Goal: Obtain resource: Download file/media

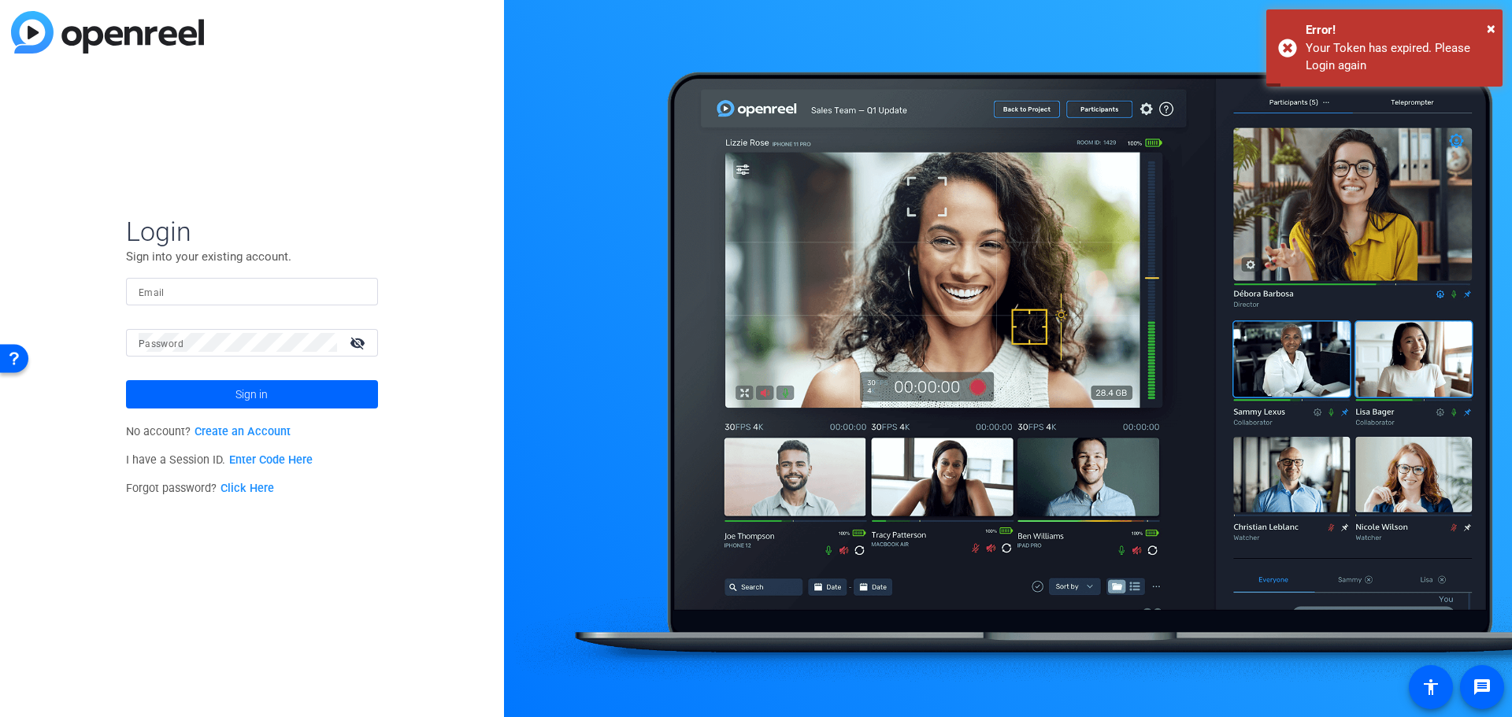
click at [215, 309] on mat-form-field "Email" at bounding box center [252, 303] width 252 height 51
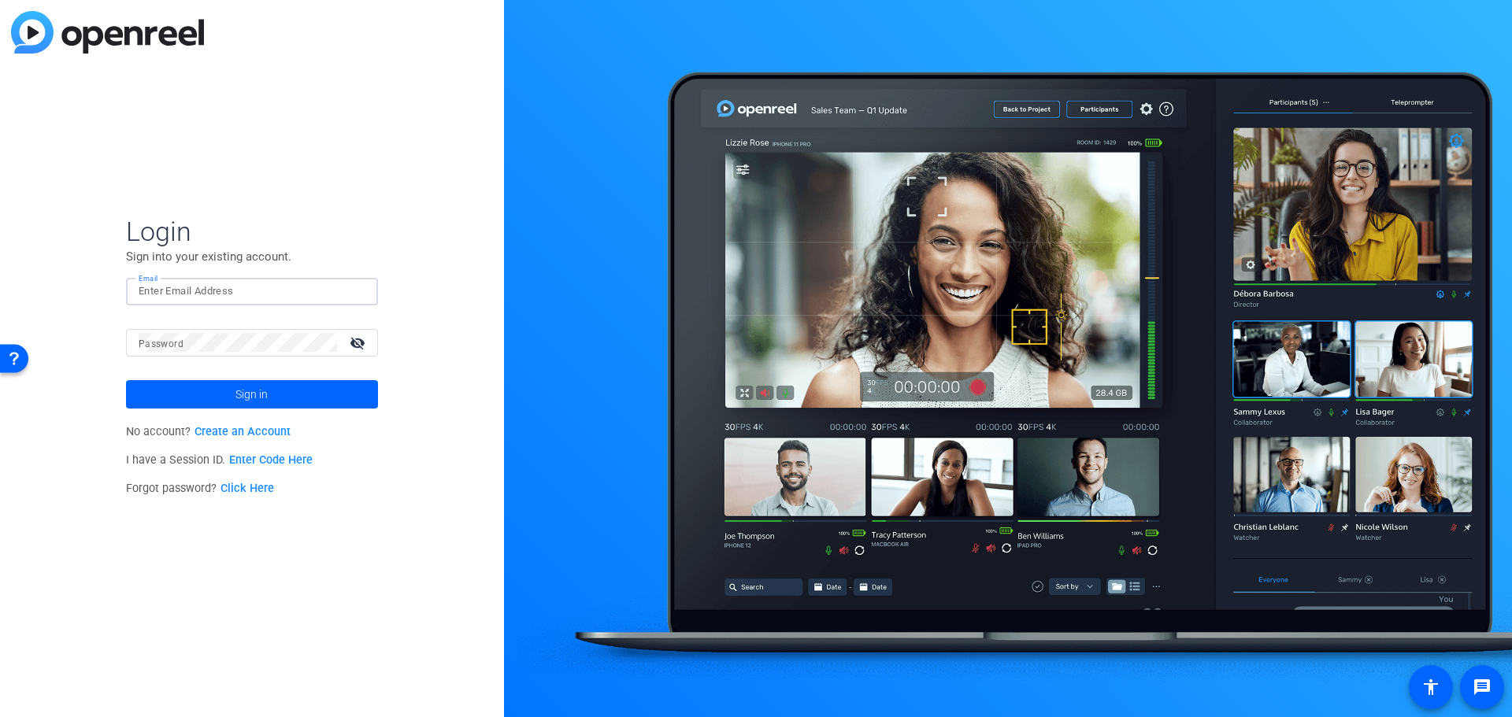
click at [215, 288] on input "Email" at bounding box center [252, 291] width 227 height 19
type input "[EMAIL_ADDRESS][PERSON_NAME][DOMAIN_NAME]"
click at [214, 356] on div at bounding box center [238, 343] width 198 height 28
click at [214, 355] on div at bounding box center [238, 343] width 198 height 28
click at [214, 353] on div at bounding box center [238, 343] width 198 height 28
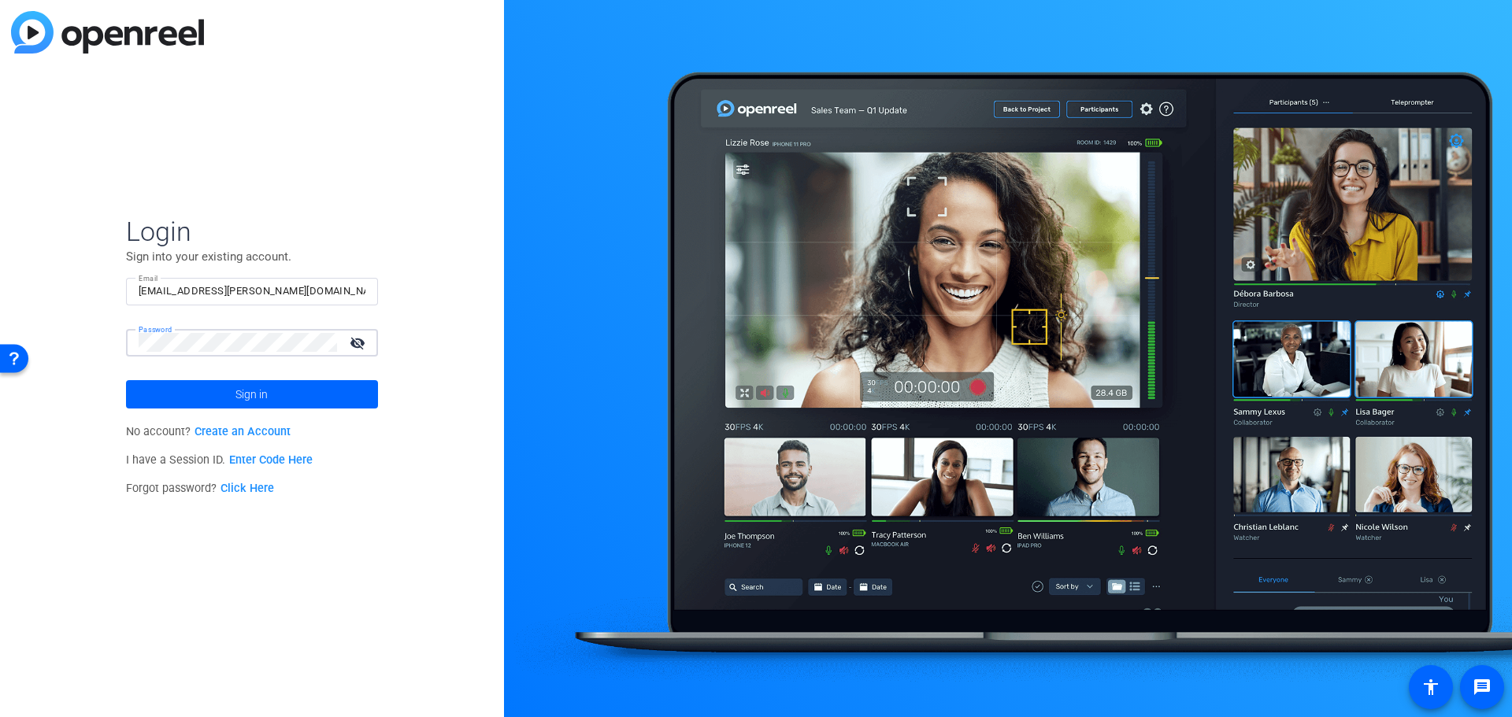
click at [126, 380] on button "Sign in" at bounding box center [252, 394] width 252 height 28
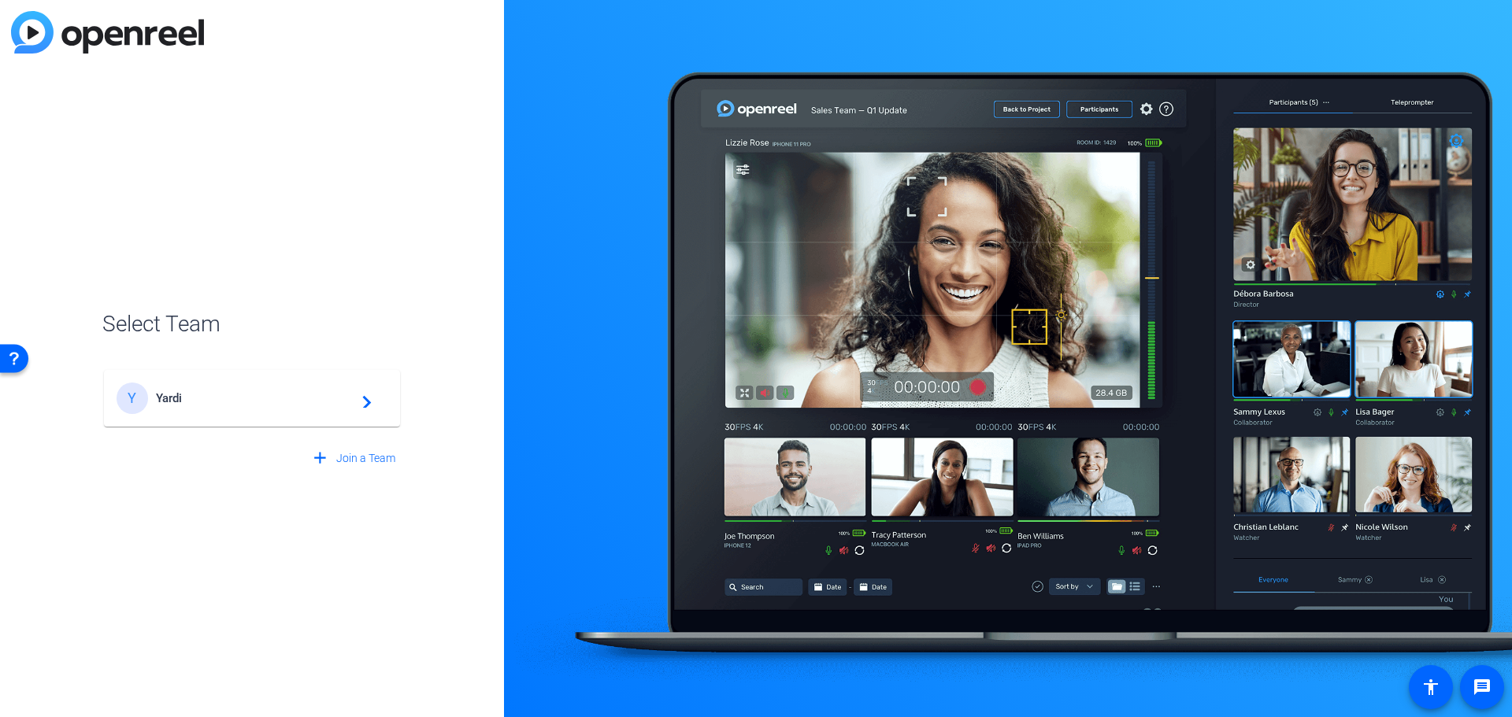
click at [195, 350] on div "Select Team Y Yardi navigate_next add Join a Team" at bounding box center [251, 390] width 299 height 165
click at [176, 391] on div "Y Yardi navigate_next" at bounding box center [252, 398] width 271 height 31
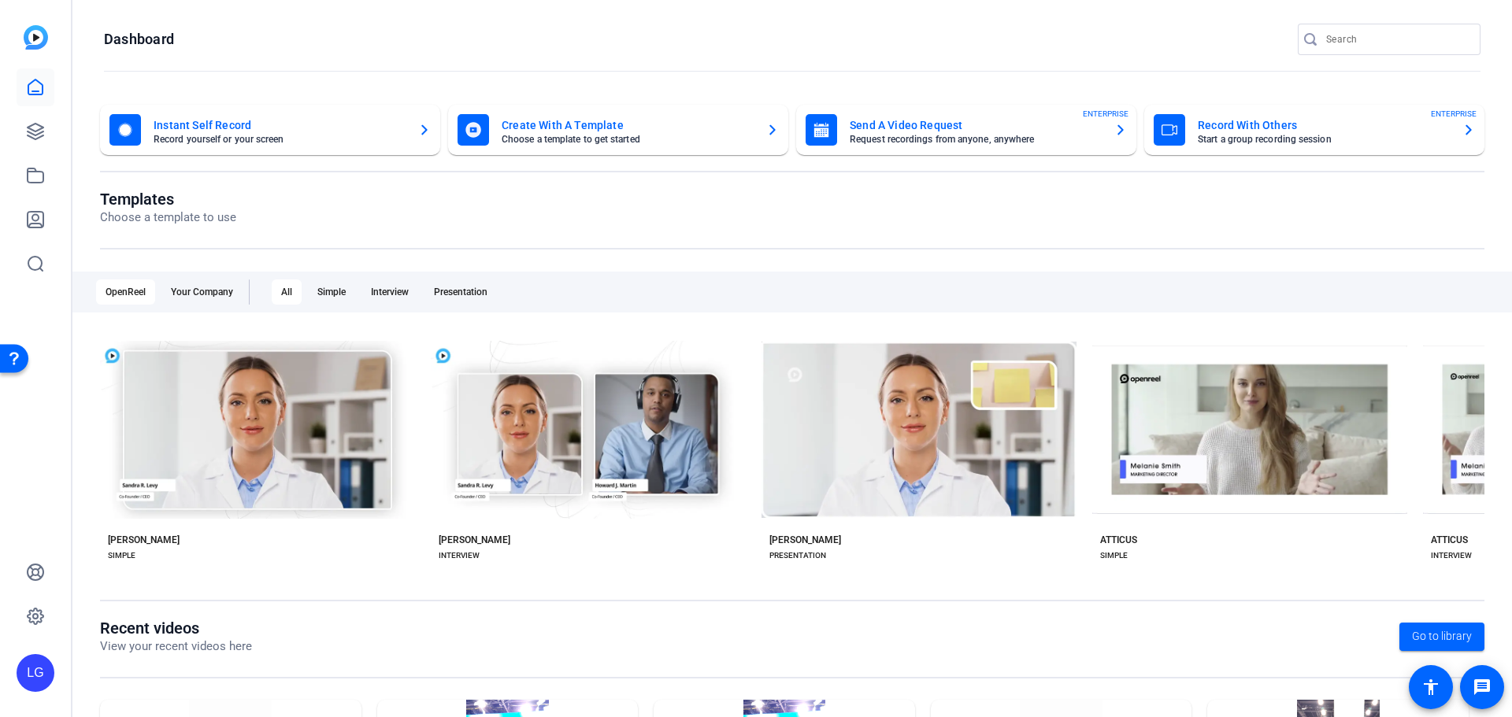
drag, startPoint x: 809, startPoint y: 182, endPoint x: 817, endPoint y: 178, distance: 8.8
click at [817, 178] on openreel-dashboard-quick-actions "Instant Self Record Record yourself or your screen Create With A Template Choos…" at bounding box center [792, 147] width 1384 height 85
click at [39, 120] on link at bounding box center [36, 132] width 38 height 38
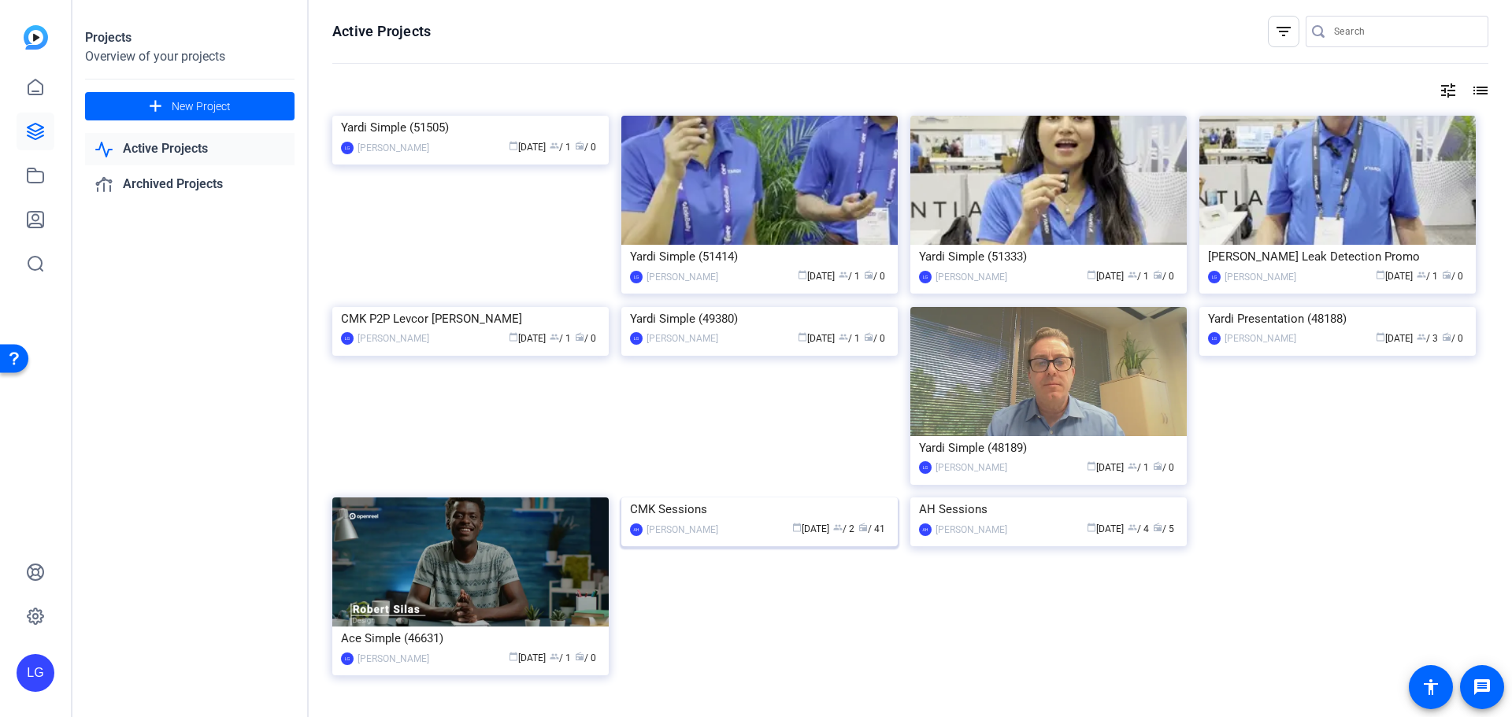
click at [687, 521] on div "CMK Sessions" at bounding box center [759, 510] width 259 height 24
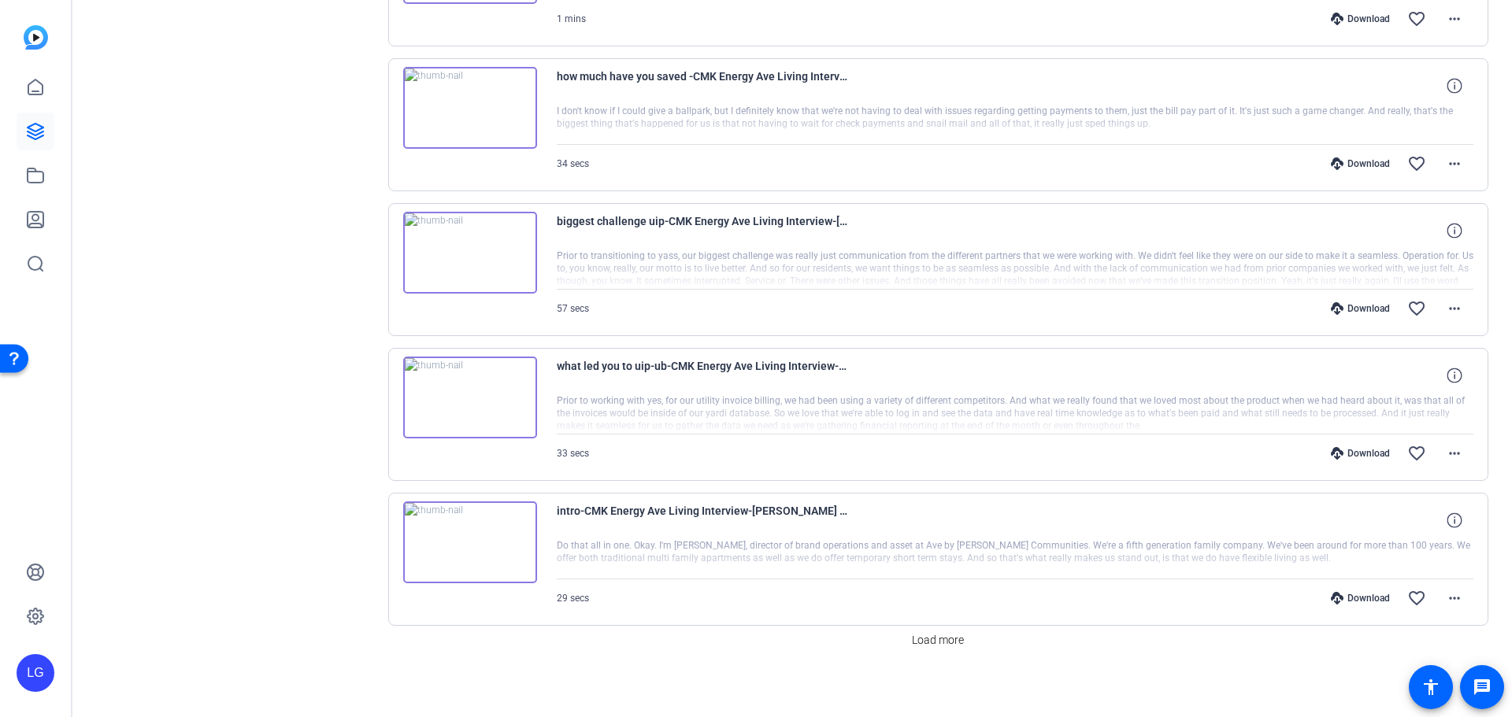
scroll to position [1165, 0]
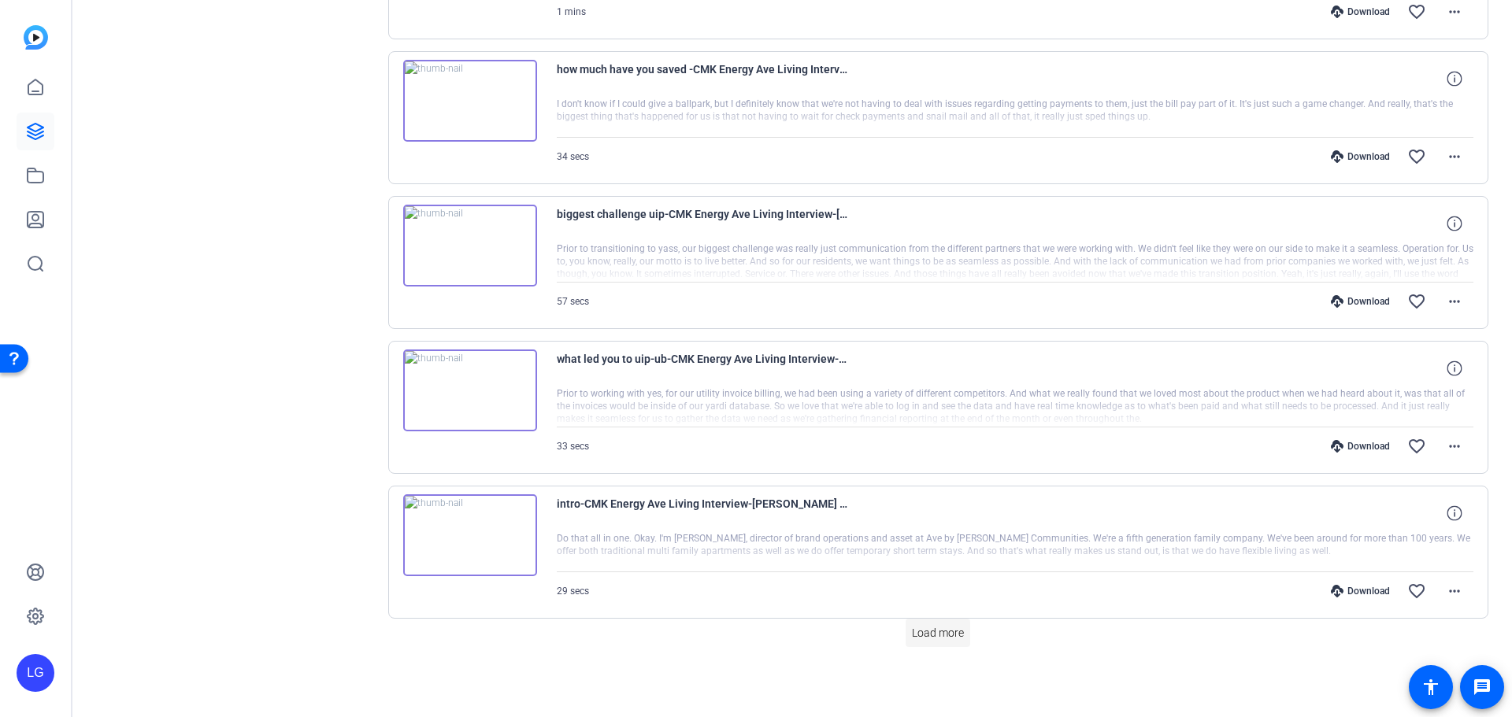
click at [920, 627] on span "Load more" at bounding box center [938, 633] width 52 height 17
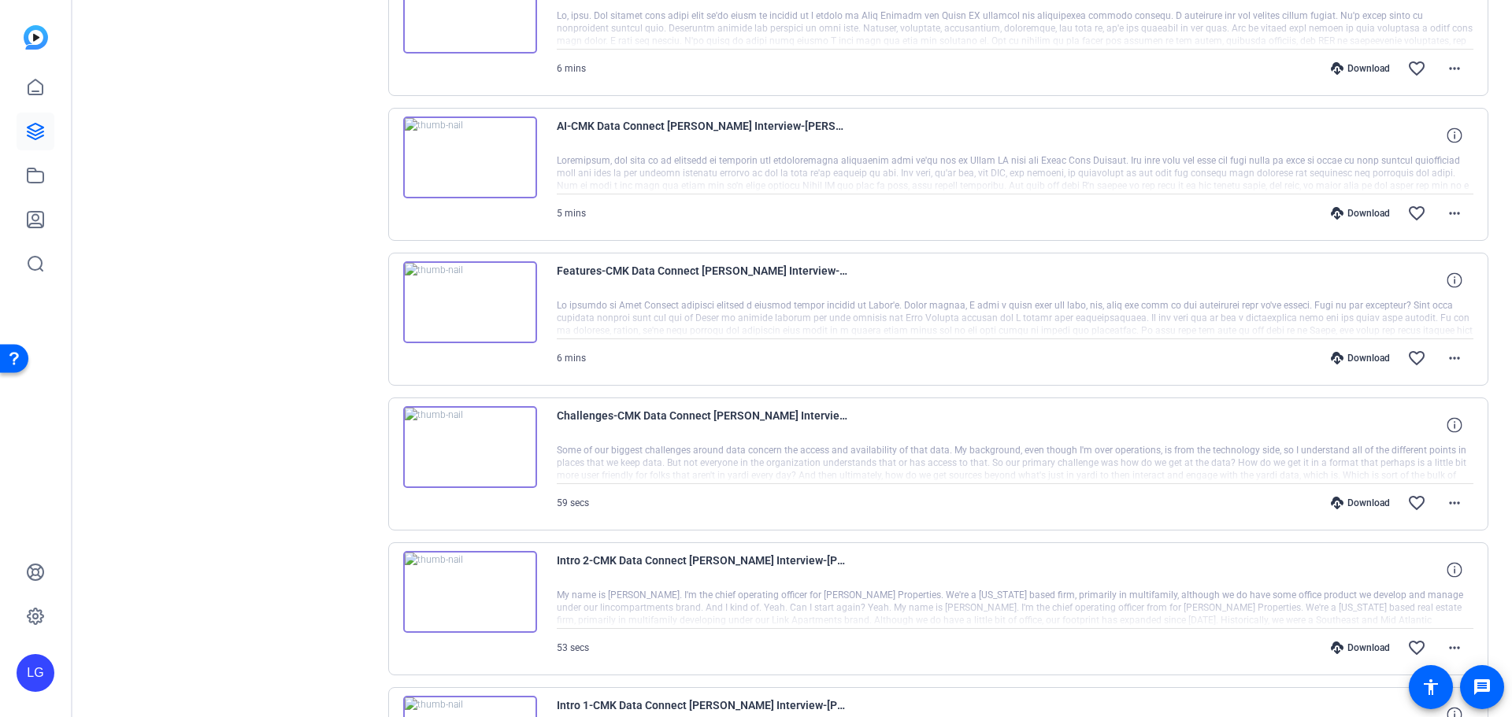
scroll to position [2614, 0]
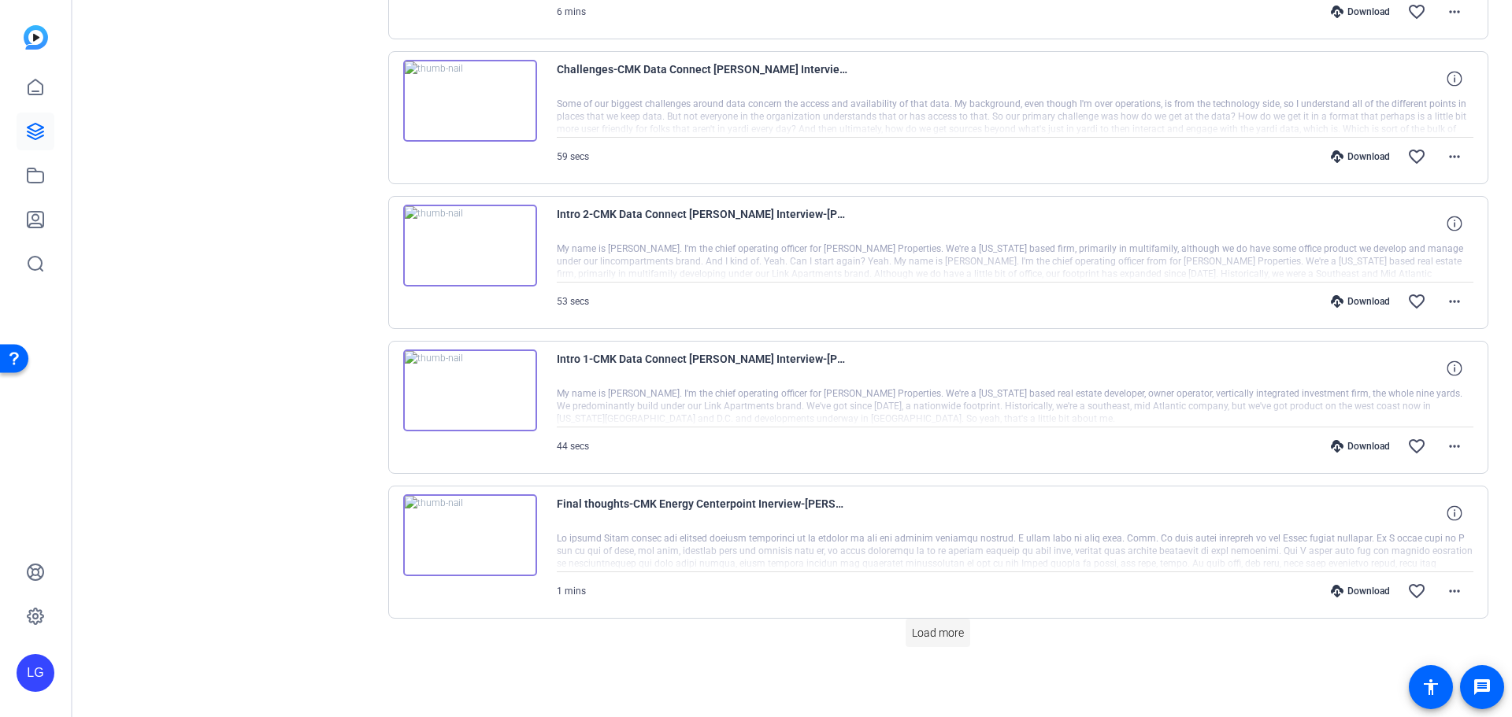
click at [919, 631] on span "Load more" at bounding box center [938, 633] width 52 height 17
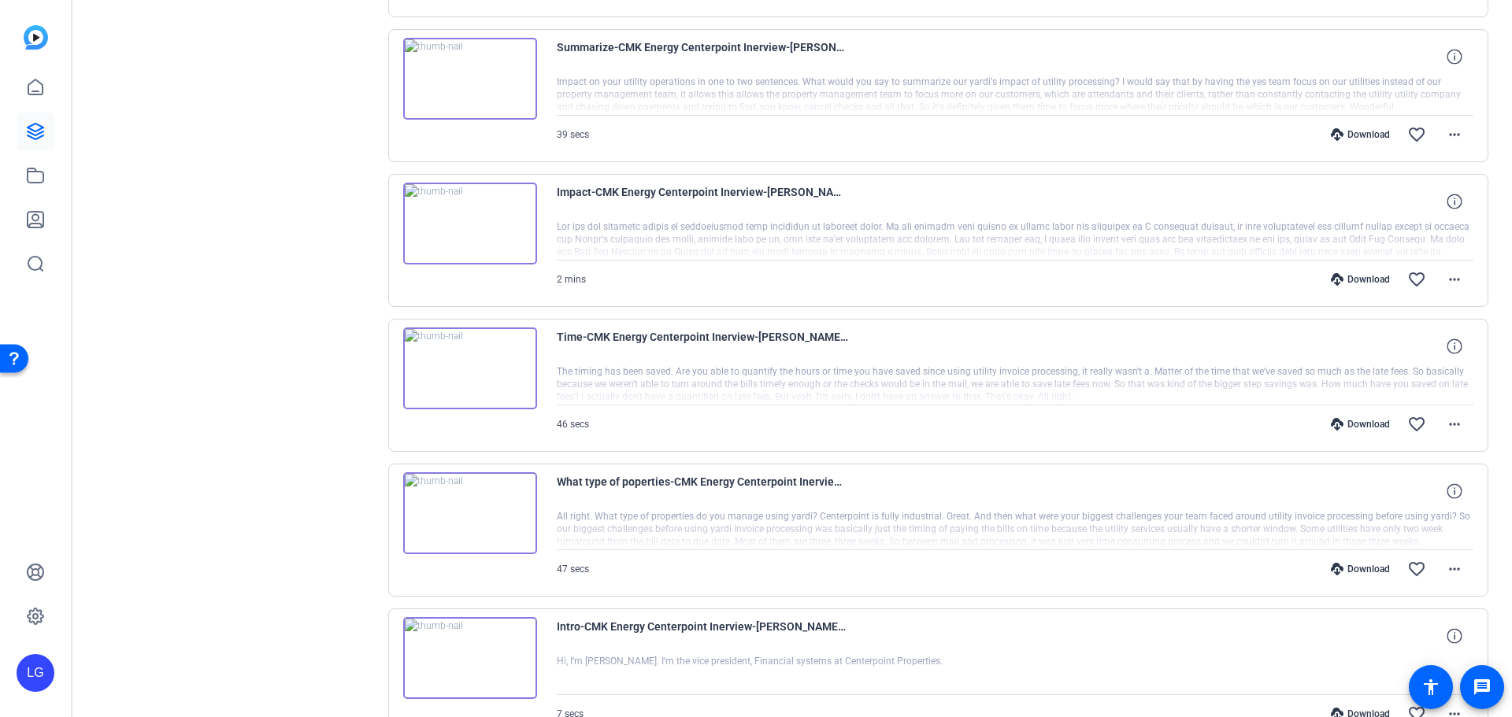
scroll to position [4063, 0]
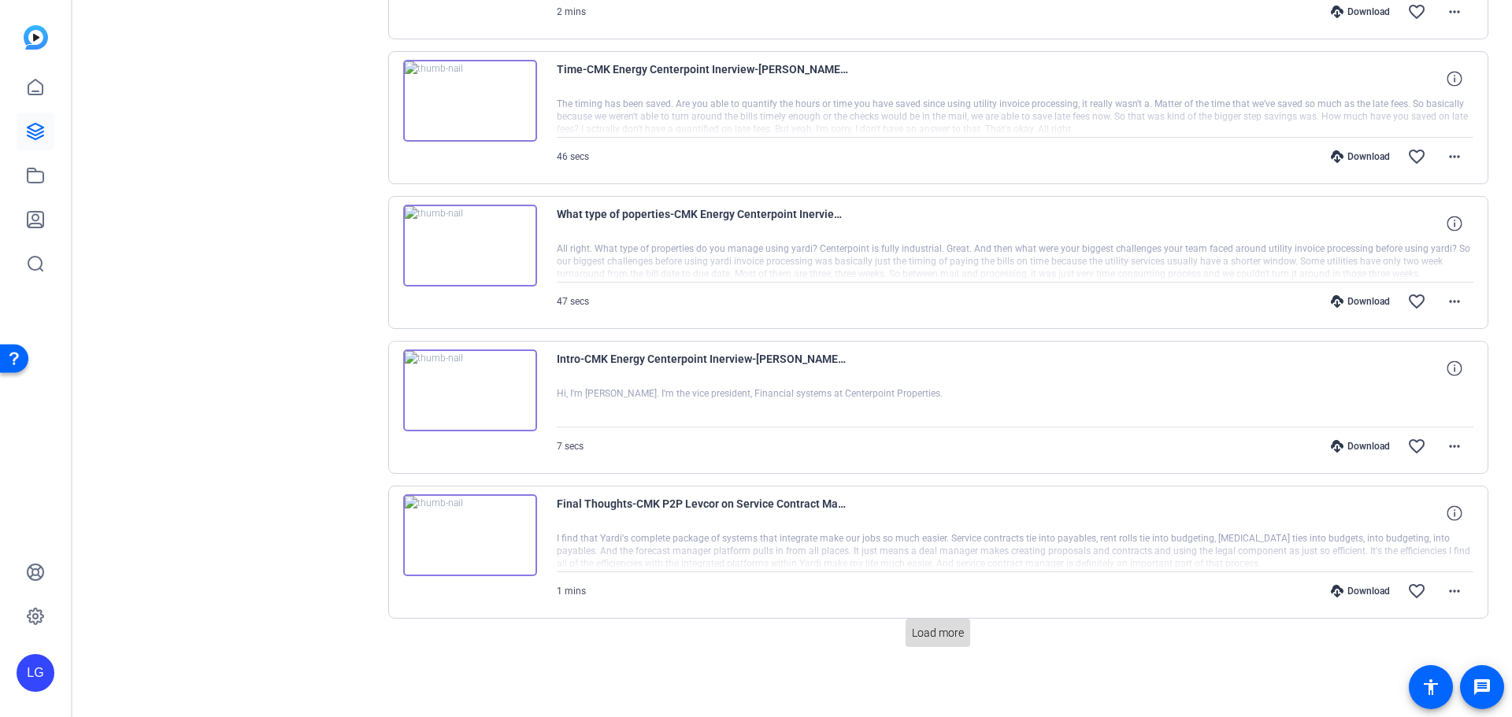
click at [931, 632] on span "Load more" at bounding box center [938, 633] width 52 height 17
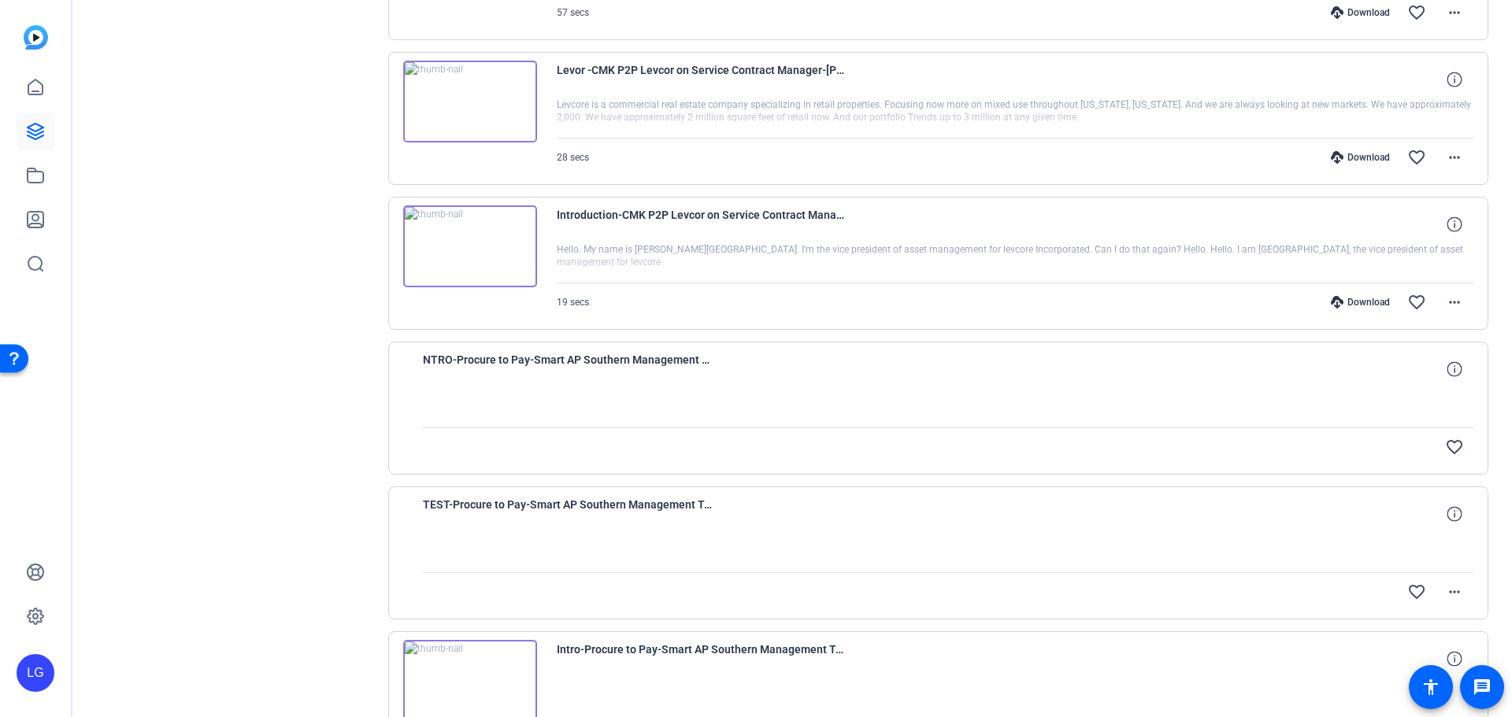
scroll to position [5512, 0]
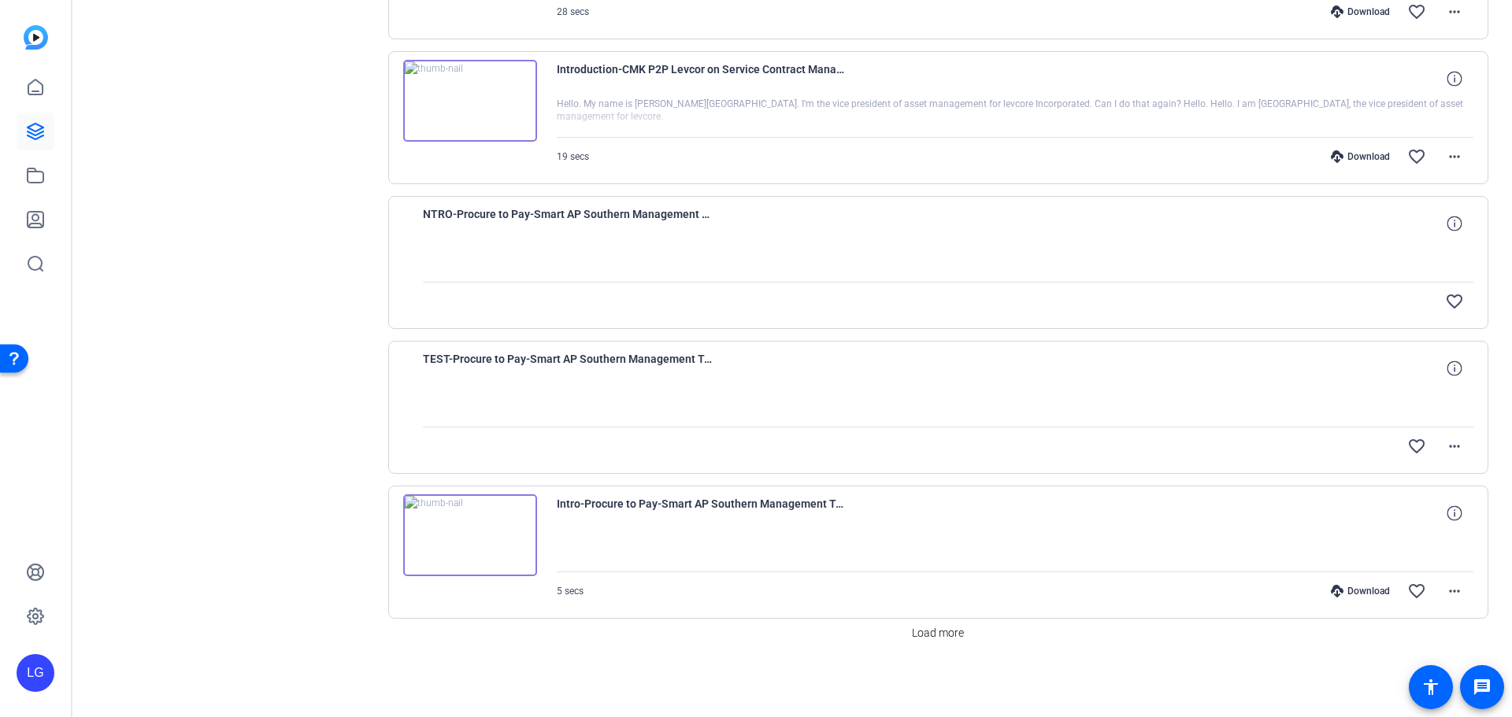
click at [1066, 128] on div at bounding box center [1015, 117] width 917 height 39
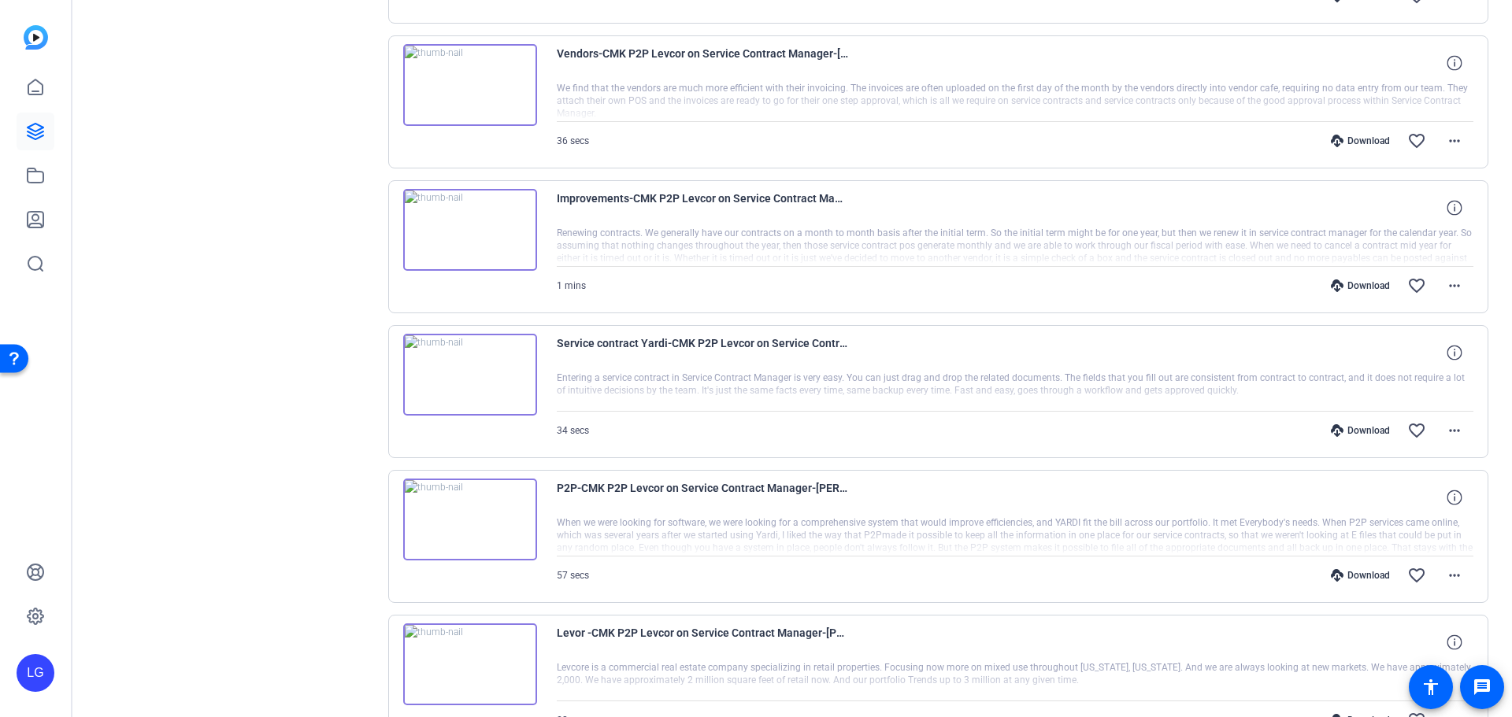
scroll to position [5197, 0]
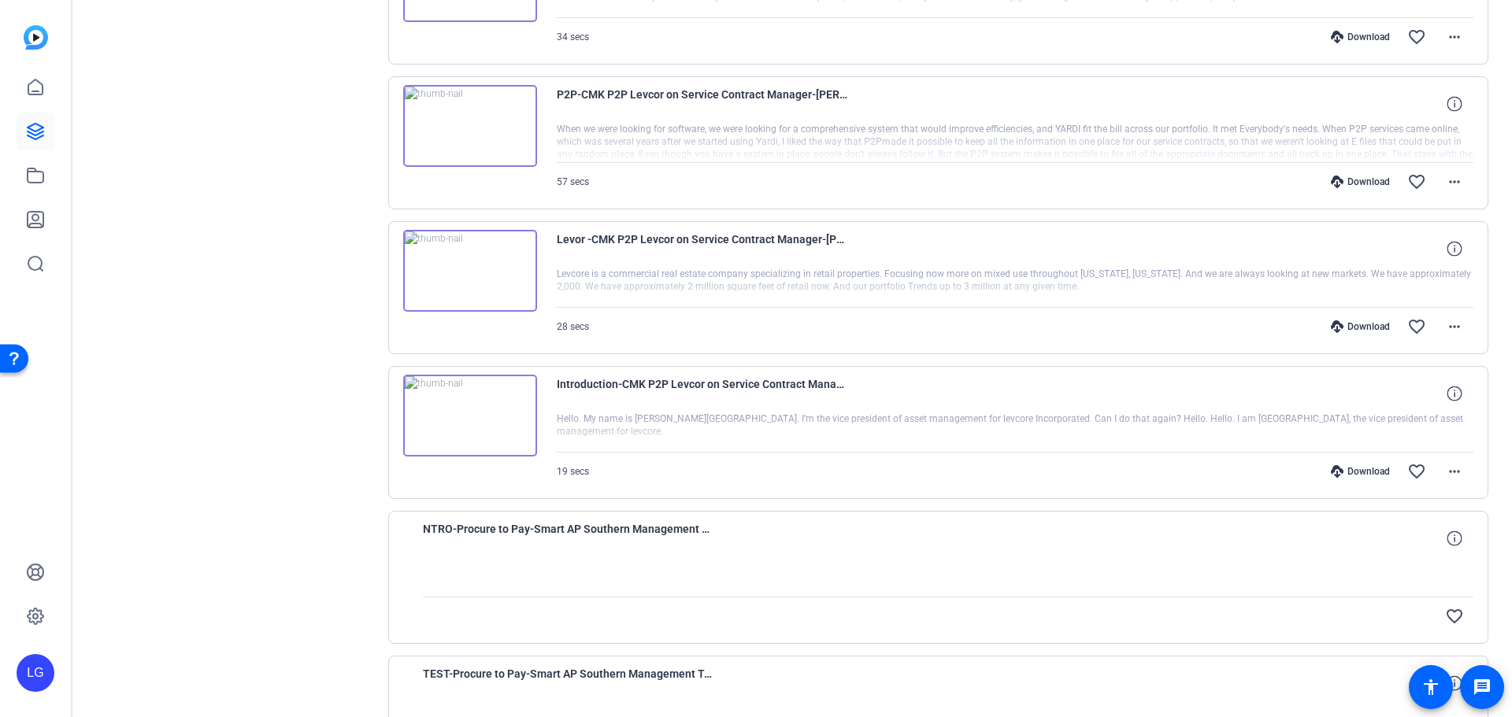
click at [1363, 479] on div "Download favorite_border more_horiz" at bounding box center [1153, 472] width 642 height 38
click at [1355, 470] on div "Download" at bounding box center [1360, 471] width 75 height 13
click at [1445, 464] on mat-icon "more_horiz" at bounding box center [1454, 471] width 19 height 19
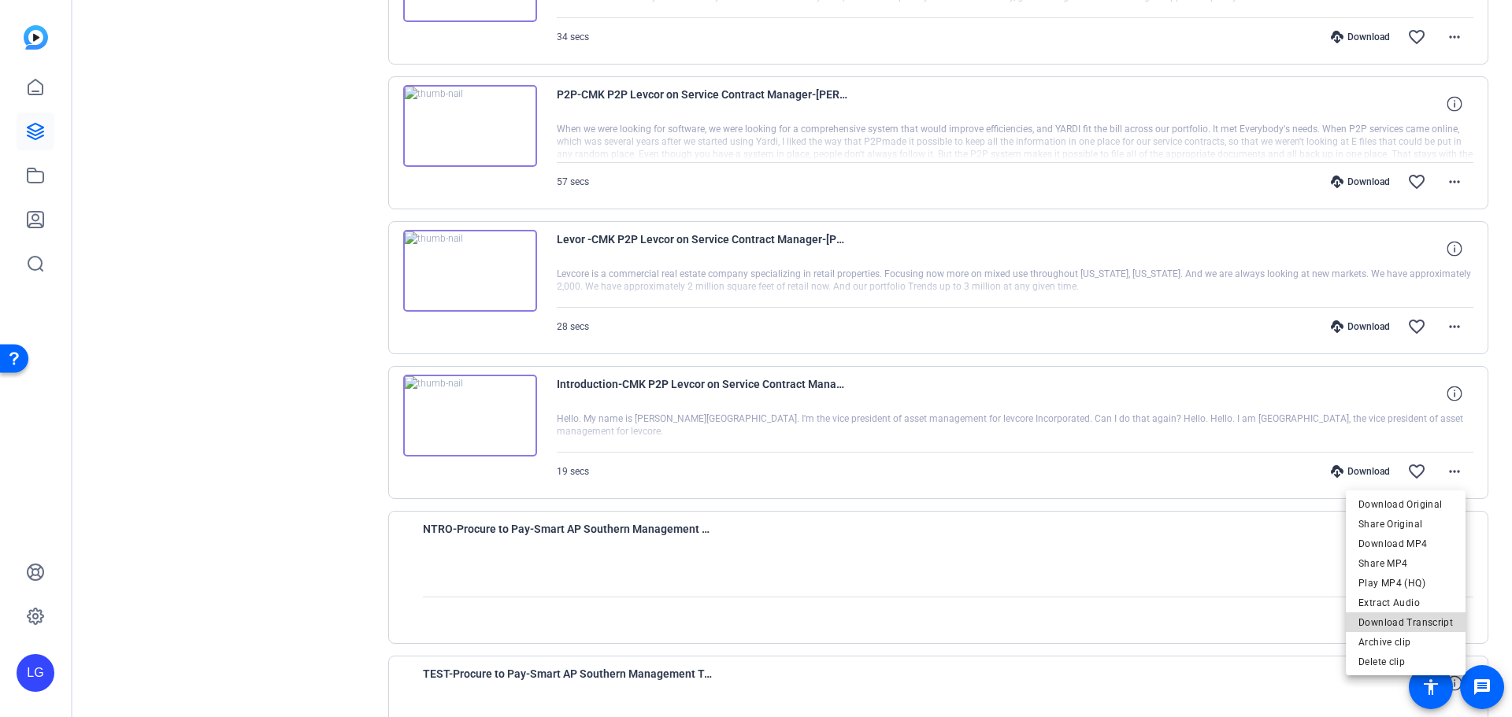
click at [1412, 615] on span "Download Transcript" at bounding box center [1405, 622] width 94 height 19
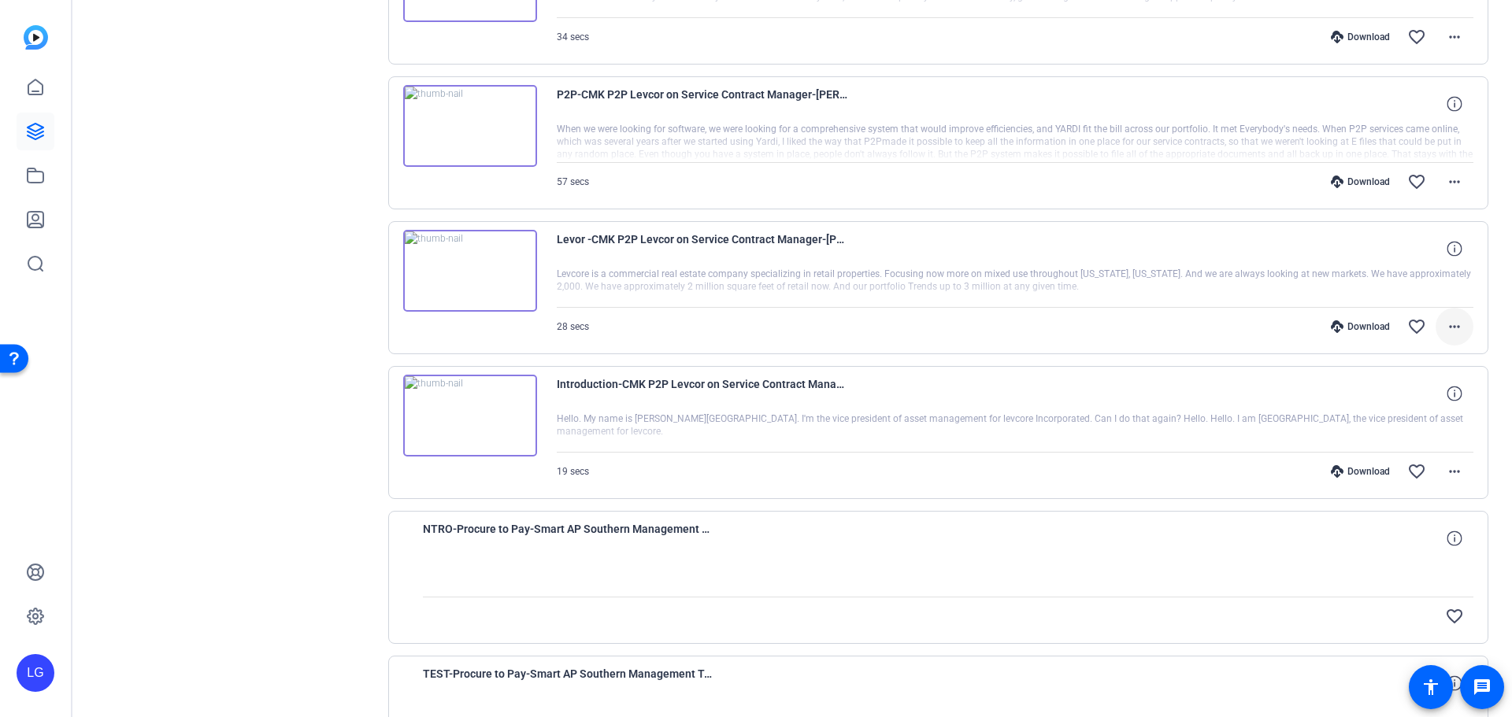
click at [1447, 322] on mat-icon "more_horiz" at bounding box center [1454, 326] width 19 height 19
click at [1350, 328] on div at bounding box center [756, 358] width 1512 height 717
click at [1341, 328] on div "Download" at bounding box center [1360, 327] width 75 height 13
click at [1448, 323] on mat-icon "more_horiz" at bounding box center [1454, 326] width 19 height 19
click at [1420, 470] on span "Download Transcript" at bounding box center [1405, 478] width 94 height 19
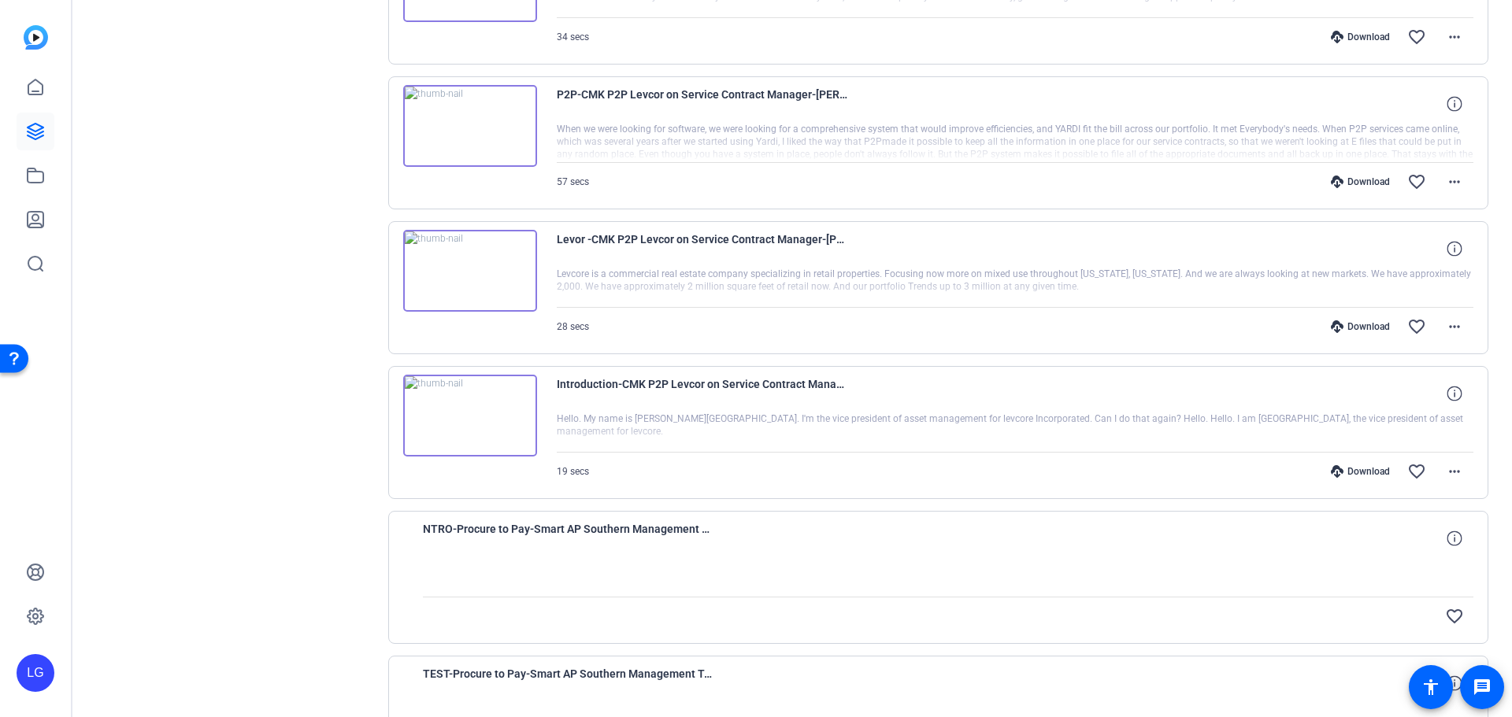
click at [1358, 182] on div "Download" at bounding box center [1360, 182] width 75 height 13
click at [1451, 180] on mat-icon "more_horiz" at bounding box center [1454, 181] width 19 height 19
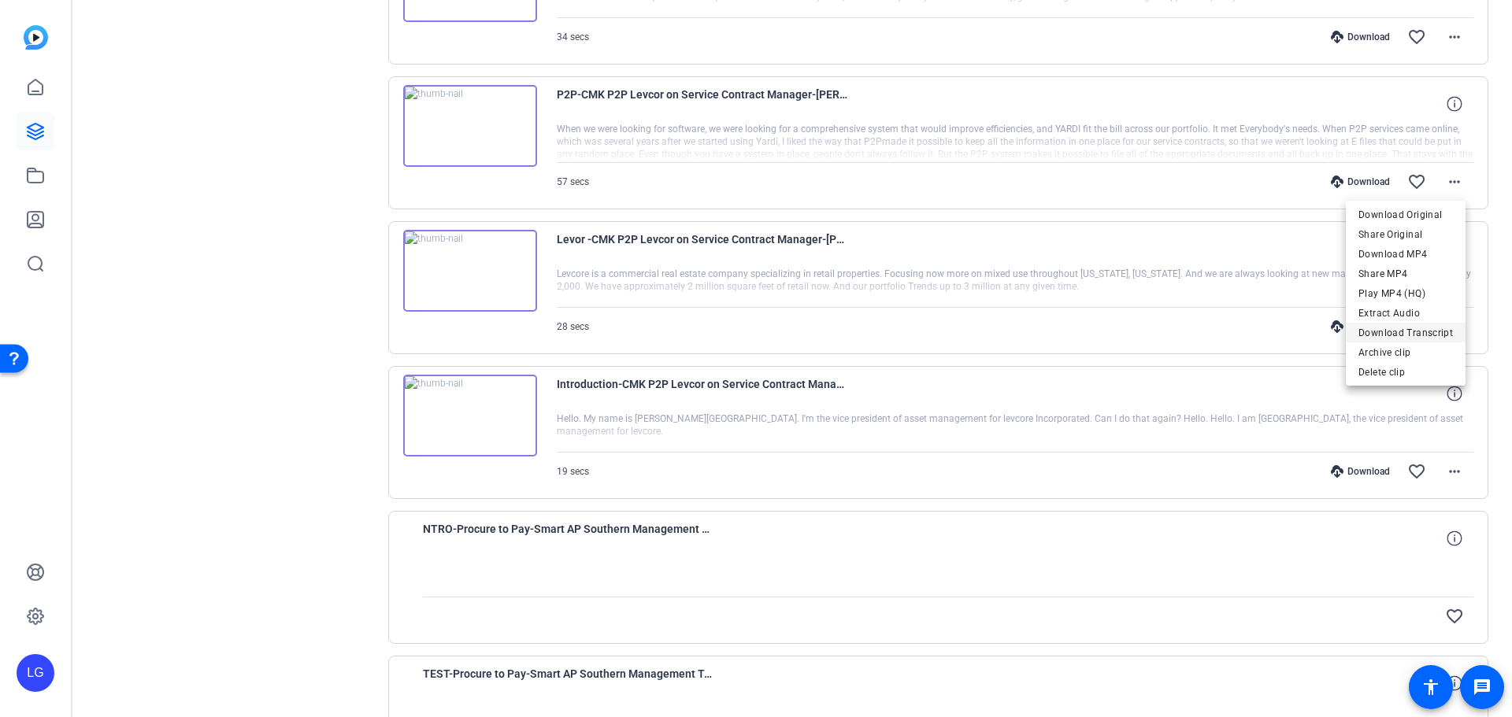
click at [1423, 328] on span "Download Transcript" at bounding box center [1405, 333] width 94 height 19
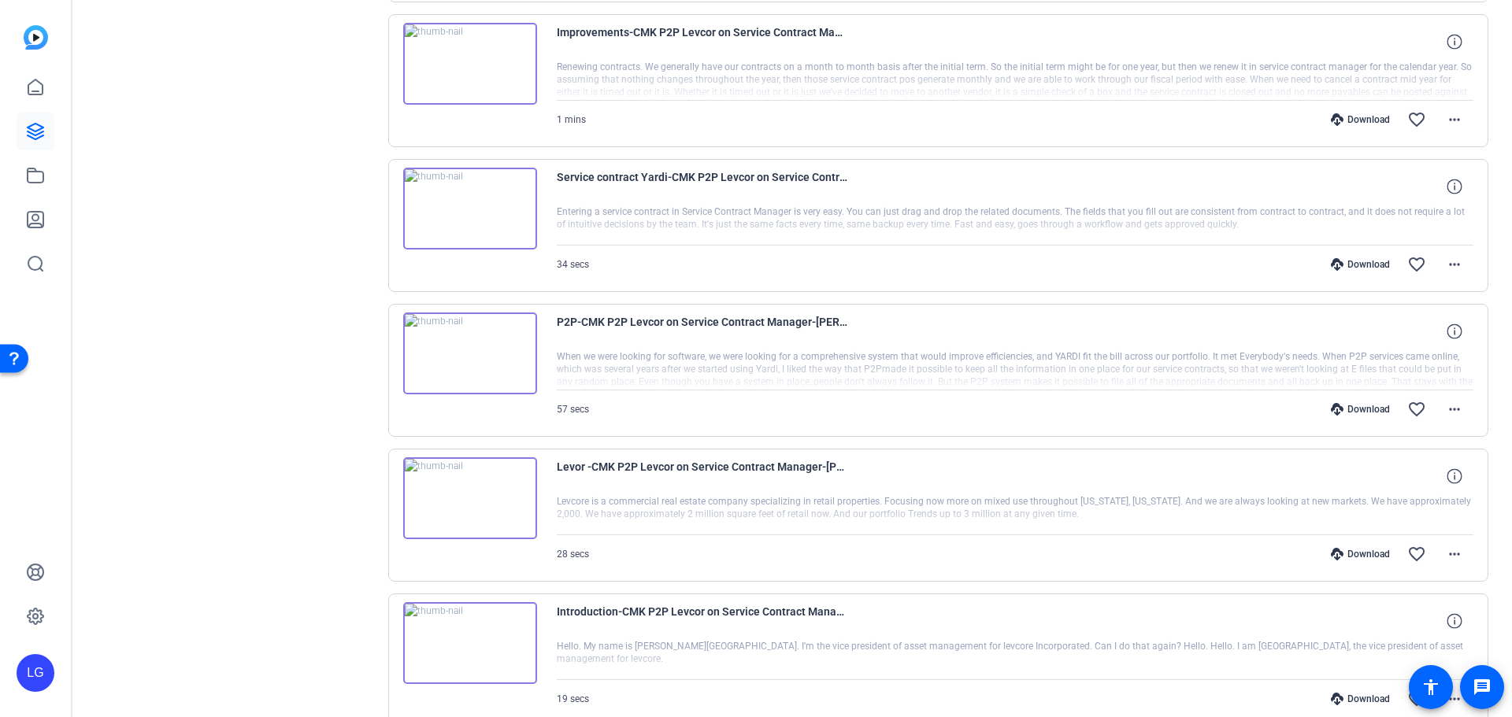
scroll to position [4960, 0]
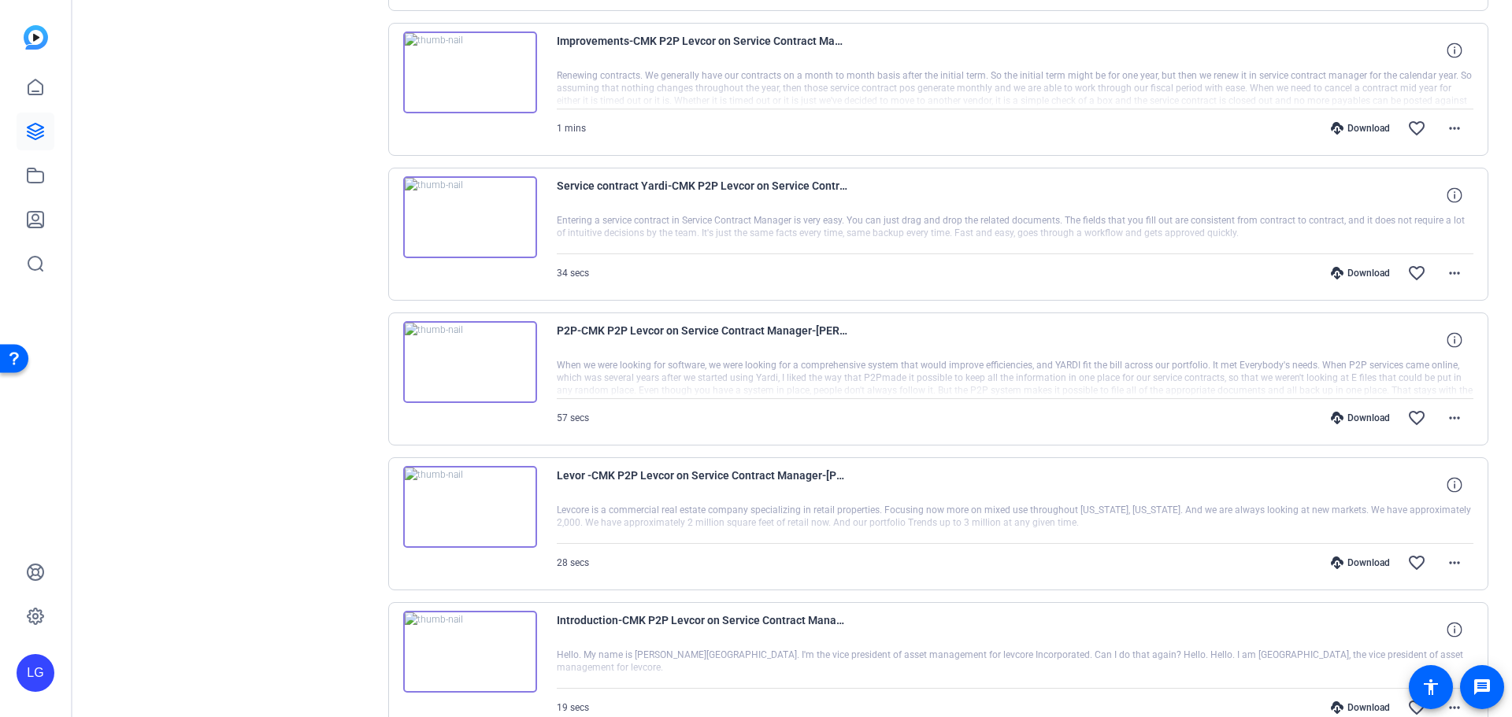
click at [1370, 274] on div "Download" at bounding box center [1360, 273] width 75 height 13
click at [1454, 270] on mat-icon "more_horiz" at bounding box center [1454, 273] width 19 height 19
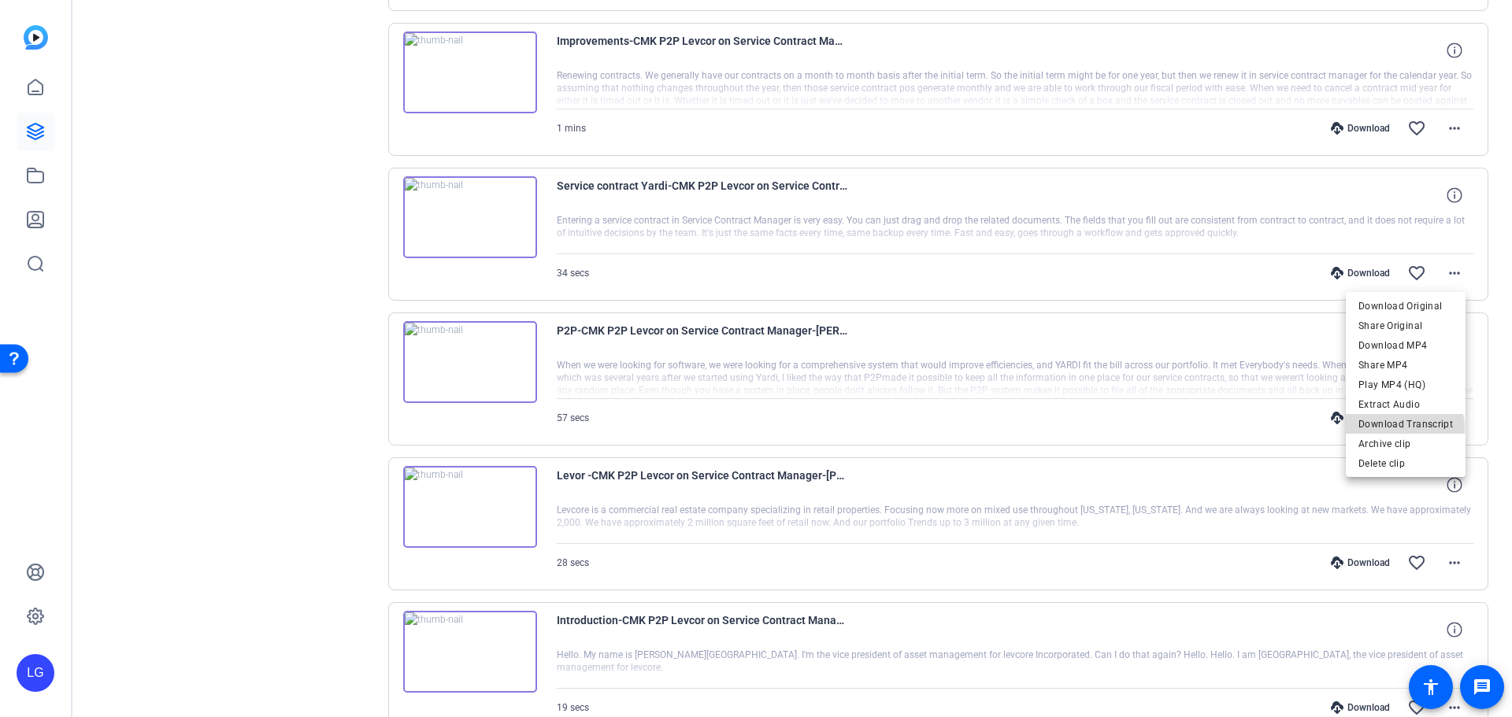
click at [1402, 429] on span "Download Transcript" at bounding box center [1405, 424] width 94 height 19
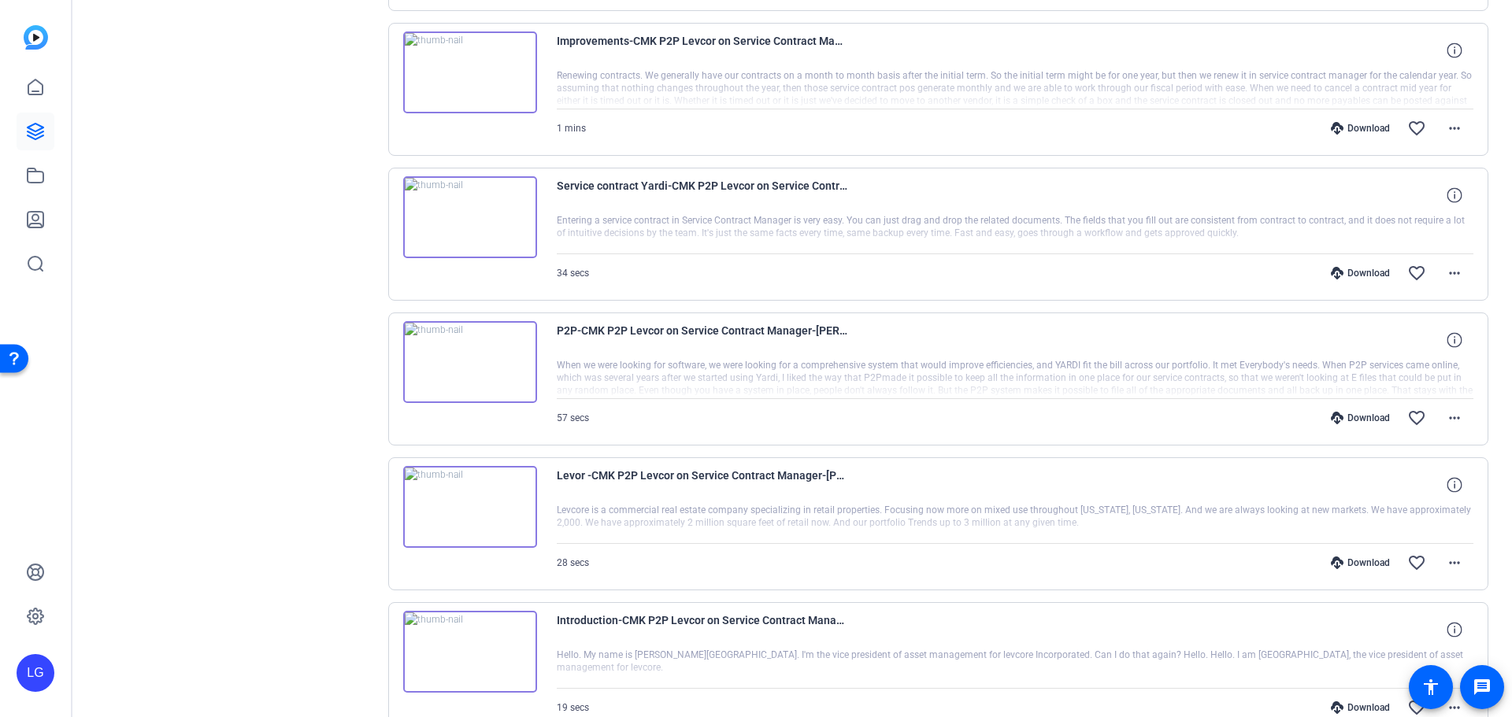
scroll to position [4882, 0]
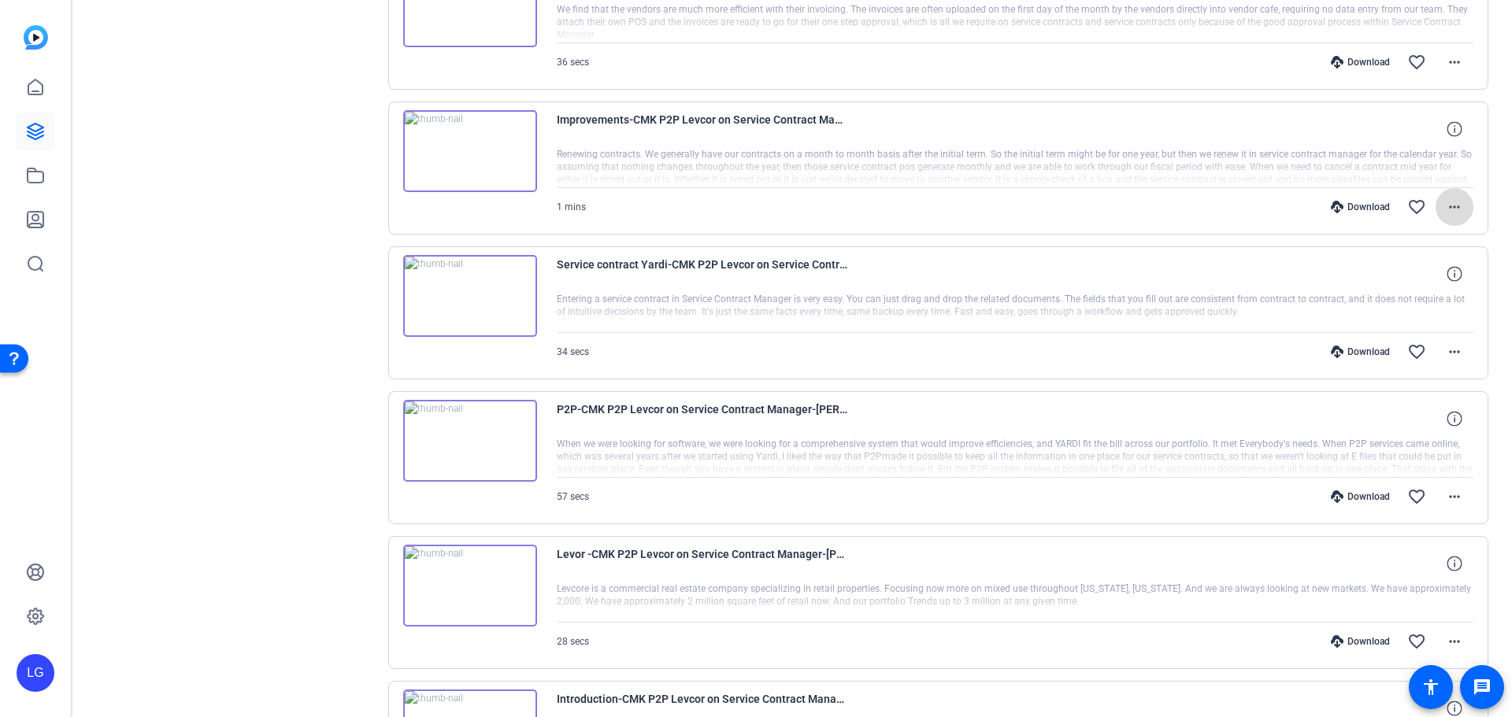
click at [1445, 209] on mat-icon "more_horiz" at bounding box center [1454, 207] width 19 height 19
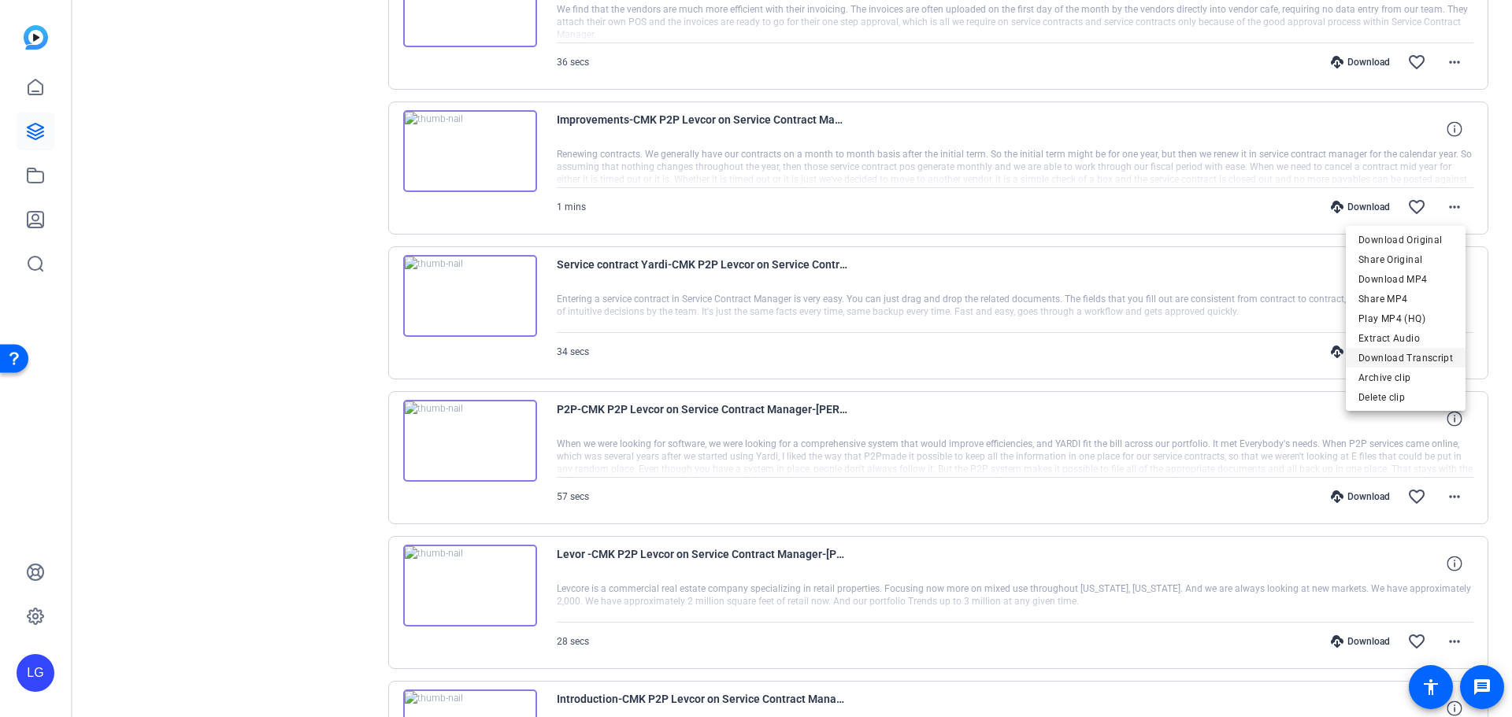
click at [1402, 358] on span "Download Transcript" at bounding box center [1405, 358] width 94 height 19
click at [1325, 195] on div "Download favorite_border more_horiz" at bounding box center [1153, 207] width 642 height 38
click at [1331, 209] on icon at bounding box center [1337, 207] width 13 height 13
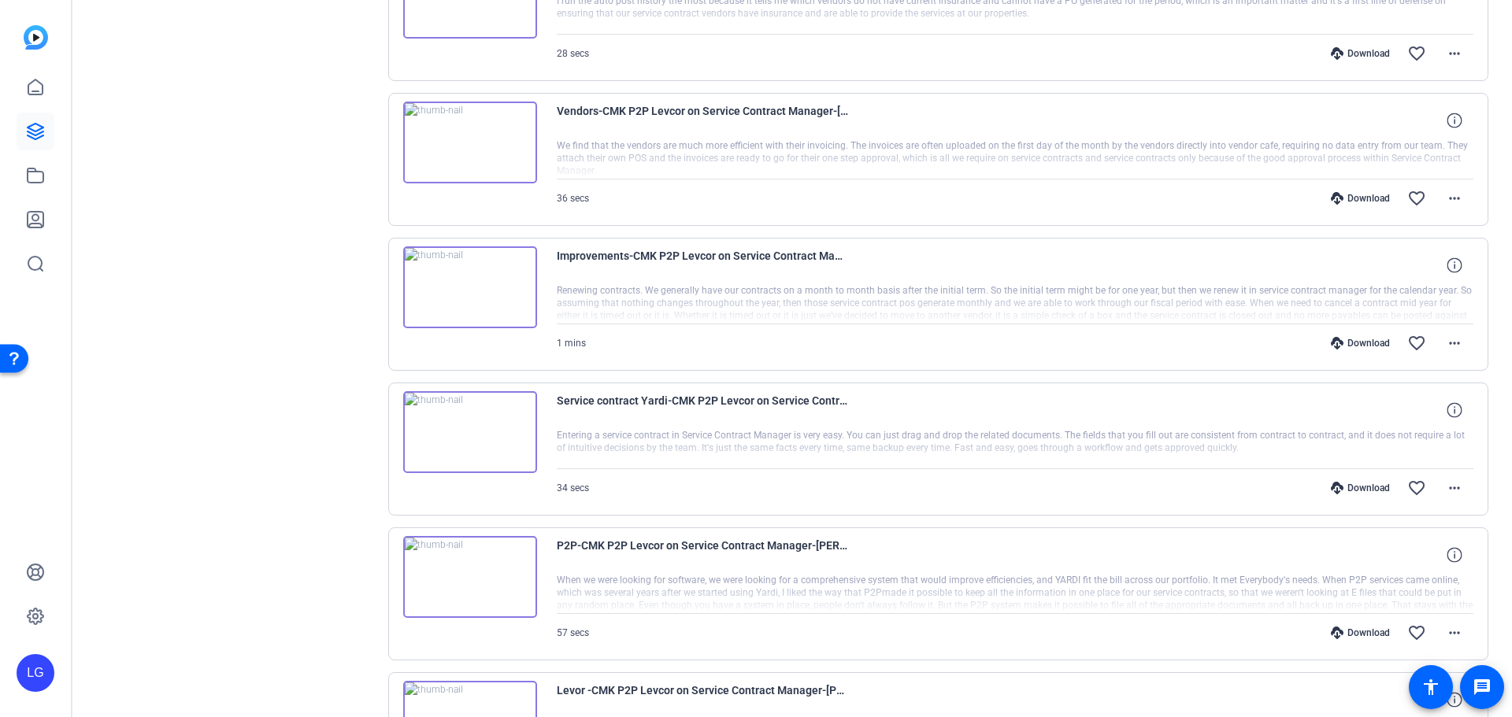
scroll to position [4645, 0]
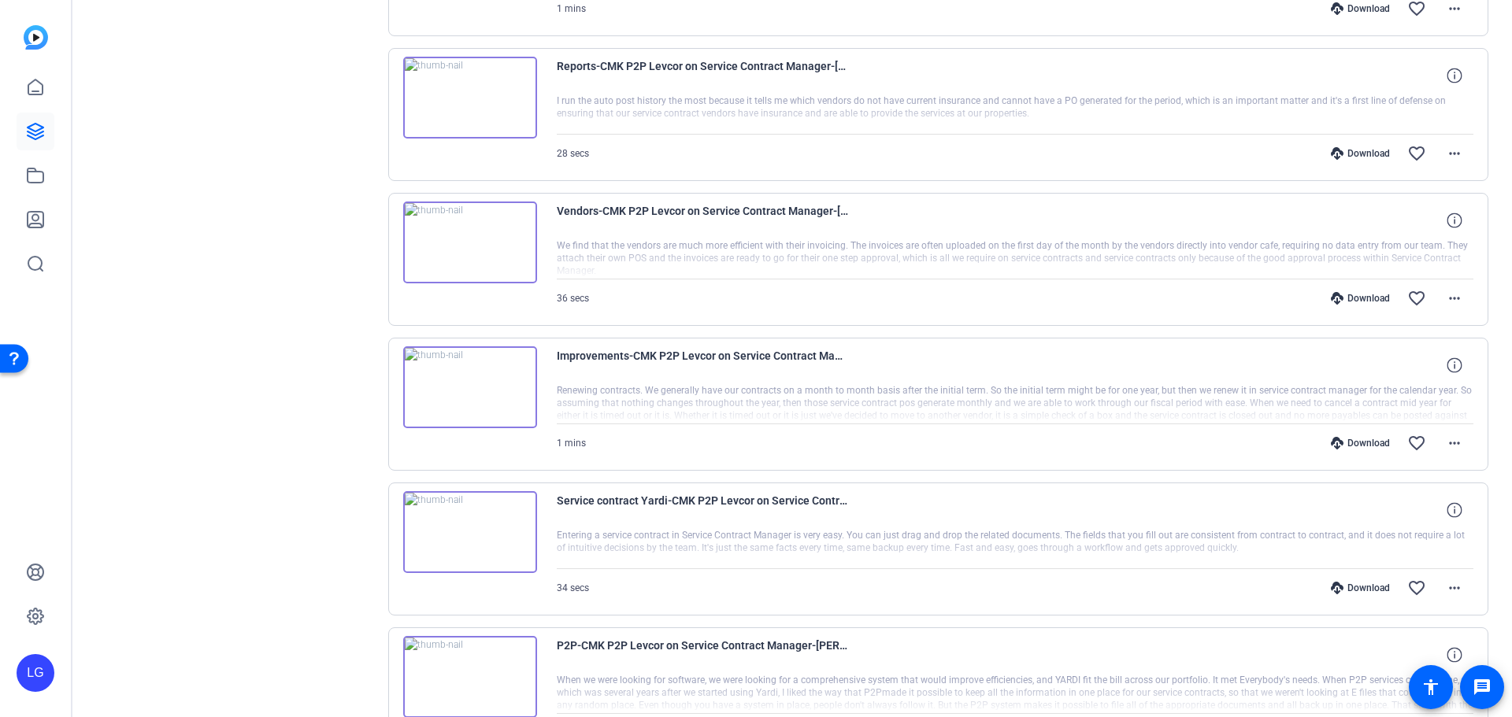
click at [1351, 295] on div "Download" at bounding box center [1360, 298] width 75 height 13
click at [1451, 302] on mat-icon "more_horiz" at bounding box center [1454, 298] width 19 height 19
click at [1396, 450] on span "Download Transcript" at bounding box center [1405, 449] width 94 height 19
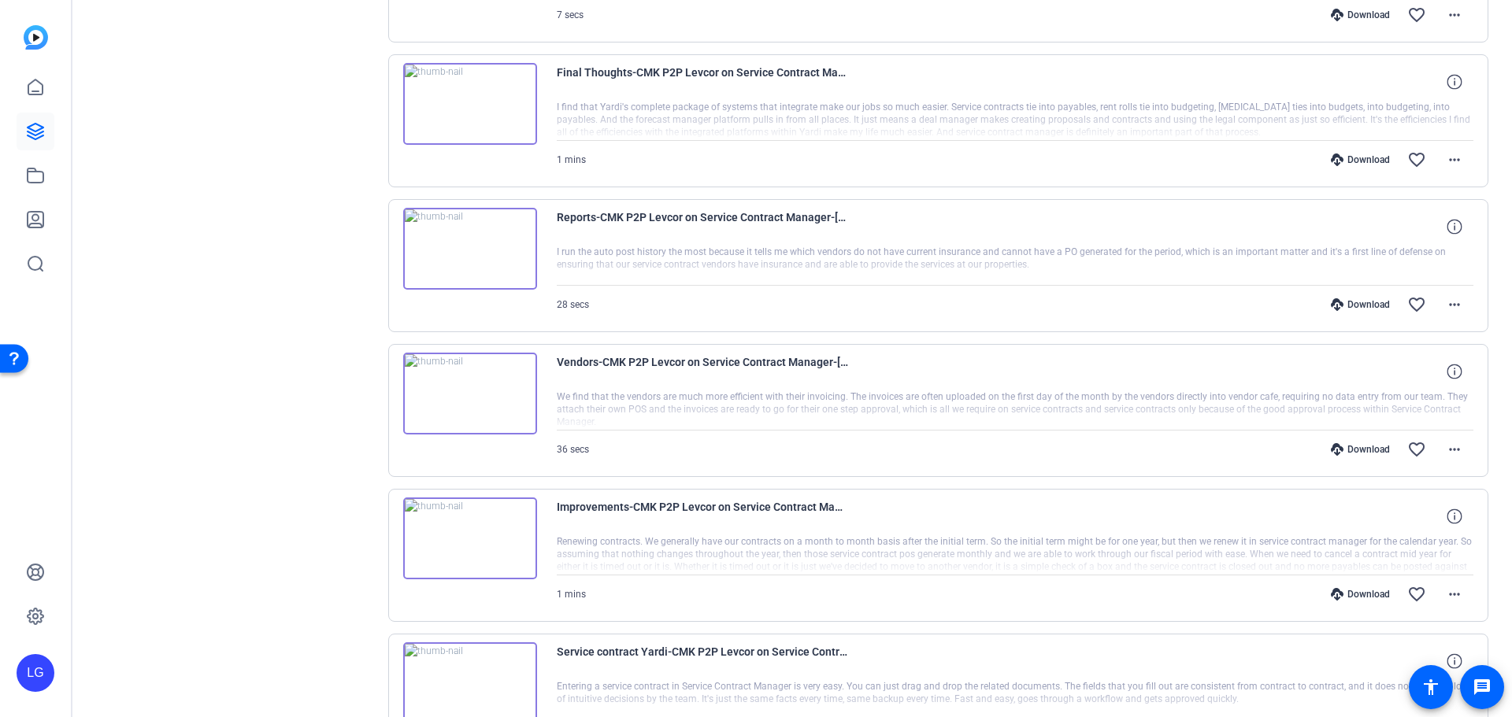
scroll to position [4488, 0]
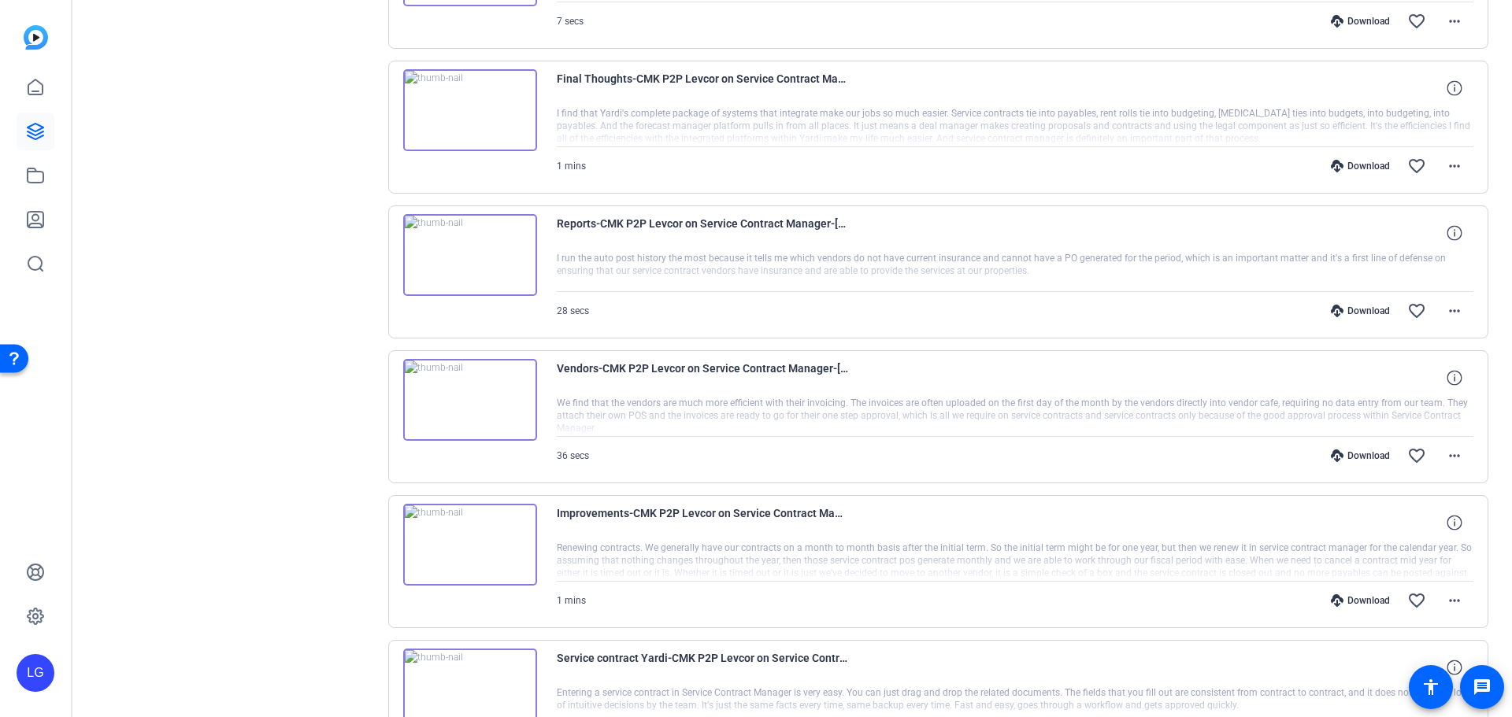
click at [1369, 306] on div "Download" at bounding box center [1360, 311] width 75 height 13
click at [1449, 309] on mat-icon "more_horiz" at bounding box center [1454, 311] width 19 height 19
click at [1409, 455] on span "Download Transcript" at bounding box center [1405, 462] width 94 height 19
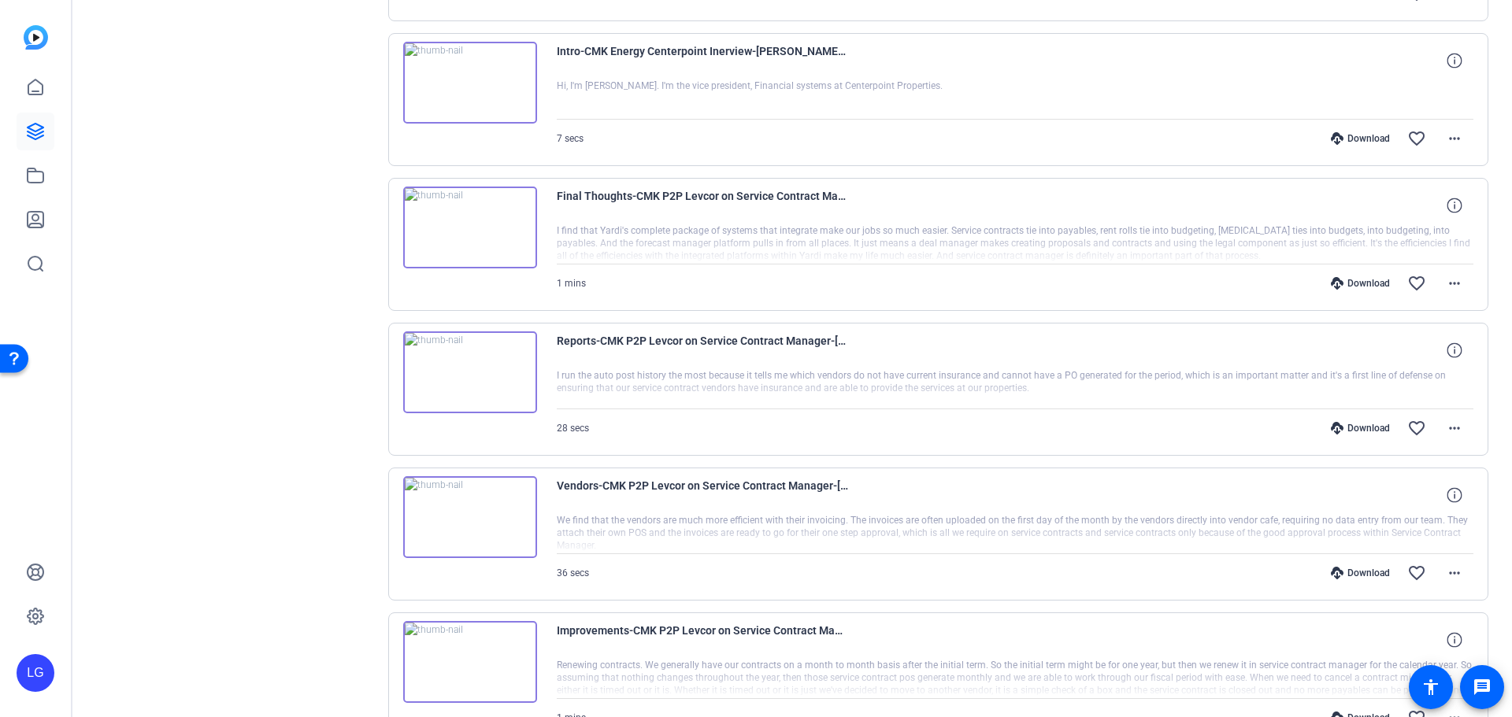
scroll to position [4330, 0]
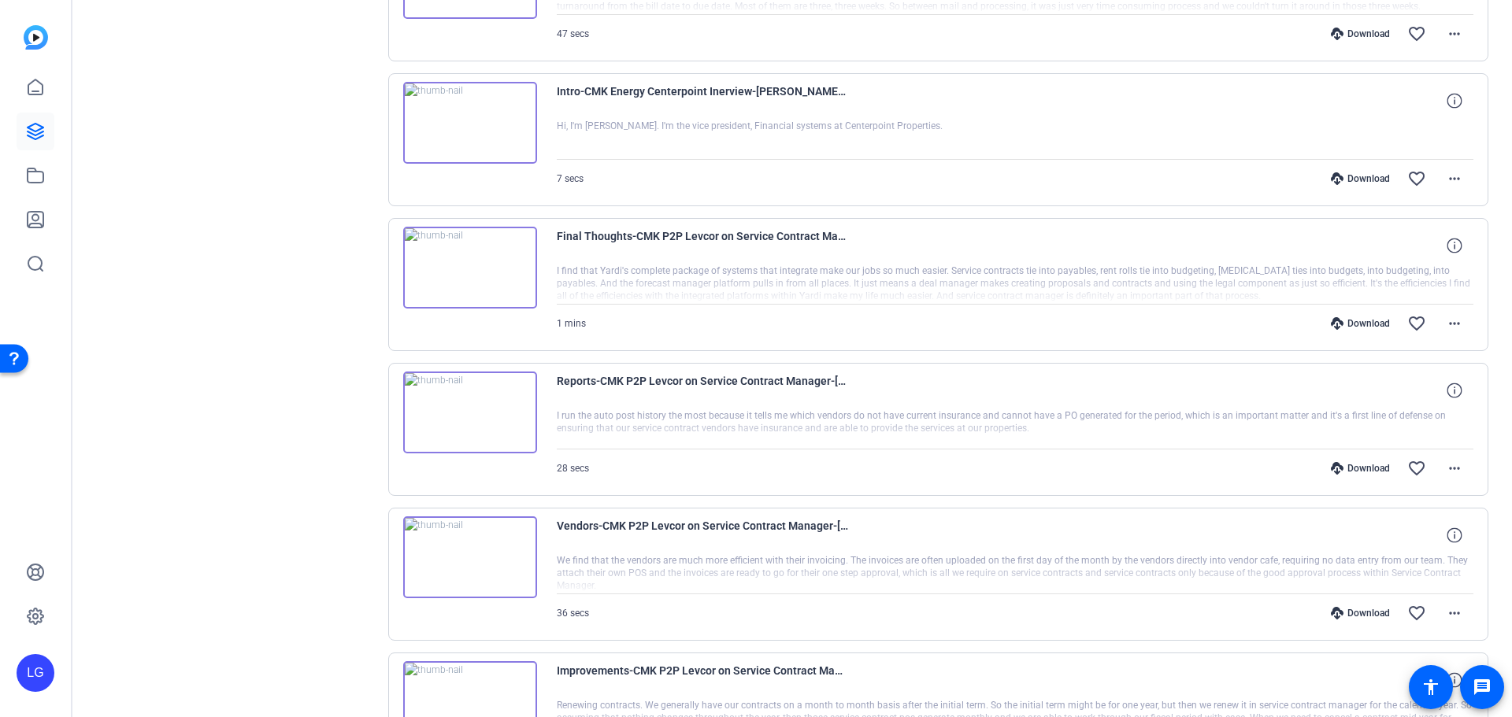
click at [1448, 332] on mat-icon "more_horiz" at bounding box center [1454, 323] width 19 height 19
click at [1399, 473] on span "Download Transcript" at bounding box center [1405, 474] width 94 height 19
click at [1356, 321] on div "Download" at bounding box center [1360, 323] width 75 height 13
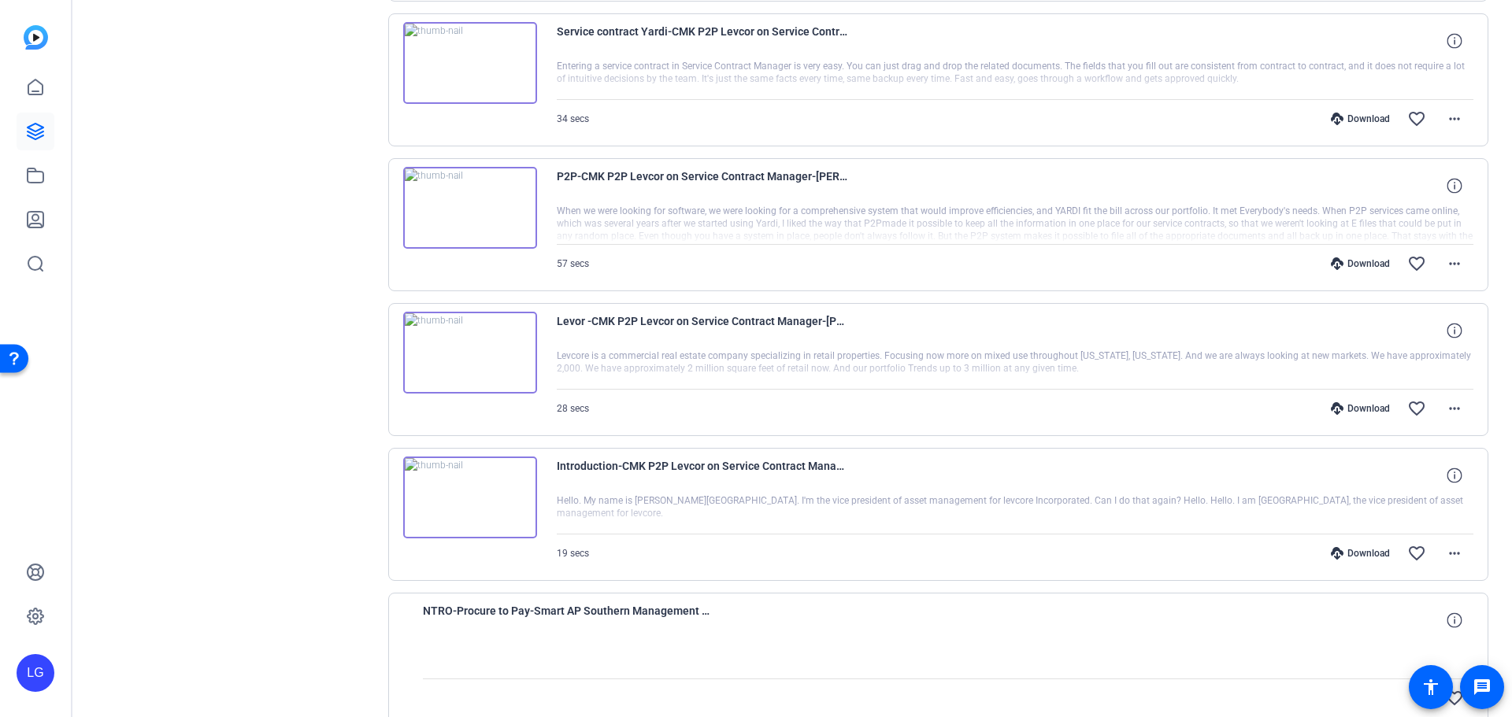
scroll to position [5118, 0]
click at [1445, 558] on mat-icon "more_horiz" at bounding box center [1454, 550] width 19 height 19
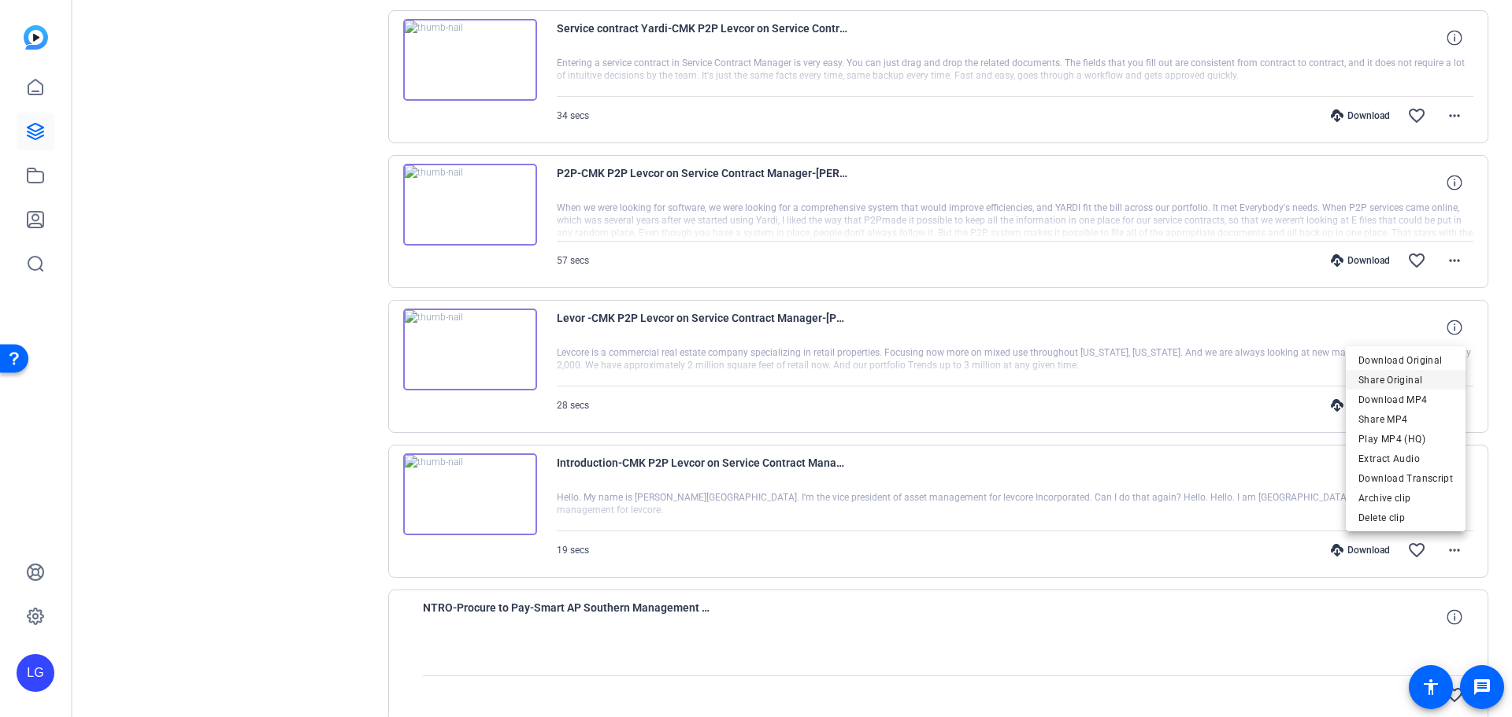
click at [1407, 376] on span "Share Original" at bounding box center [1405, 380] width 94 height 19
click at [1447, 480] on icon at bounding box center [1454, 472] width 15 height 15
drag, startPoint x: 1448, startPoint y: 526, endPoint x: 1448, endPoint y: 541, distance: 15.0
click at [1448, 539] on div "Introduction-CMK P2P Levcor on Service Contract Manager-[PERSON_NAME]-CMK Sessi…" at bounding box center [1015, 512] width 917 height 116
click at [1448, 548] on mat-icon "more_horiz" at bounding box center [1454, 550] width 19 height 19
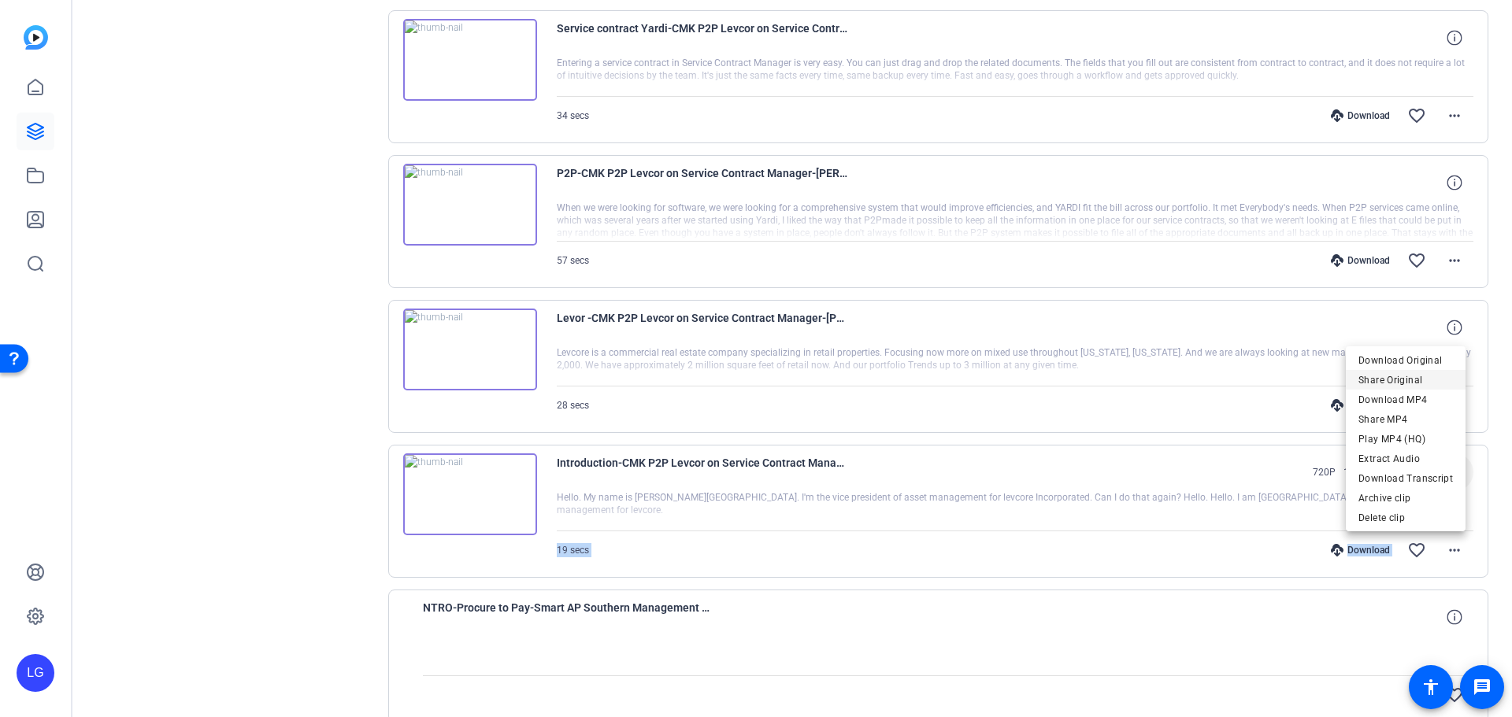
click at [1403, 382] on span "Share Original" at bounding box center [1405, 380] width 94 height 19
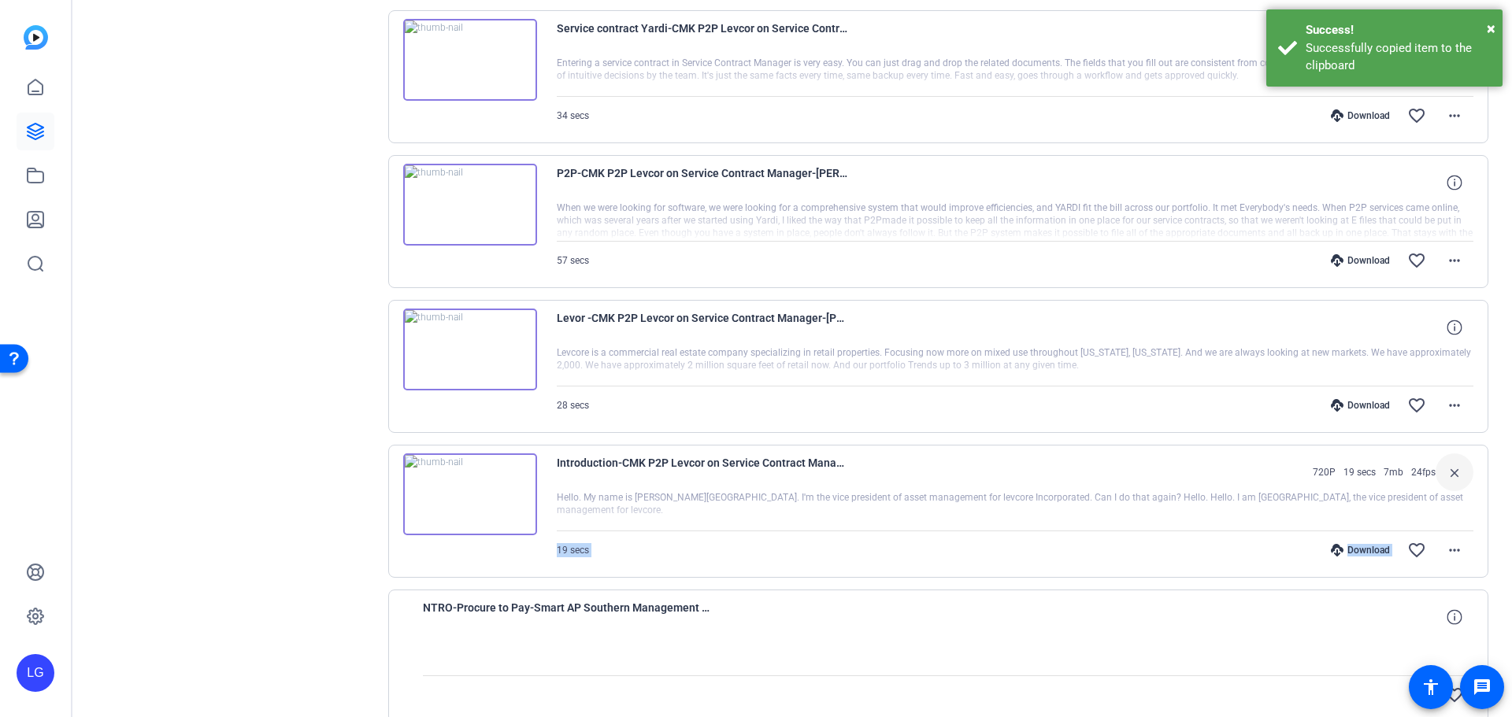
copy div "19 secs Download favorite_border more_horiz"
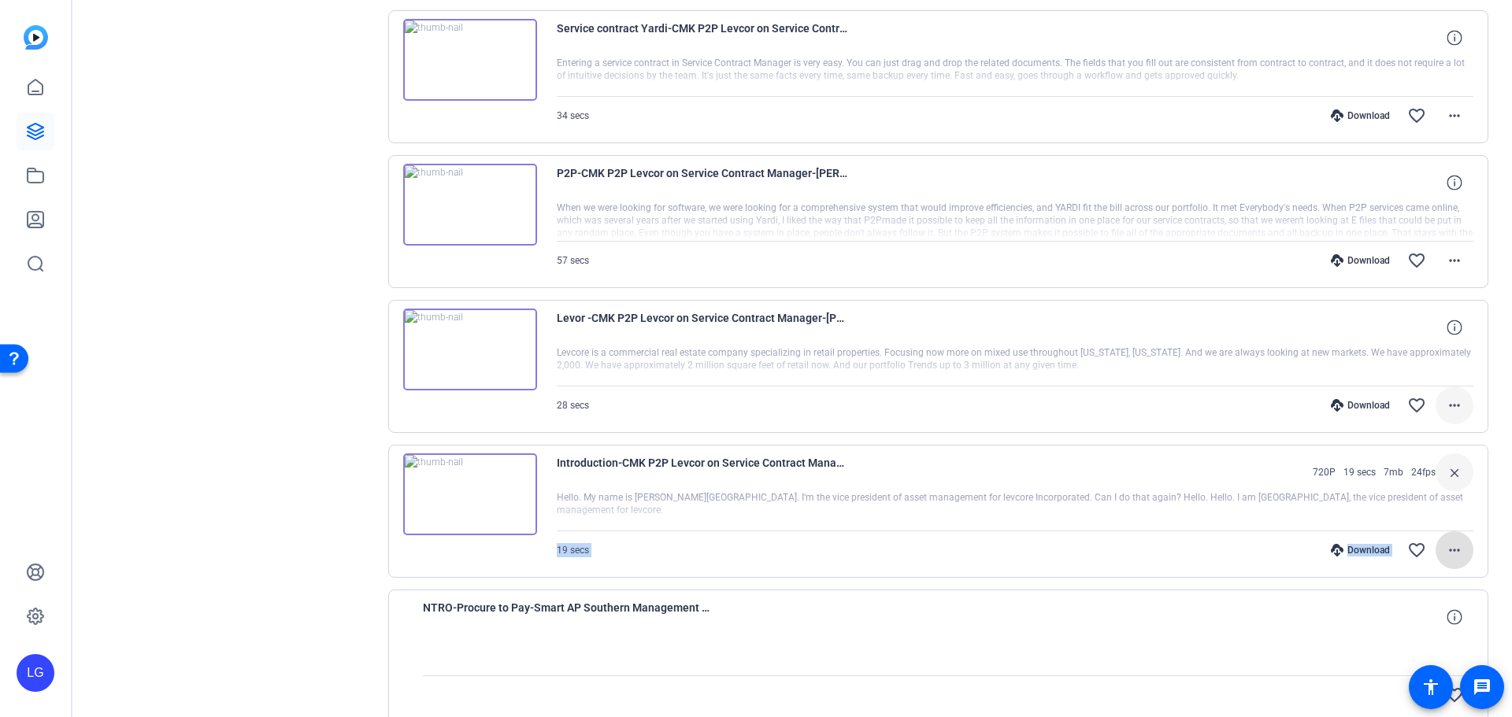
click at [1455, 400] on mat-icon "more_horiz" at bounding box center [1454, 405] width 19 height 19
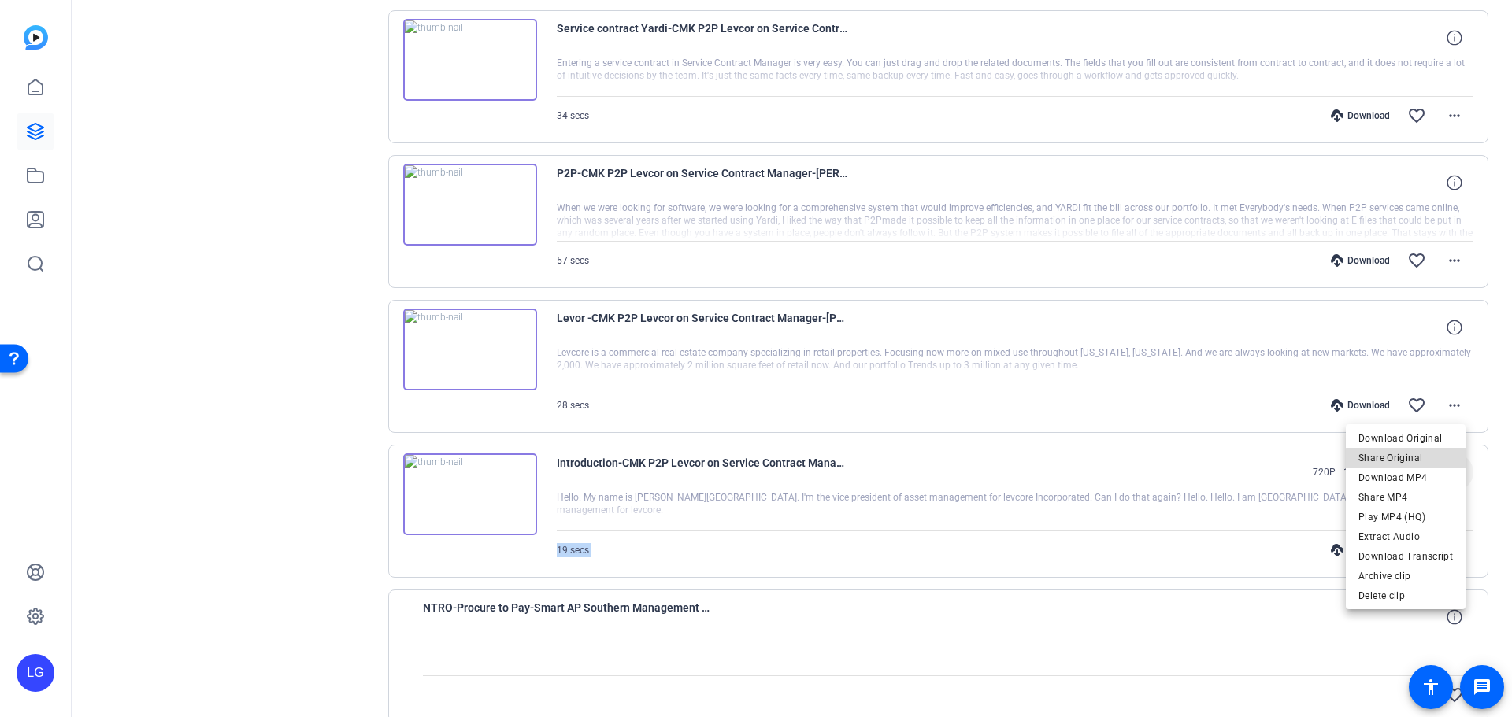
click at [1414, 463] on span "Share Original" at bounding box center [1405, 458] width 94 height 19
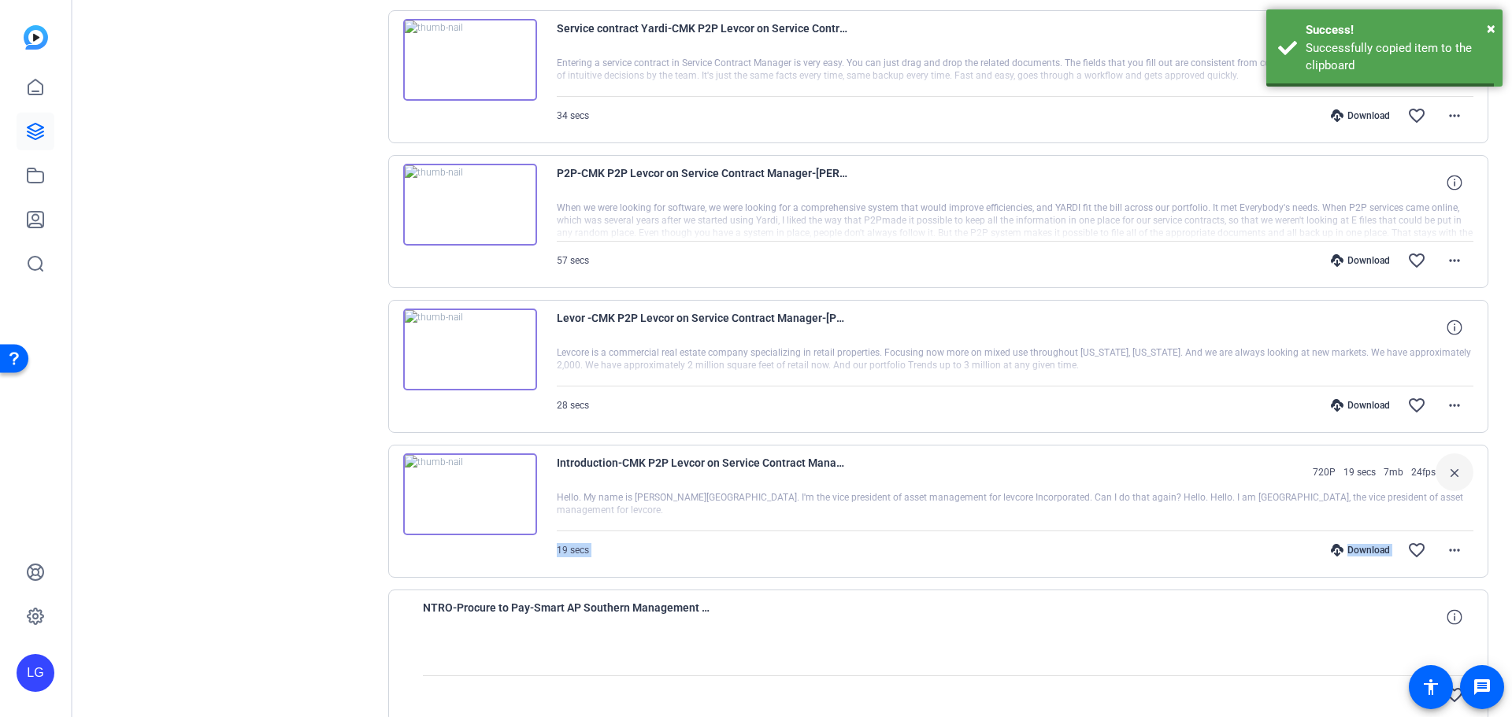
copy div "19 secs Download favorite_border more_horiz"
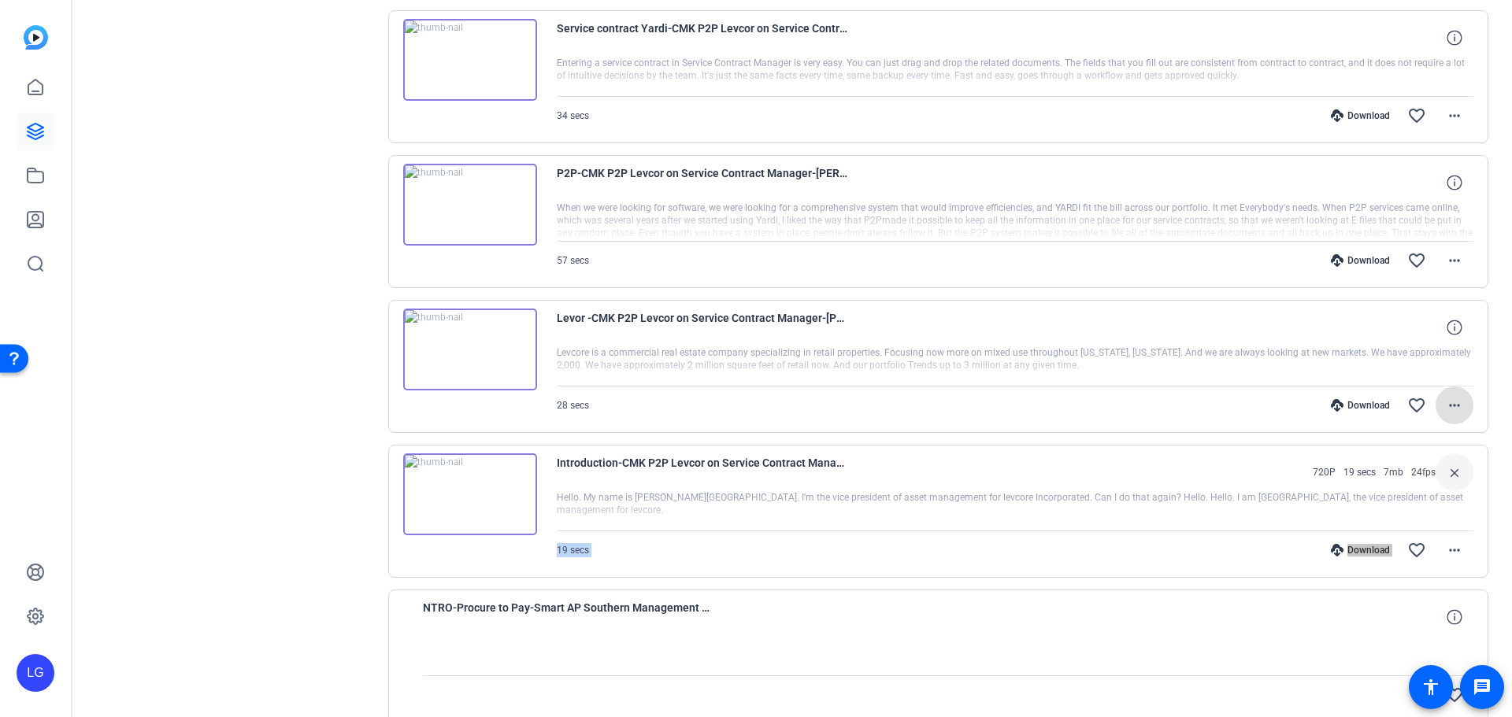
drag, startPoint x: 989, startPoint y: 219, endPoint x: 979, endPoint y: 219, distance: 10.2
click at [989, 219] on div at bounding box center [1015, 221] width 917 height 39
click at [476, 209] on img at bounding box center [470, 205] width 134 height 82
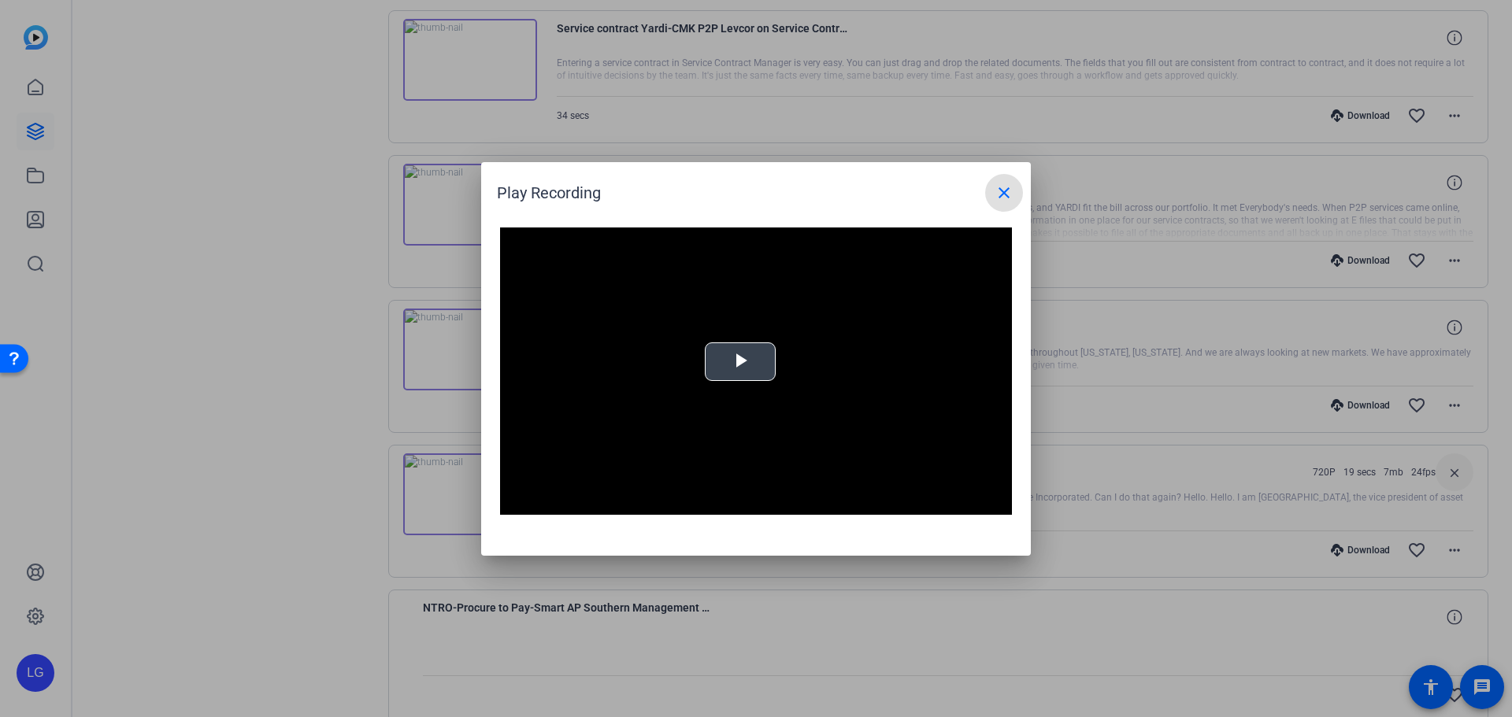
click at [740, 361] on span "Video Player" at bounding box center [740, 361] width 0 height 0
click at [653, 293] on video "Video Player" at bounding box center [756, 372] width 512 height 288
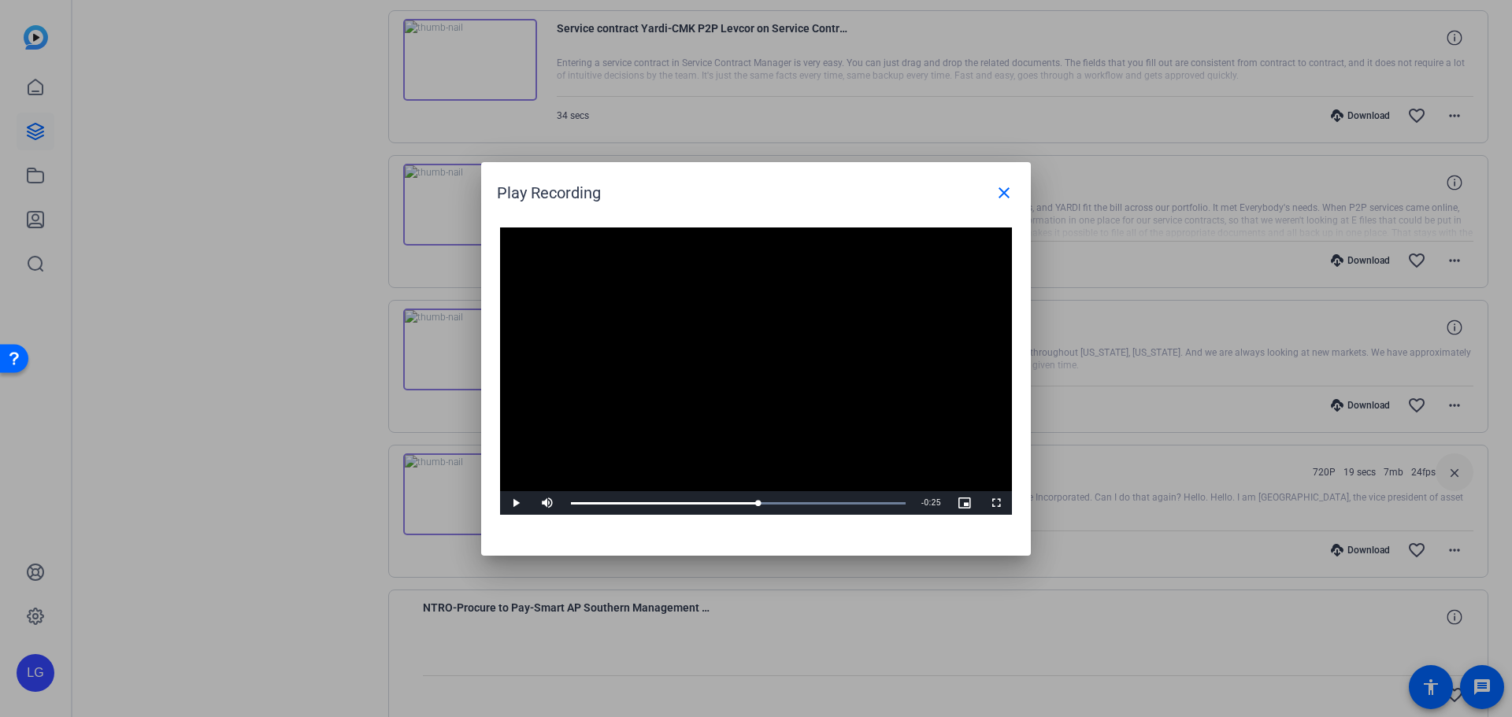
click at [931, 302] on video "Video Player" at bounding box center [756, 372] width 512 height 288
click at [999, 195] on mat-icon "close" at bounding box center [1004, 192] width 19 height 19
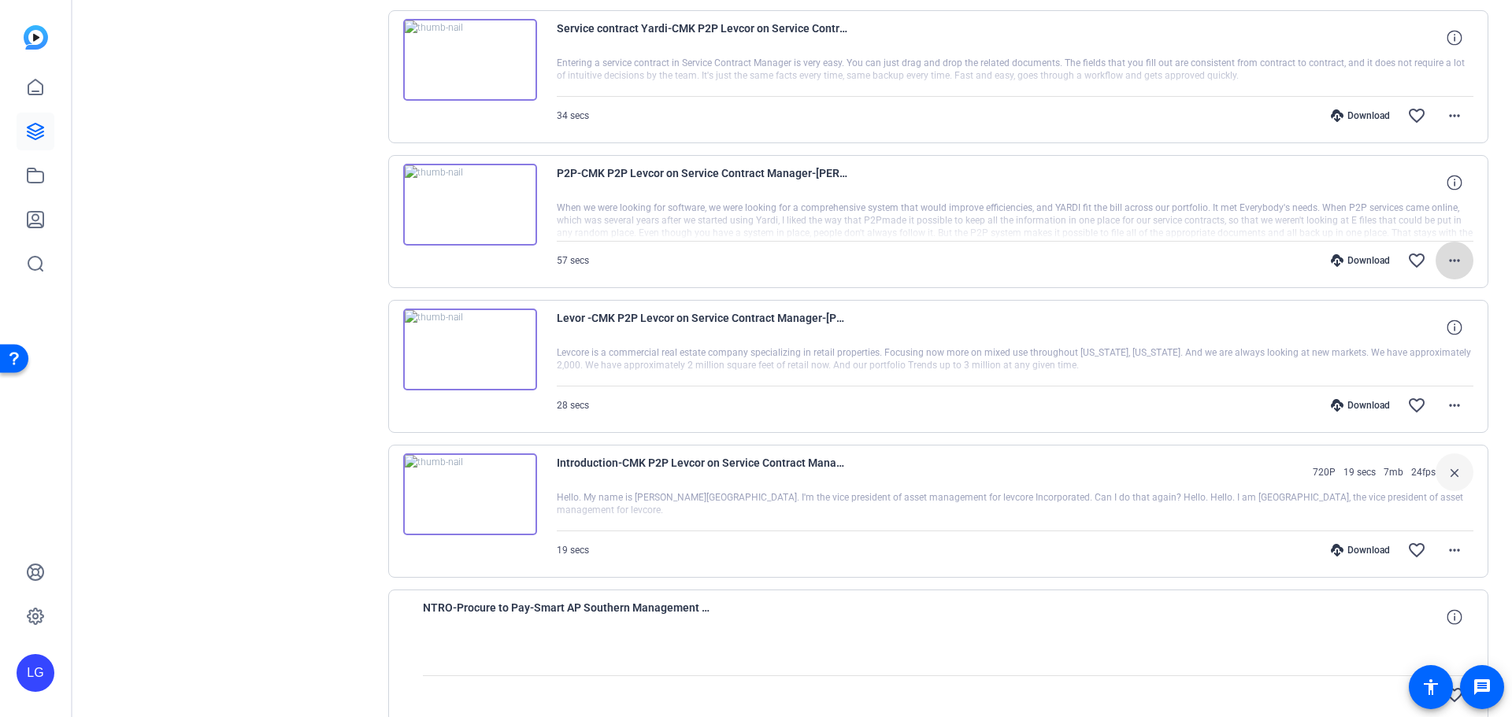
click at [1453, 264] on mat-icon "more_horiz" at bounding box center [1454, 260] width 19 height 19
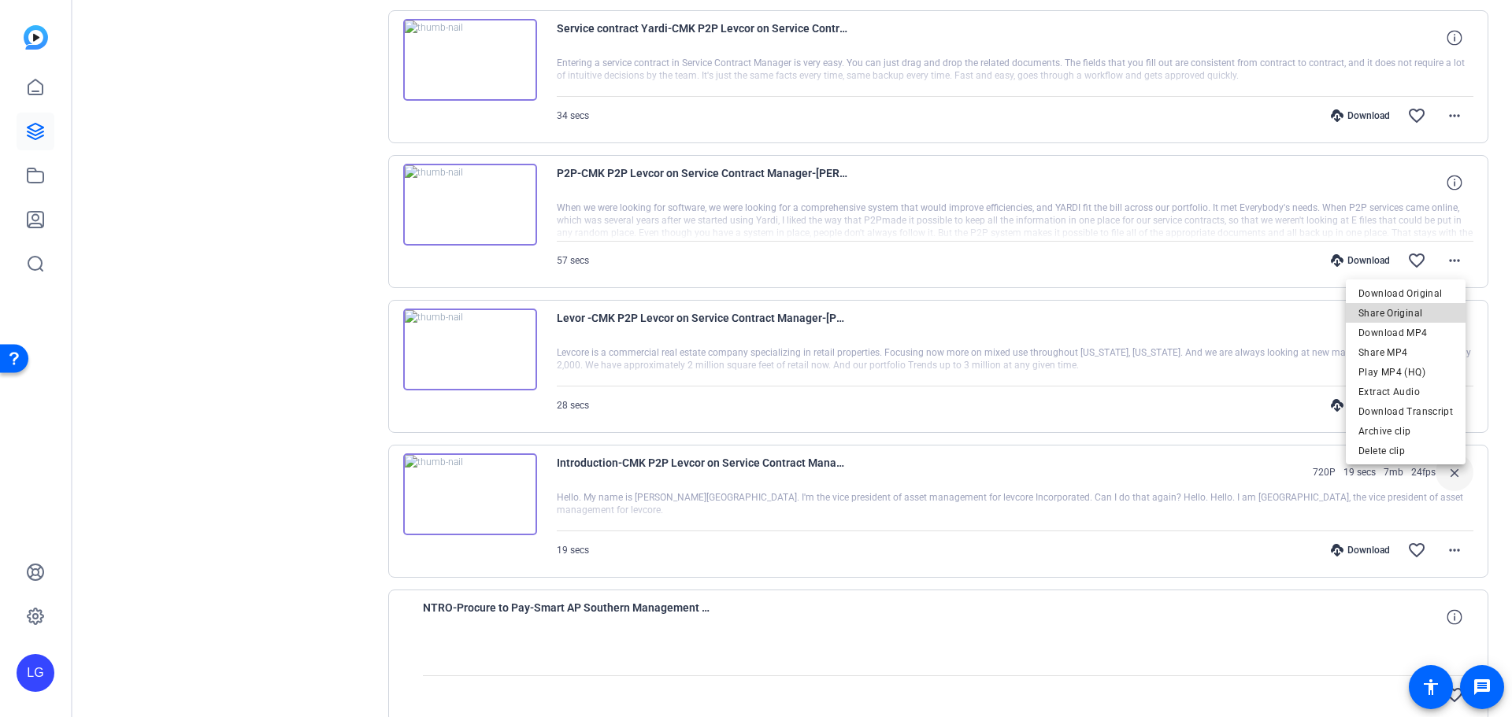
click at [1428, 317] on span "Share Original" at bounding box center [1405, 313] width 94 height 19
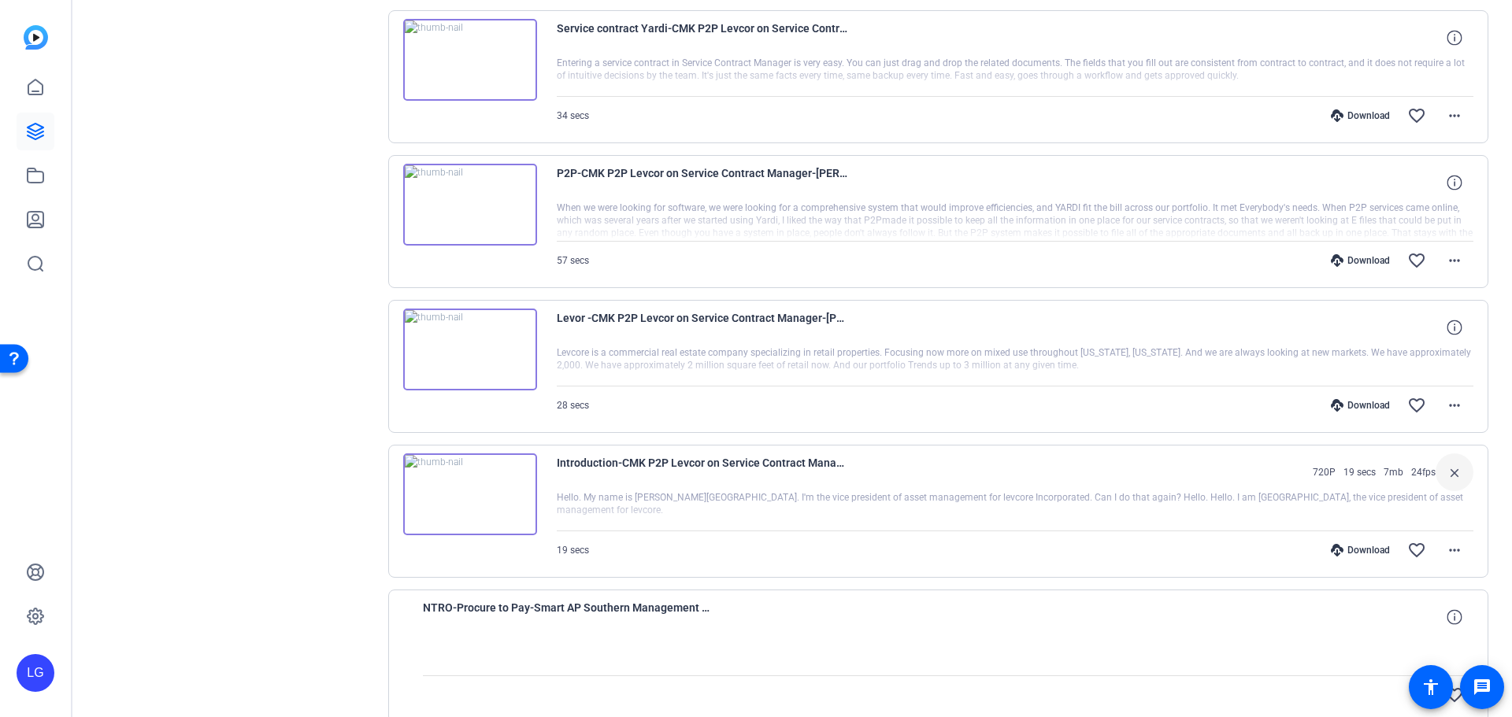
click at [1088, 160] on div "P2P-CMK P2P Levcor on Service Contract Manager-[PERSON_NAME]-CMK Sessions-2025-…" at bounding box center [938, 221] width 1101 height 133
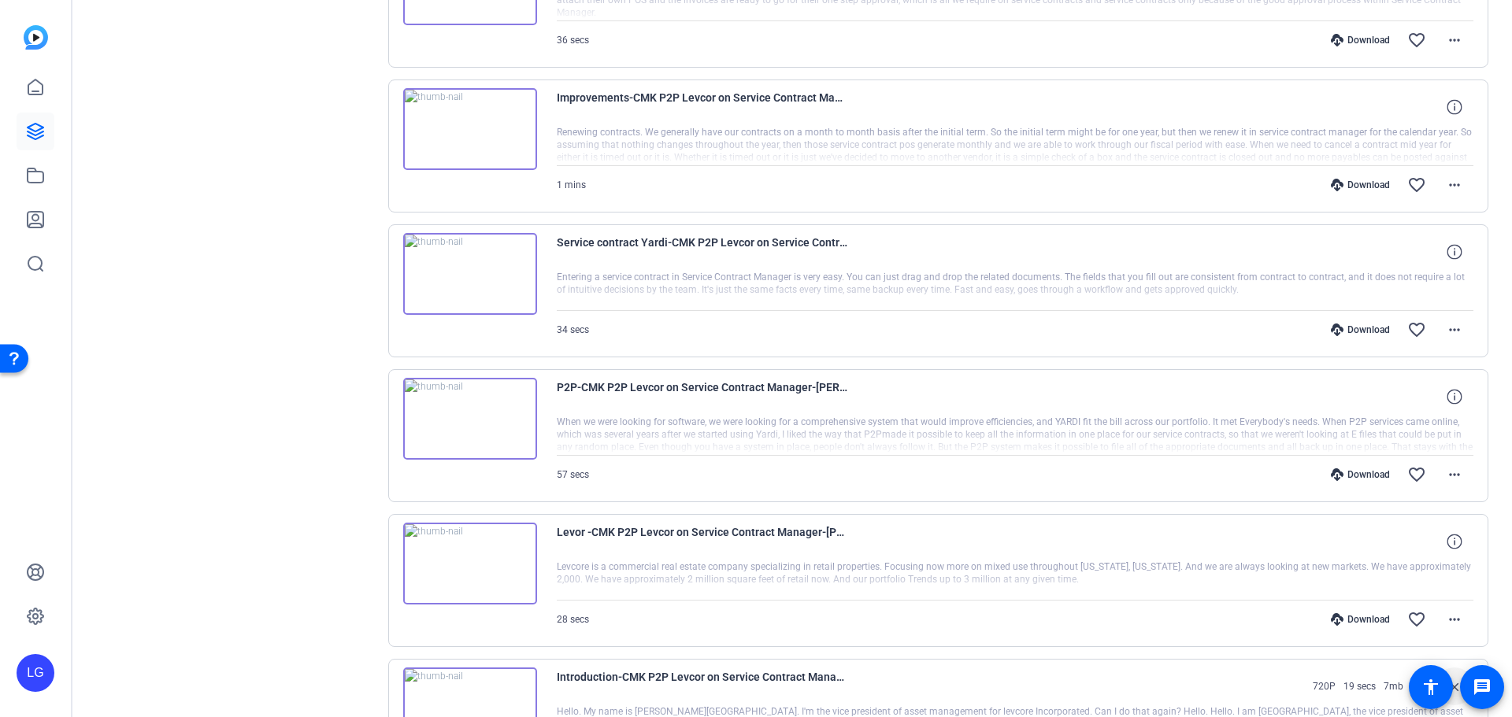
scroll to position [4882, 0]
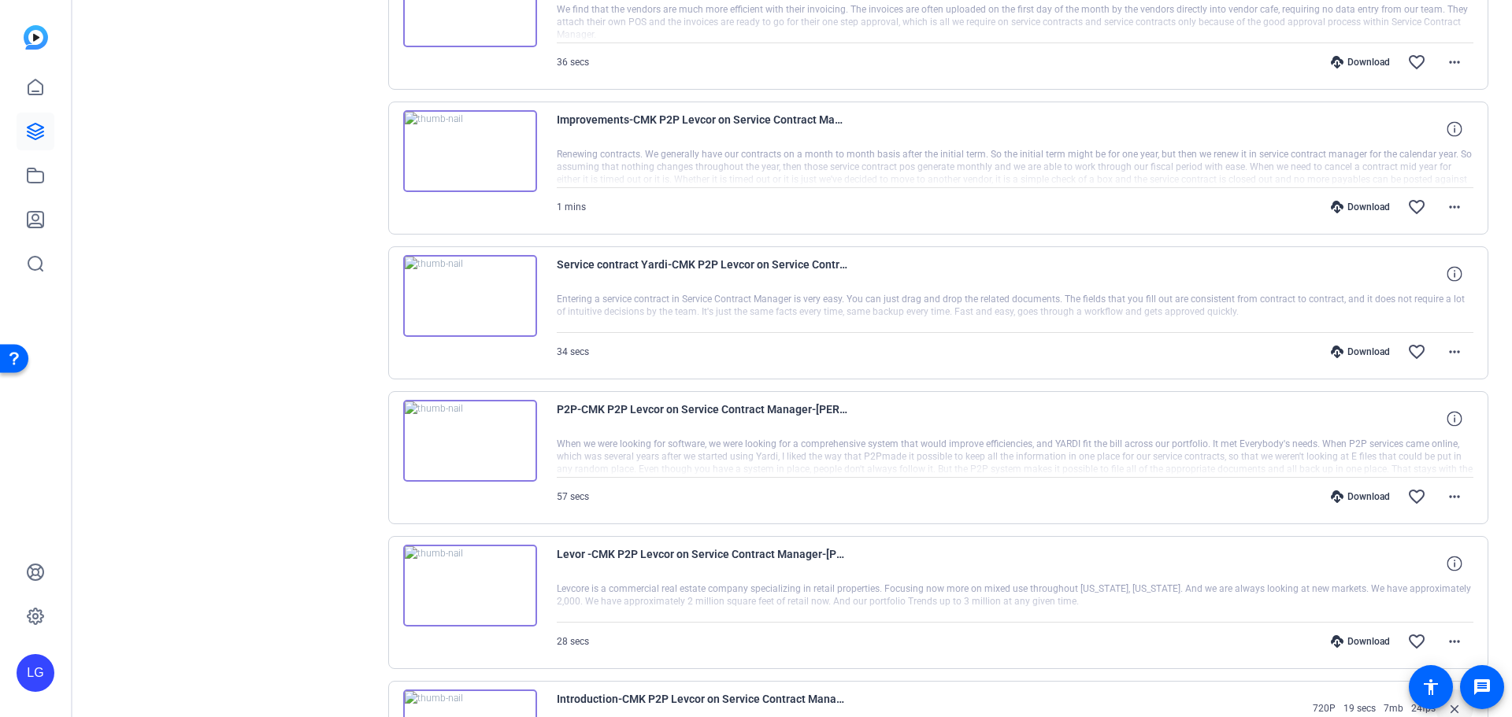
click at [484, 298] on img at bounding box center [470, 296] width 134 height 82
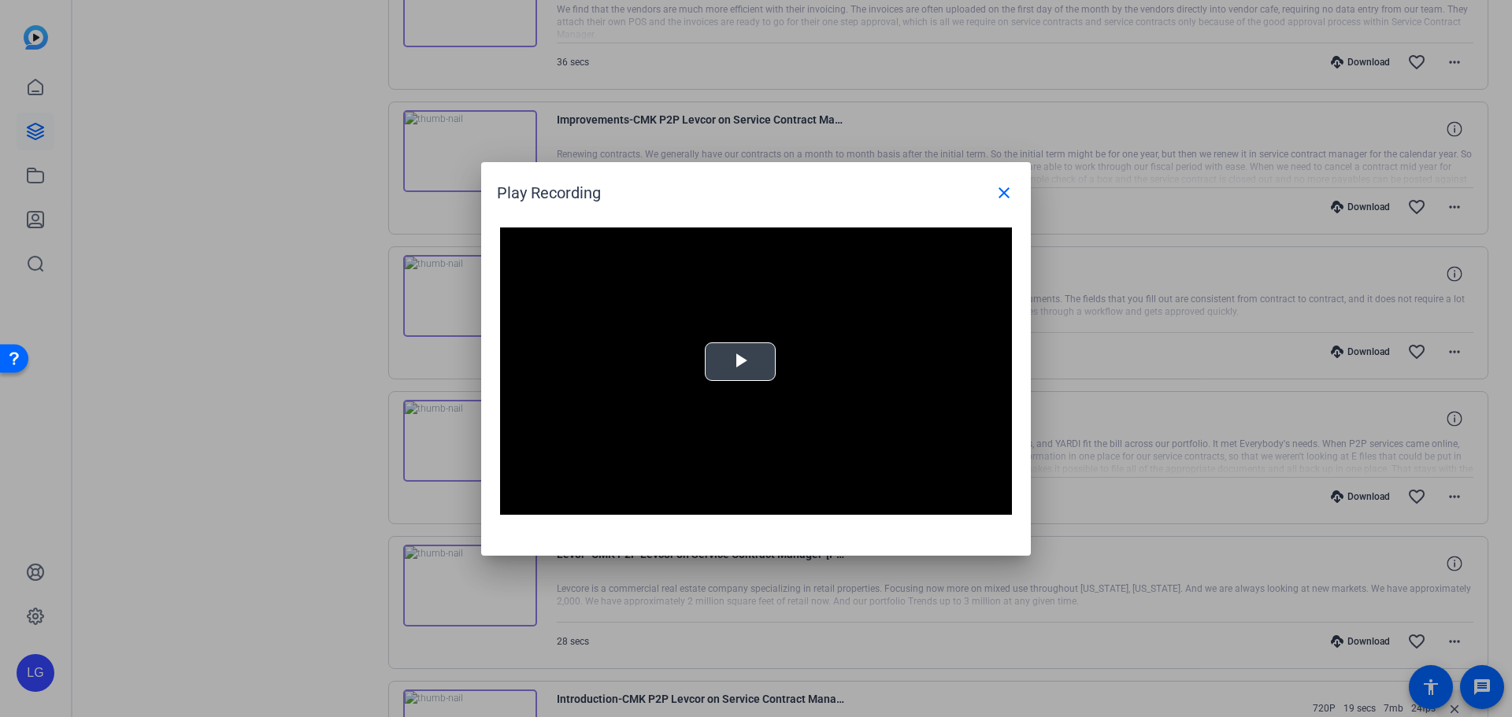
click at [736, 335] on video "Video Player" at bounding box center [756, 372] width 512 height 288
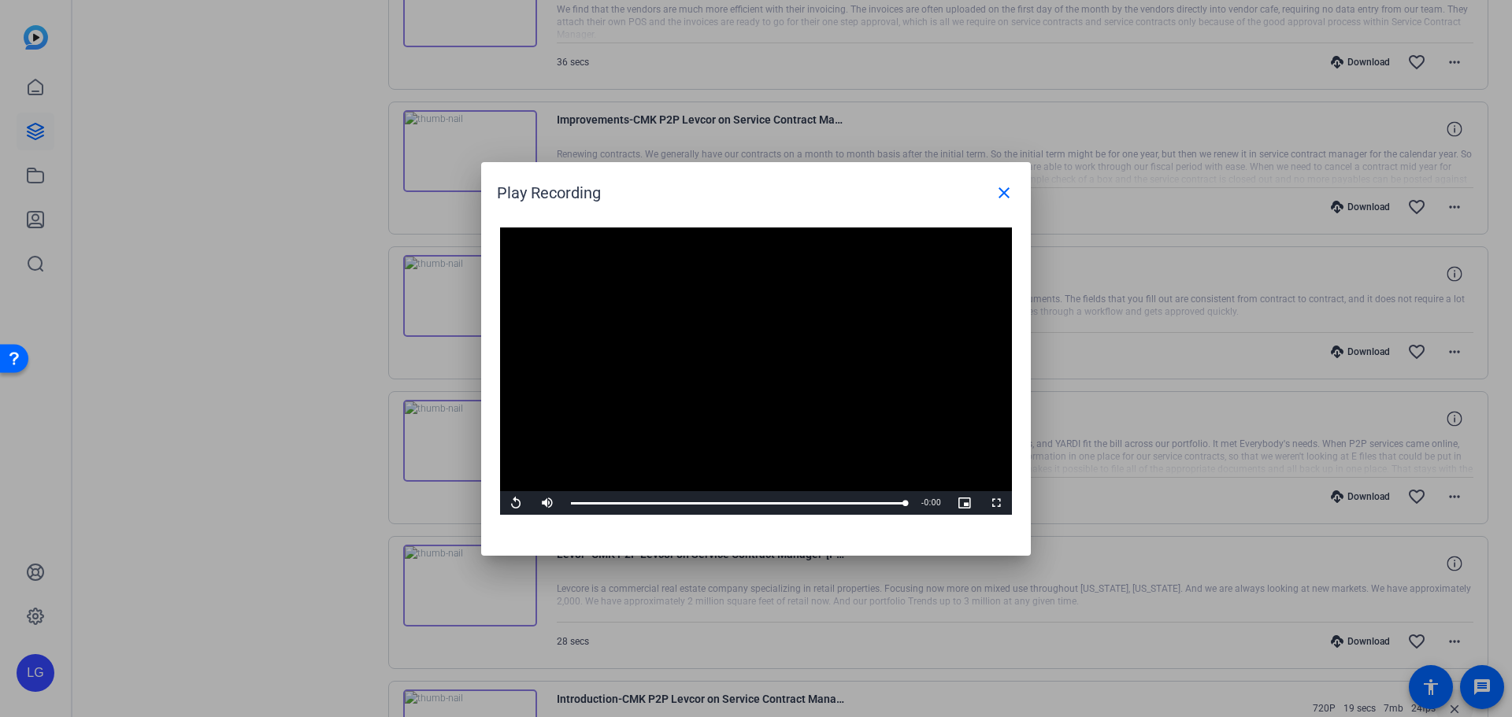
click at [902, 296] on video "Video Player" at bounding box center [756, 372] width 512 height 288
drag, startPoint x: 866, startPoint y: 191, endPoint x: 973, endPoint y: 184, distance: 106.5
click at [870, 189] on div "Play Recording close" at bounding box center [760, 193] width 526 height 38
click at [1005, 185] on mat-icon "close" at bounding box center [1004, 192] width 19 height 19
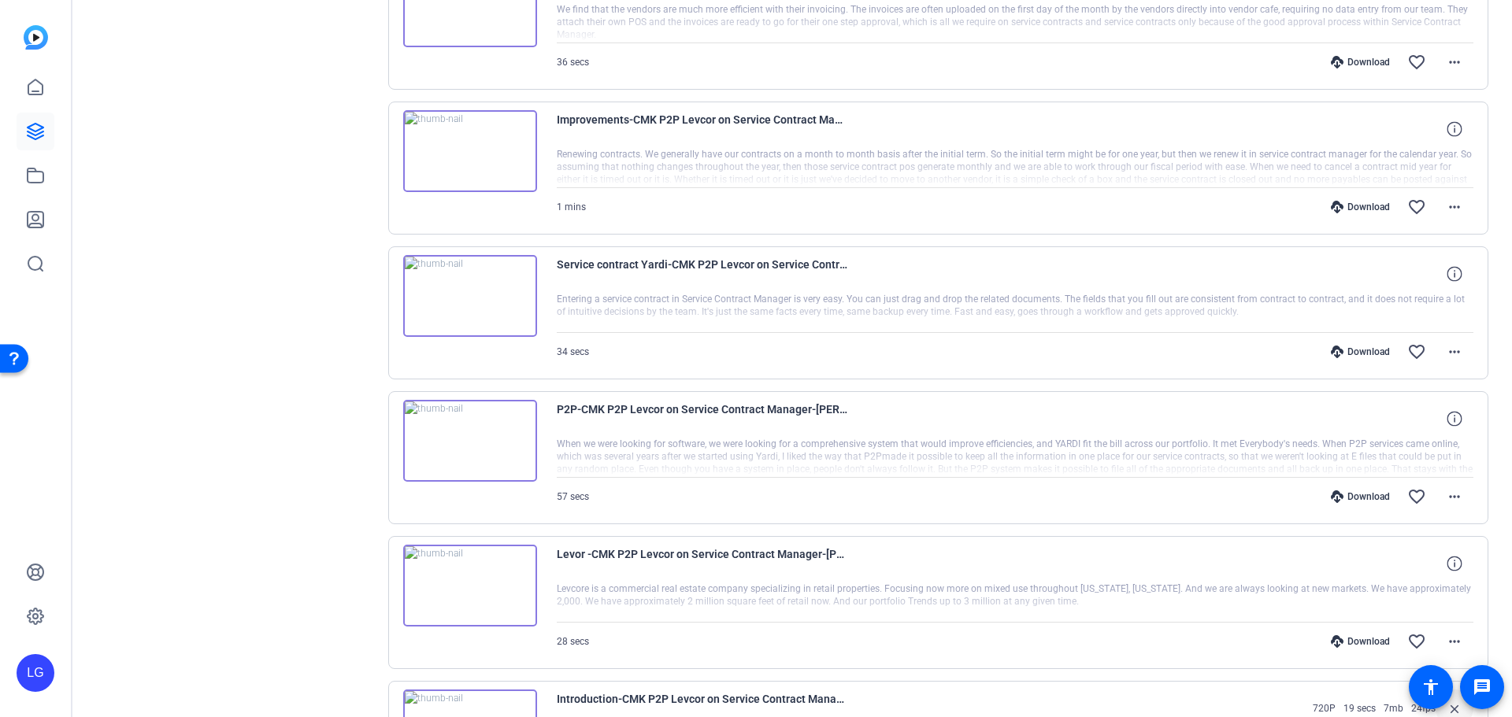
click at [476, 144] on img at bounding box center [470, 151] width 134 height 82
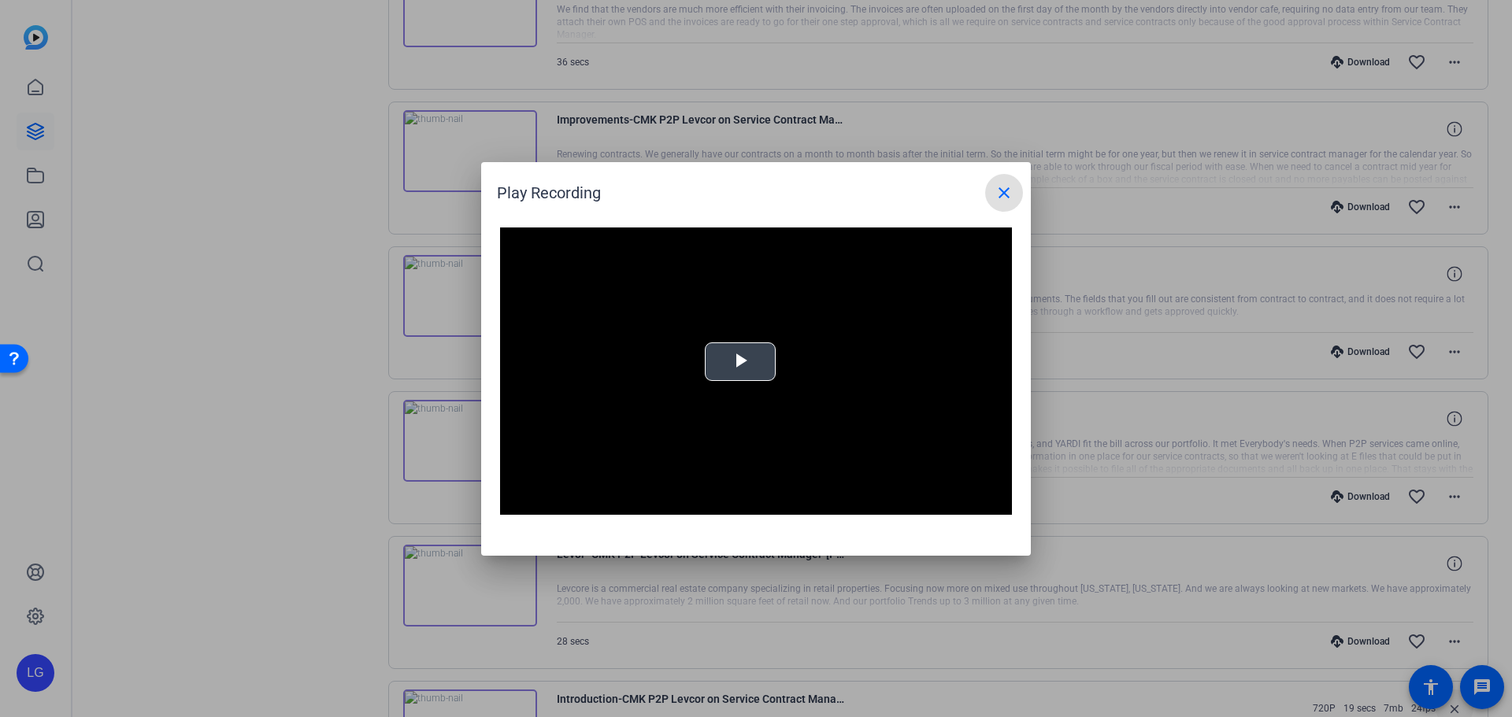
click at [718, 331] on video "Video Player" at bounding box center [756, 372] width 512 height 288
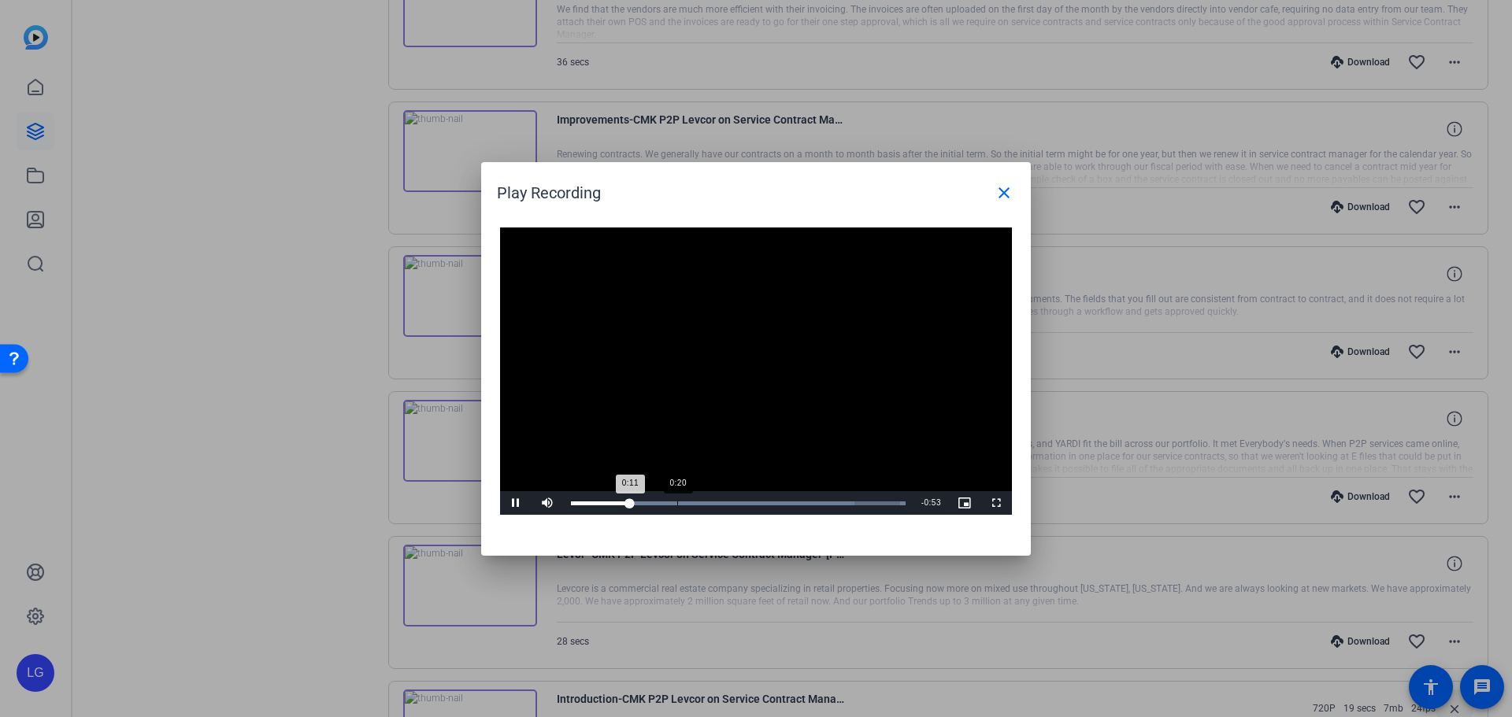
click at [677, 502] on div "Loaded : 100.00% 0:20 0:11" at bounding box center [738, 504] width 335 height 4
drag, startPoint x: 924, startPoint y: 354, endPoint x: 942, endPoint y: 328, distance: 31.2
click at [926, 353] on video "Video Player" at bounding box center [756, 372] width 512 height 288
click at [1001, 198] on mat-icon "close" at bounding box center [1004, 192] width 19 height 19
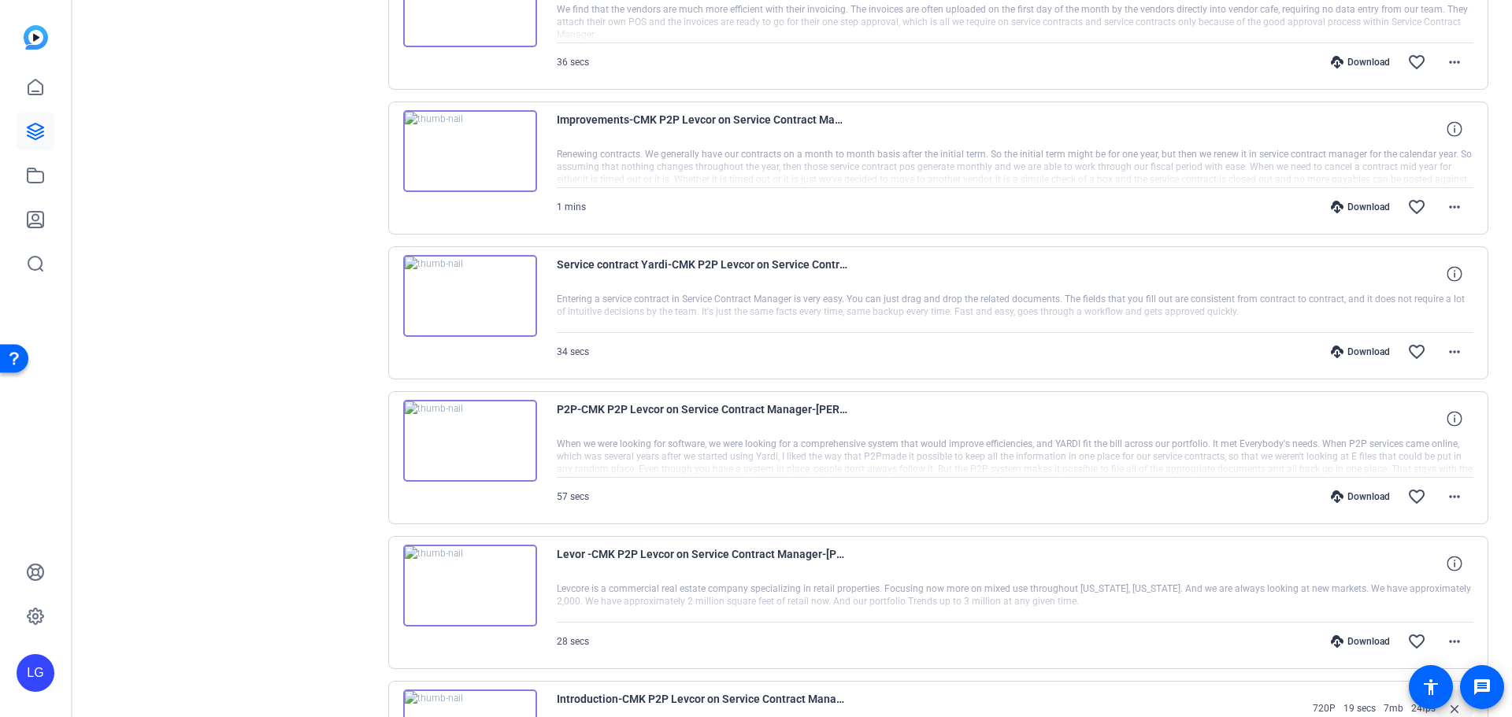
click at [1465, 351] on div "Service contract Yardi-CMK P2P Levcor on Service Contract Manager-[PERSON_NAME]…" at bounding box center [938, 312] width 1101 height 133
click at [1457, 349] on span at bounding box center [1455, 352] width 38 height 38
click at [465, 160] on div at bounding box center [756, 358] width 1512 height 717
click at [465, 139] on img at bounding box center [470, 151] width 134 height 82
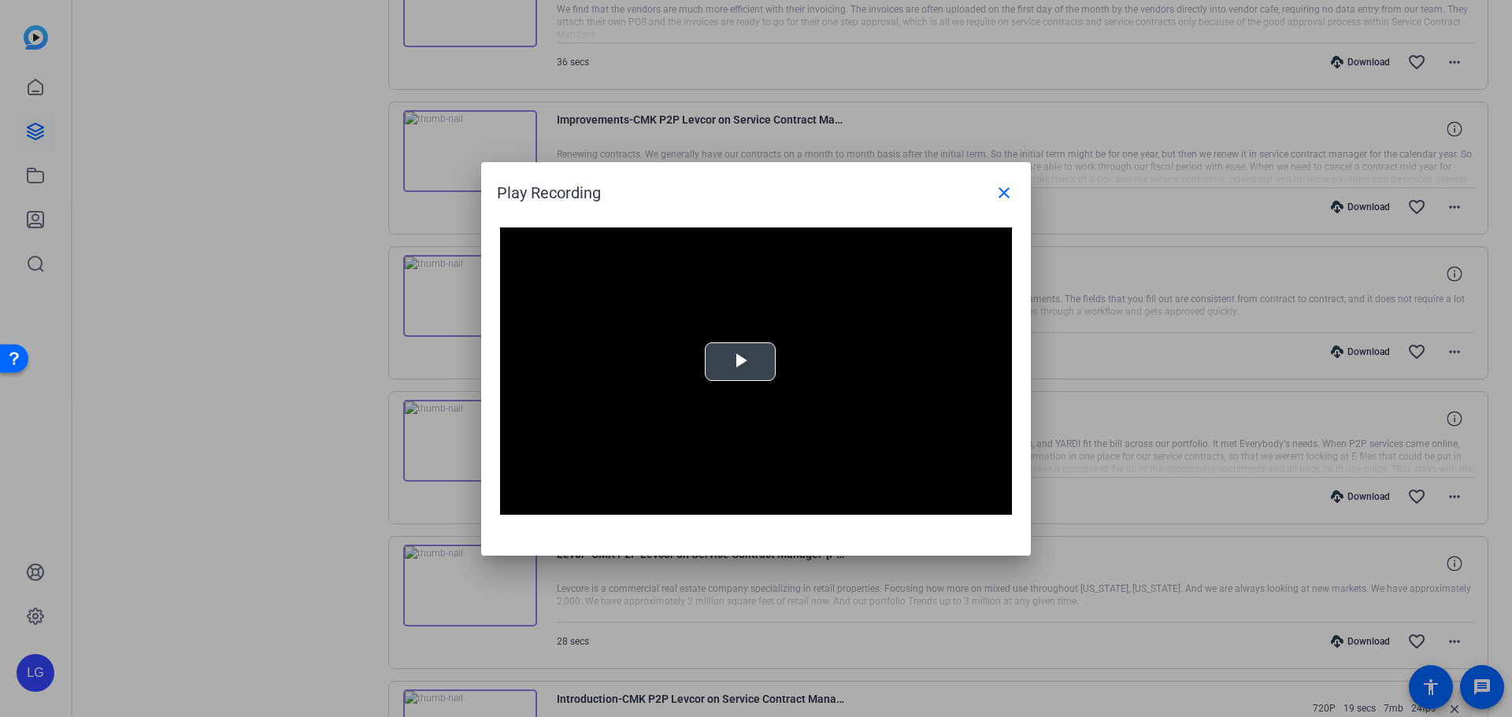
click at [740, 361] on span "Video Player" at bounding box center [740, 361] width 0 height 0
drag, startPoint x: 980, startPoint y: 370, endPoint x: 955, endPoint y: 417, distance: 52.9
click at [980, 370] on video "Video Player" at bounding box center [756, 372] width 512 height 288
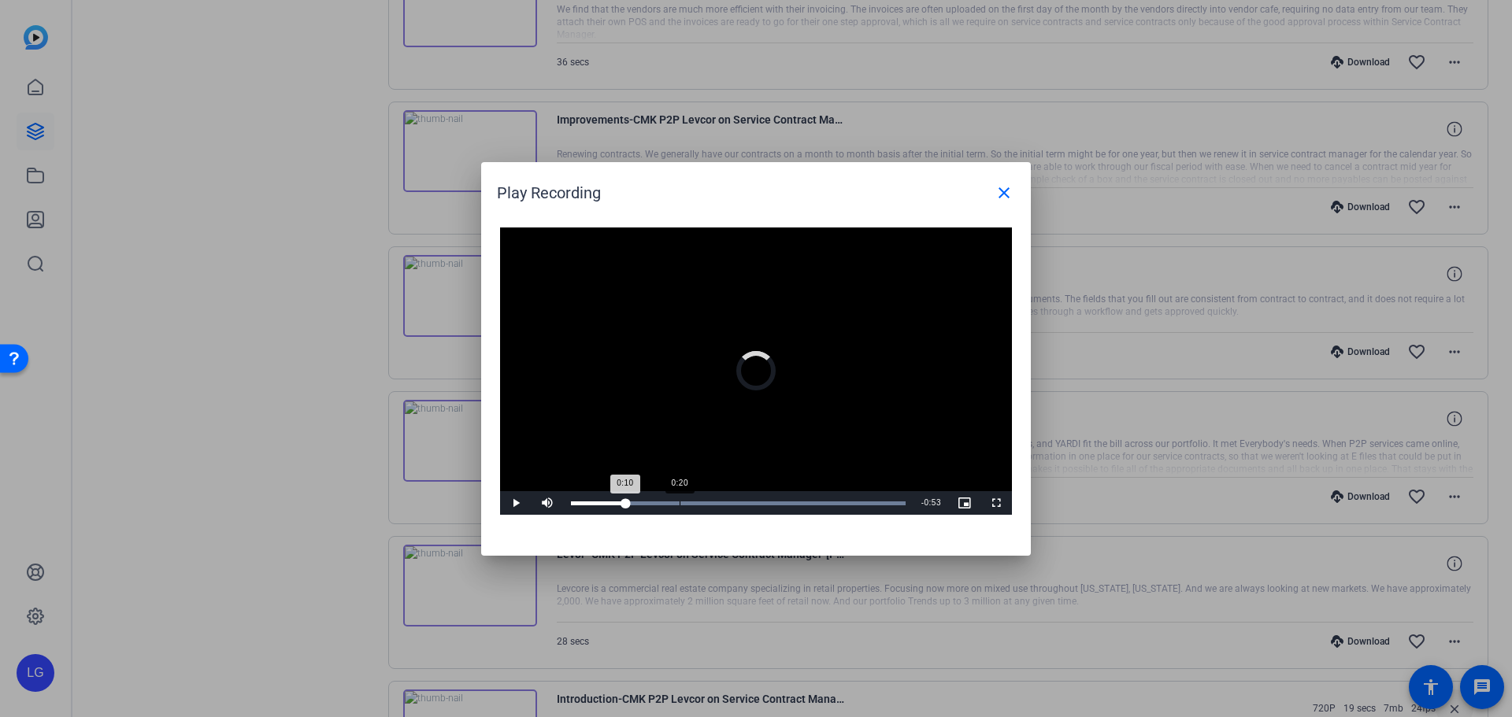
click at [680, 502] on div "0:20" at bounding box center [680, 504] width 1 height 4
click at [518, 503] on span "Video Player" at bounding box center [515, 503] width 31 height 0
click at [862, 307] on video "Video Player" at bounding box center [756, 372] width 512 height 288
click at [665, 503] on div "0:17" at bounding box center [665, 504] width 1 height 4
click at [835, 506] on div "Loaded : 100.00% 0:50 1:03" at bounding box center [738, 503] width 350 height 24
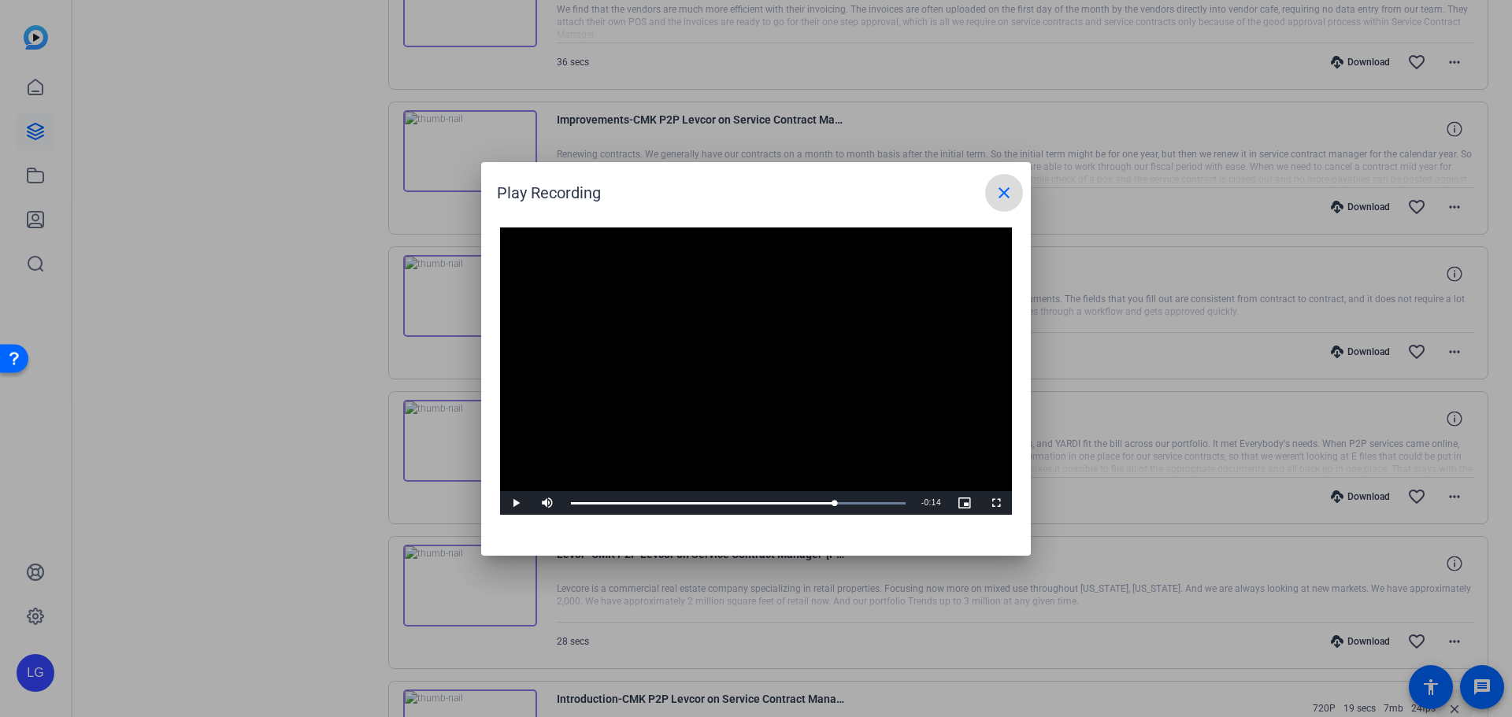
click at [1002, 191] on mat-icon "close" at bounding box center [1004, 192] width 19 height 19
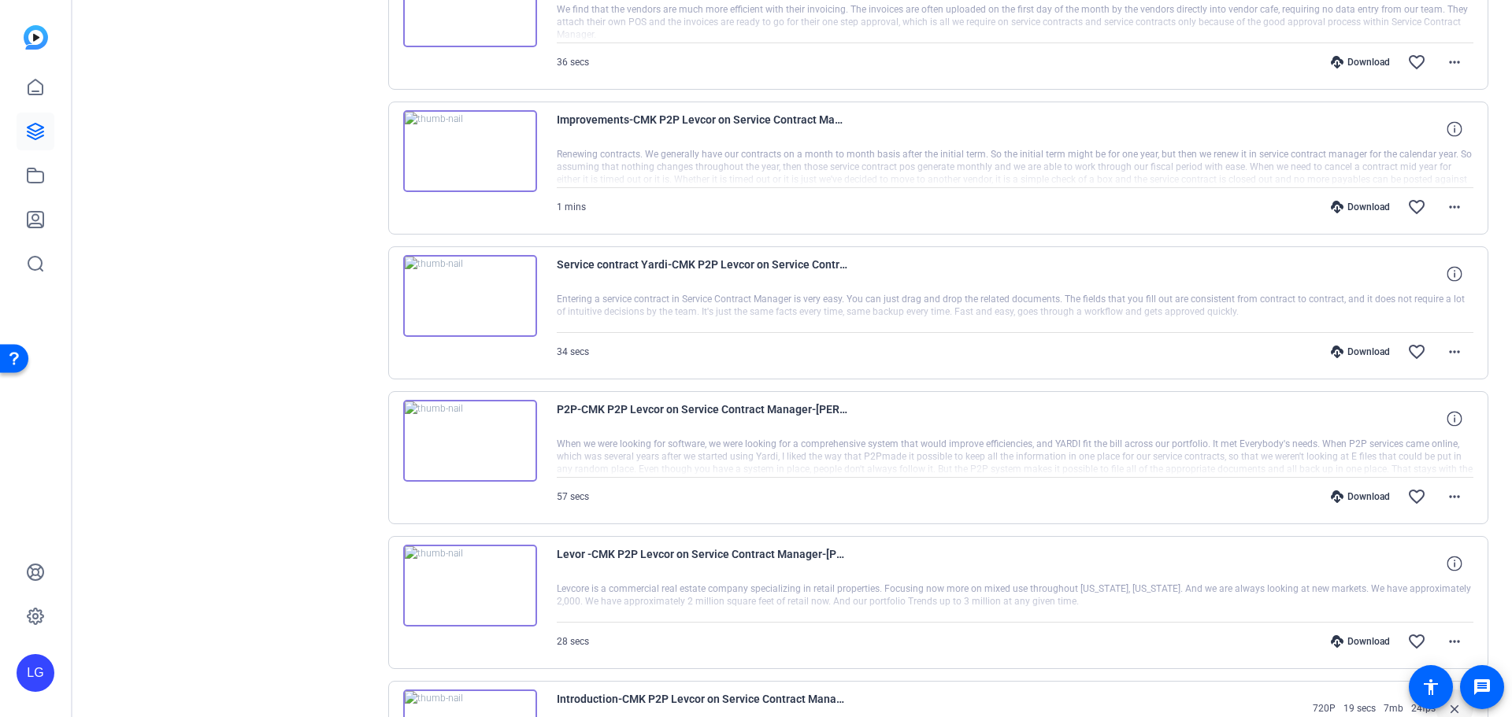
scroll to position [4803, 0]
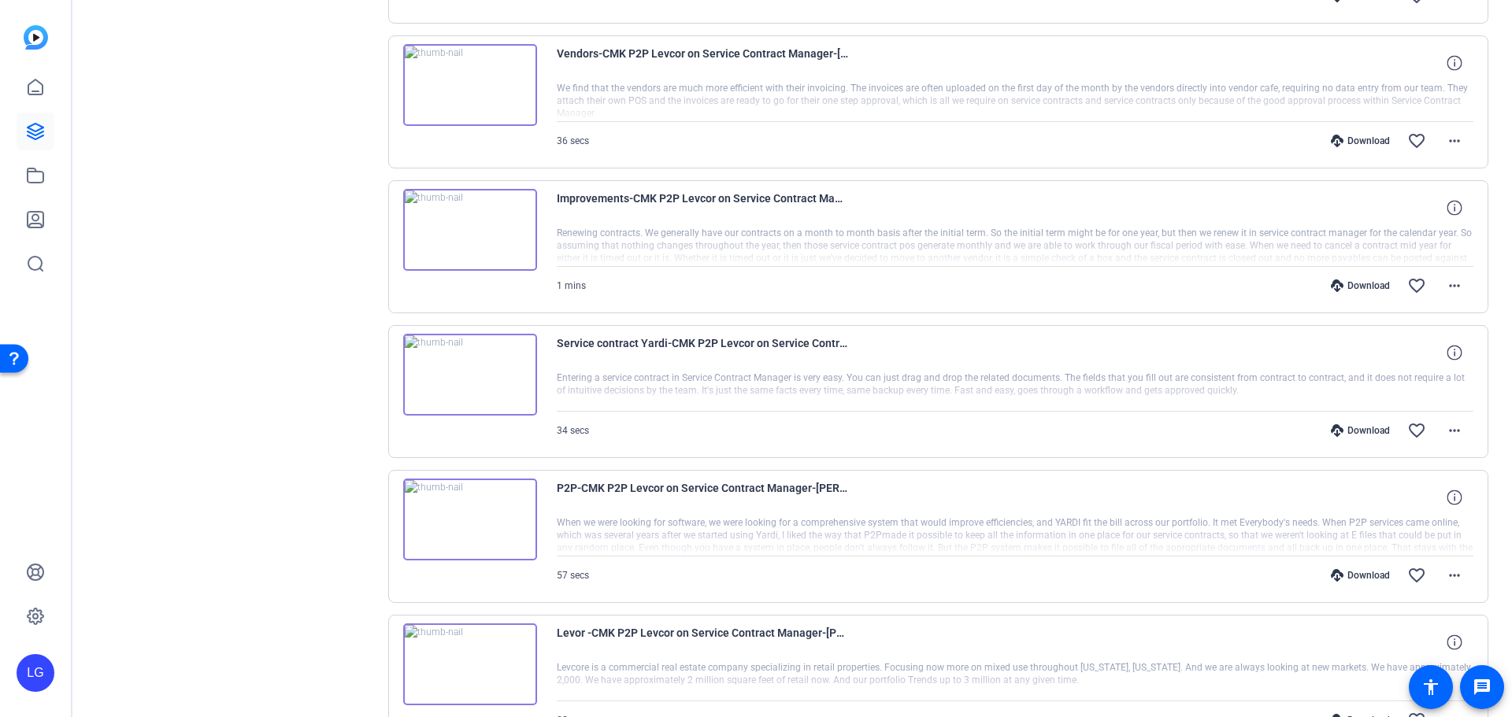
click at [463, 124] on img at bounding box center [470, 85] width 134 height 82
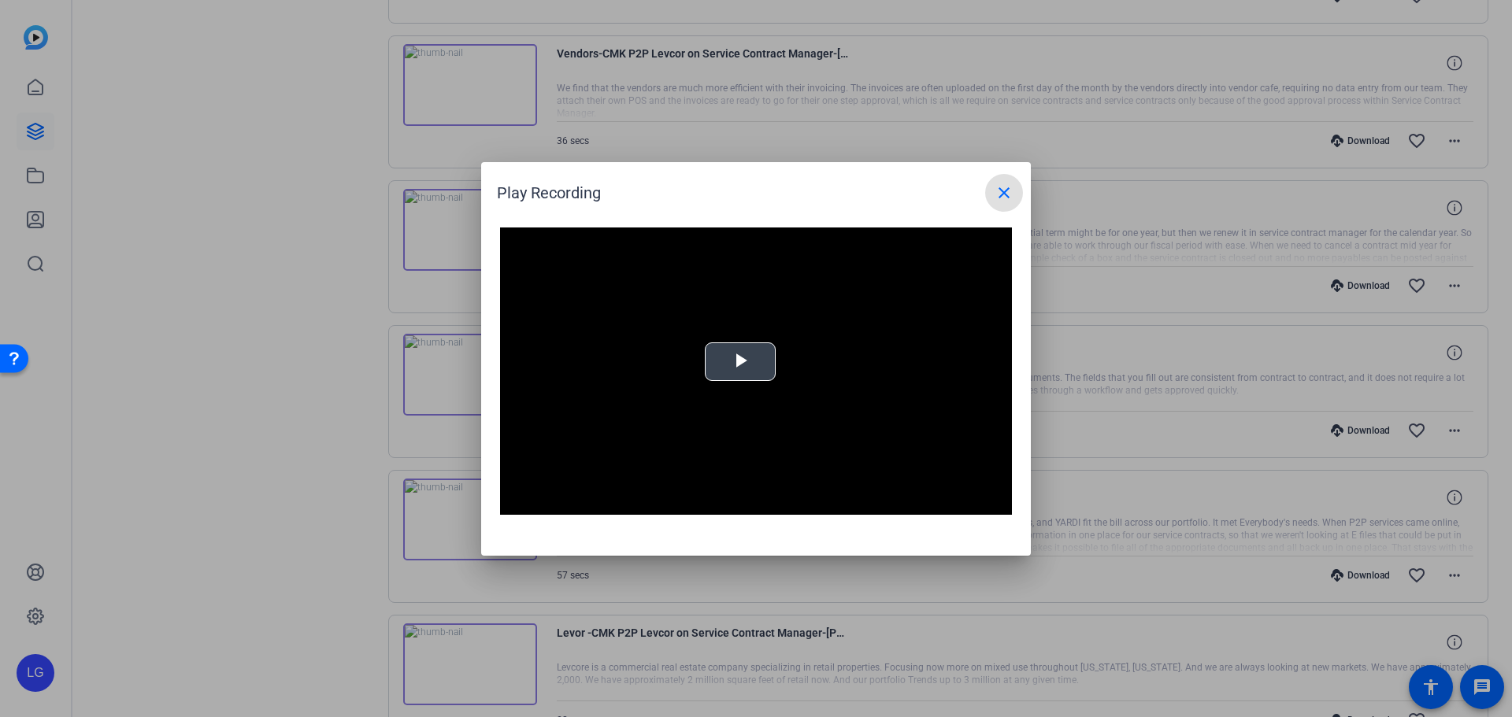
click at [740, 361] on span "Video Player" at bounding box center [740, 361] width 0 height 0
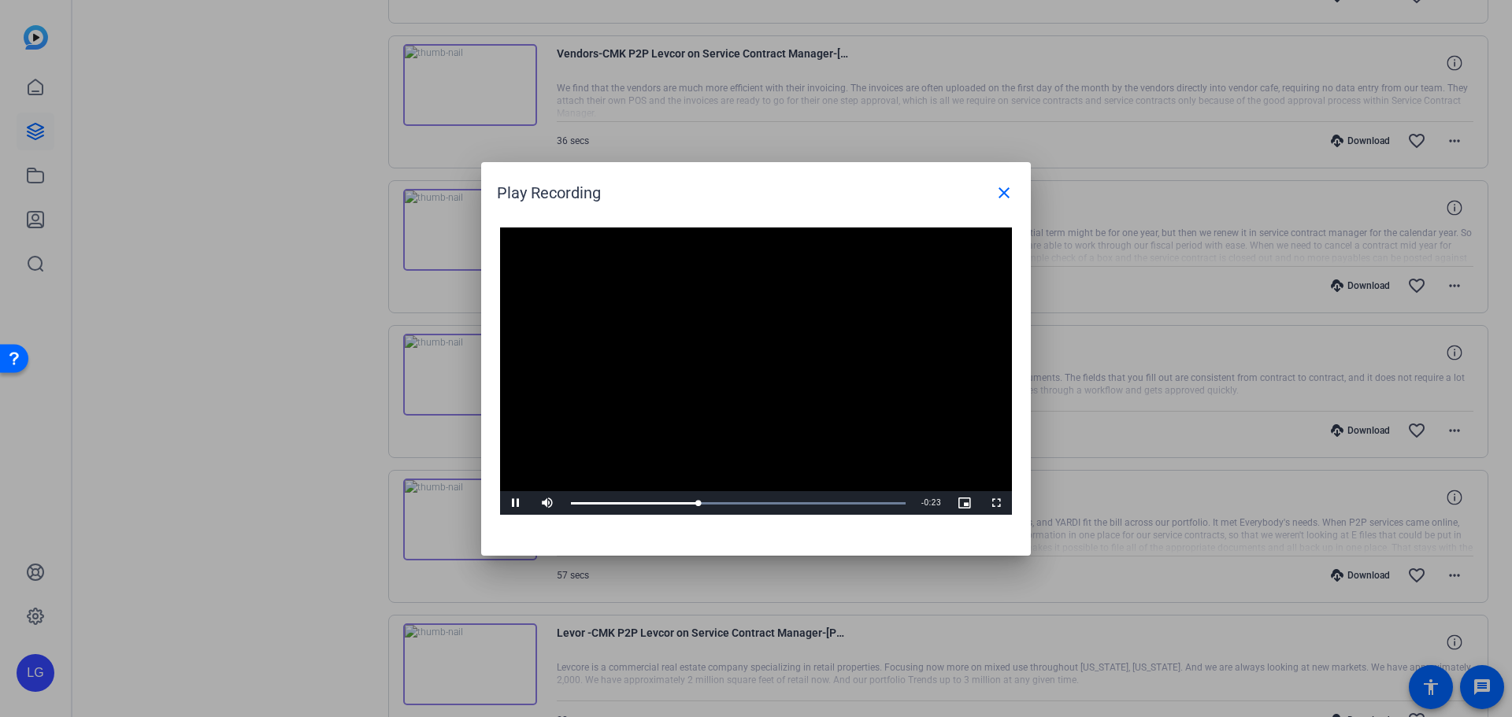
click at [778, 372] on video "Video Player" at bounding box center [756, 372] width 512 height 288
drag, startPoint x: 1002, startPoint y: 206, endPoint x: 1009, endPoint y: 223, distance: 18.4
click at [1002, 206] on span at bounding box center [1004, 193] width 38 height 38
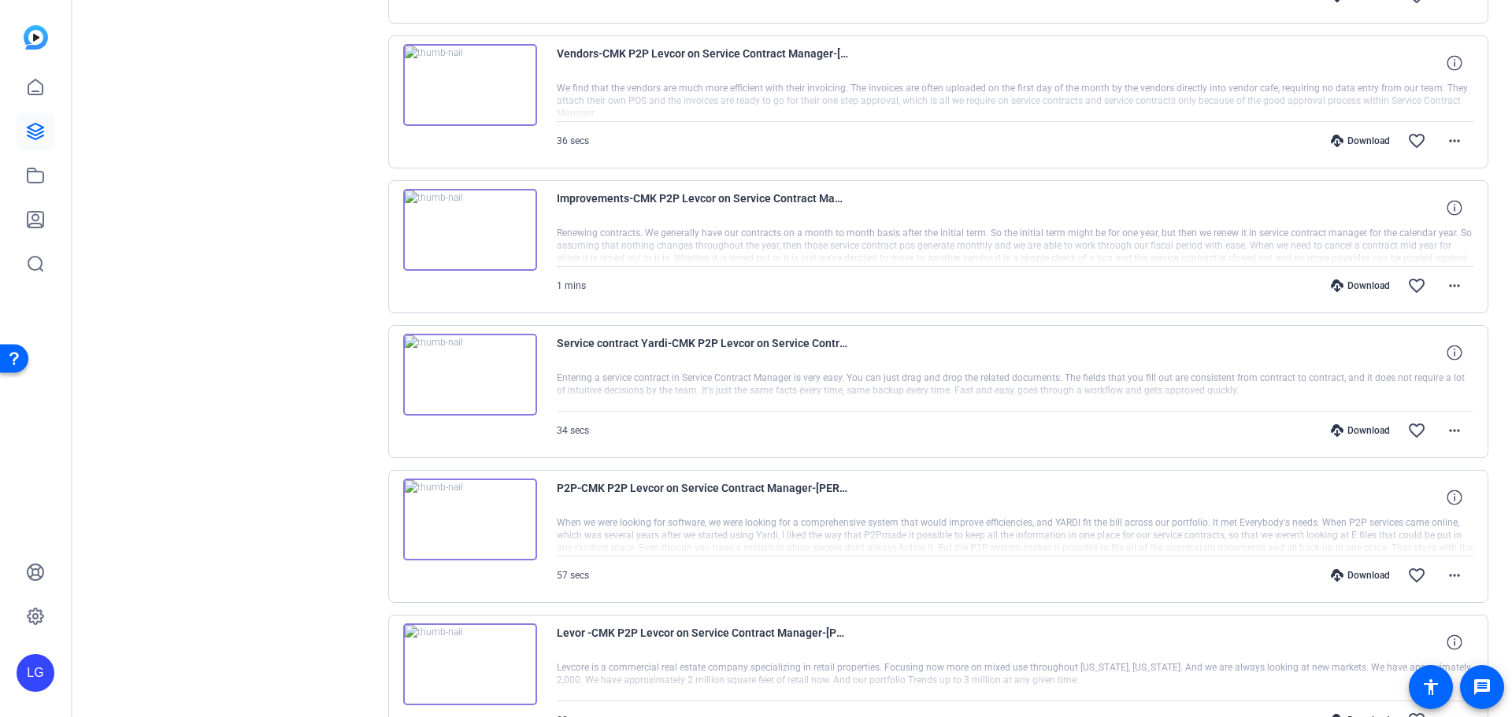
click at [468, 389] on img at bounding box center [470, 375] width 134 height 82
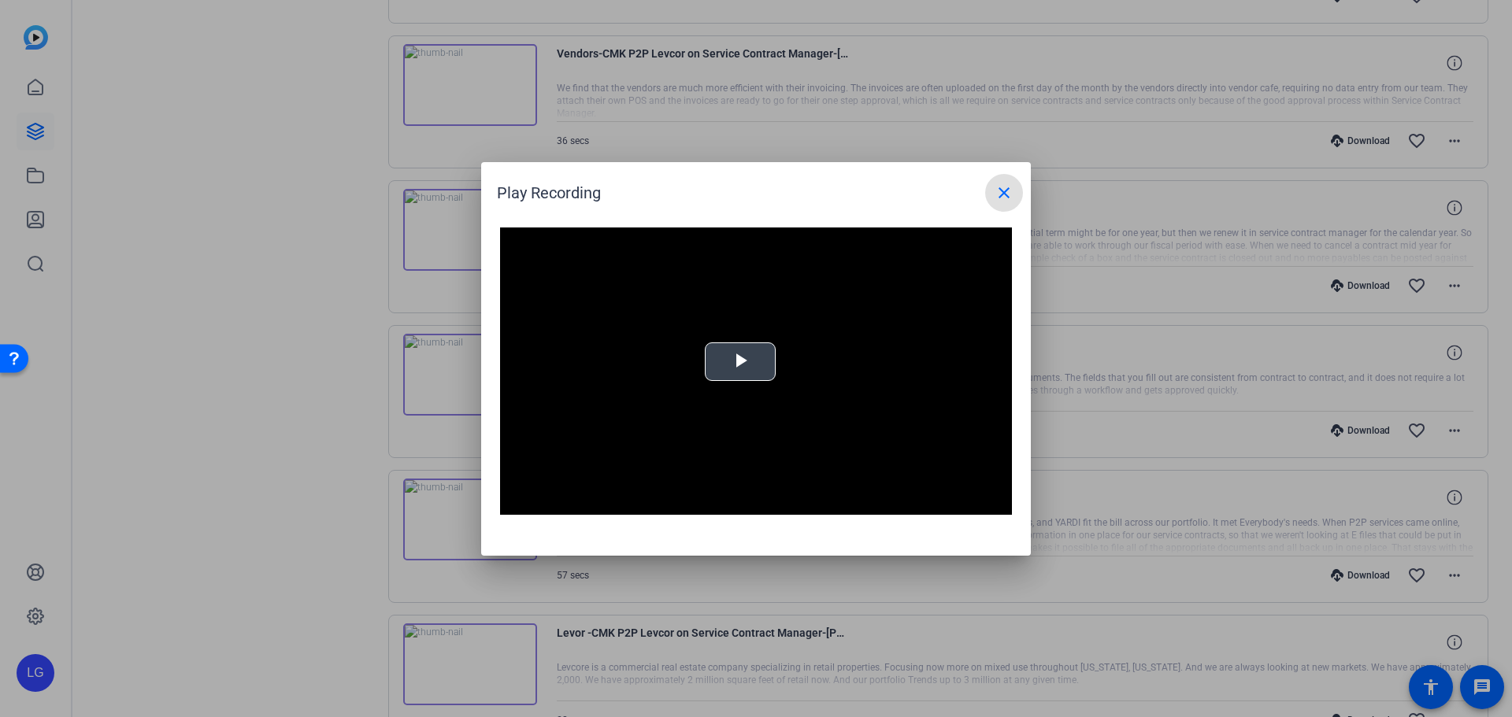
click at [740, 361] on span "Video Player" at bounding box center [740, 361] width 0 height 0
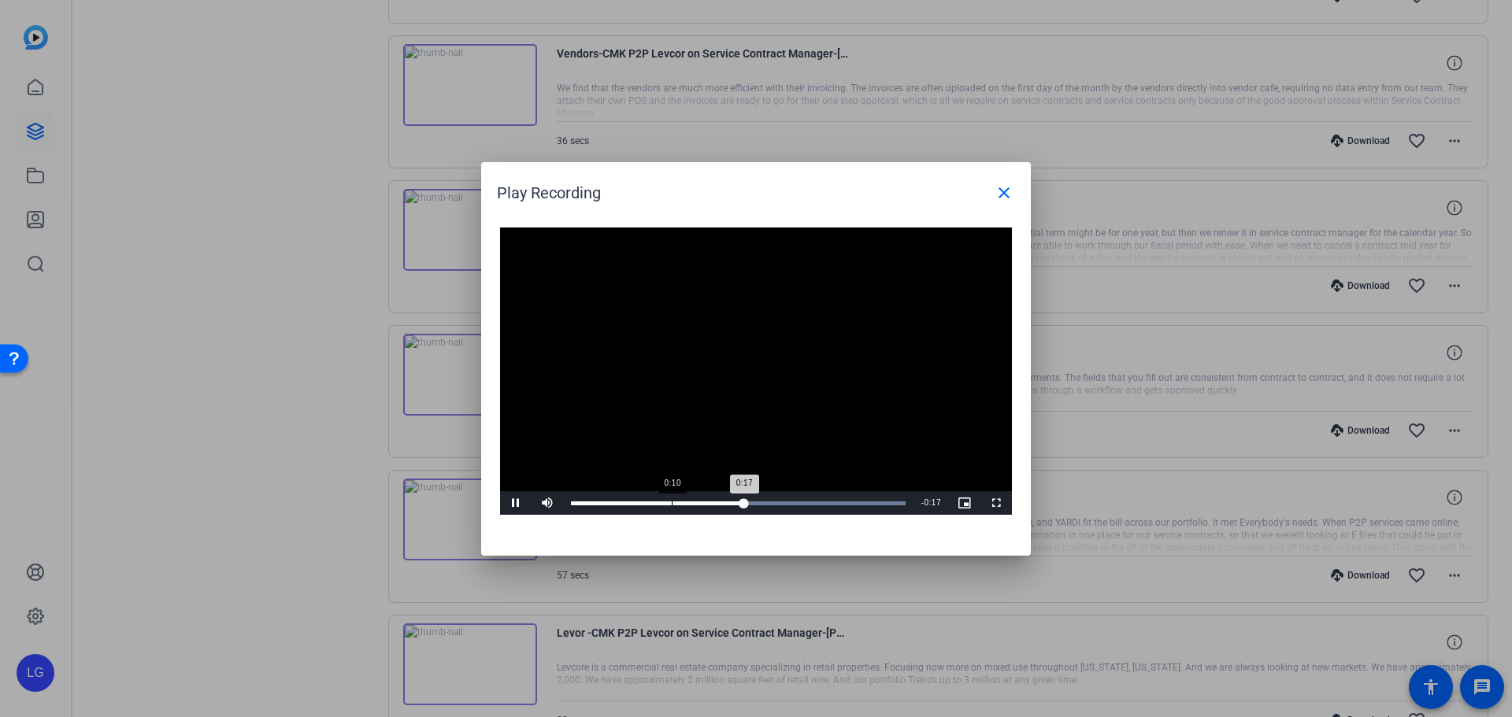
click at [672, 499] on div "Loaded : 100.00% 0:10 0:17" at bounding box center [738, 503] width 350 height 24
click at [653, 502] on div "0:08" at bounding box center [653, 504] width 1 height 4
click at [995, 195] on button "close" at bounding box center [1004, 193] width 38 height 38
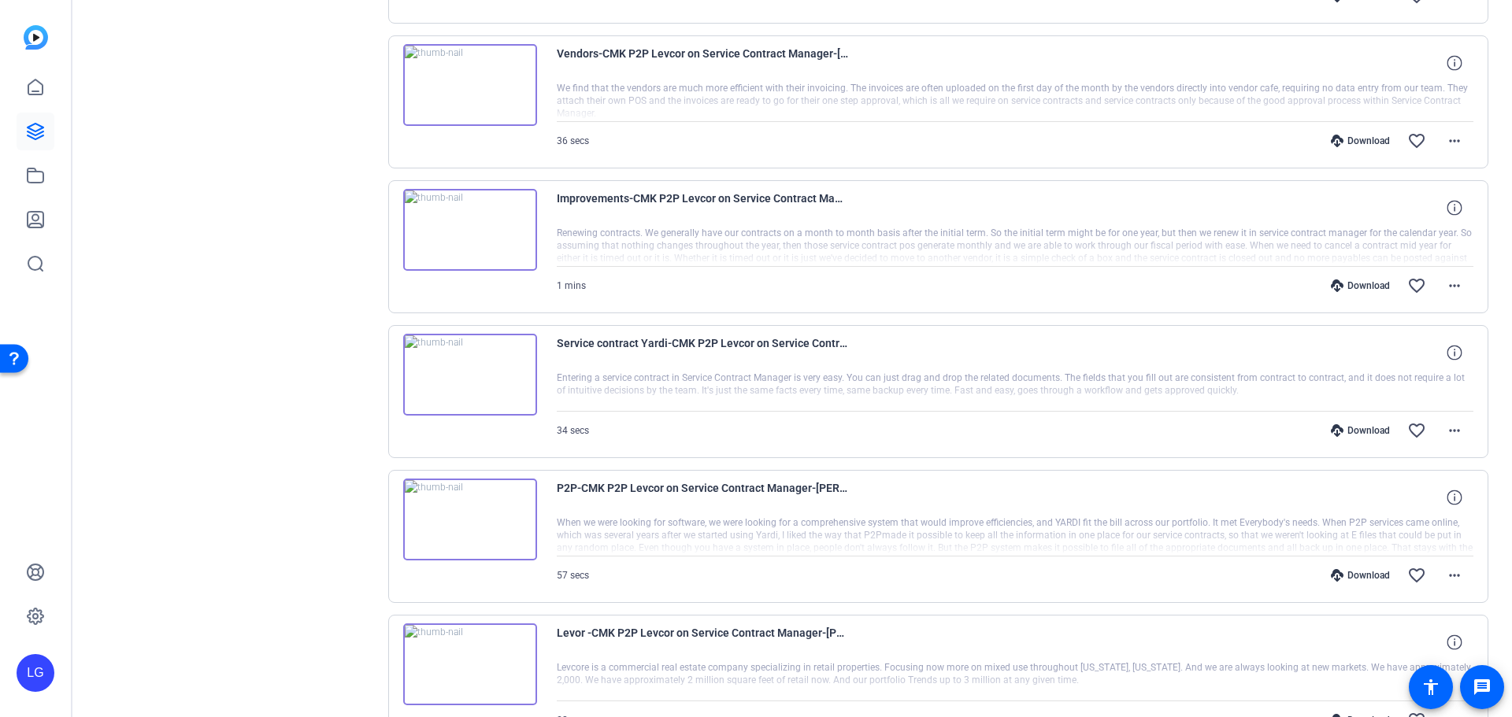
click at [472, 95] on img at bounding box center [470, 85] width 134 height 82
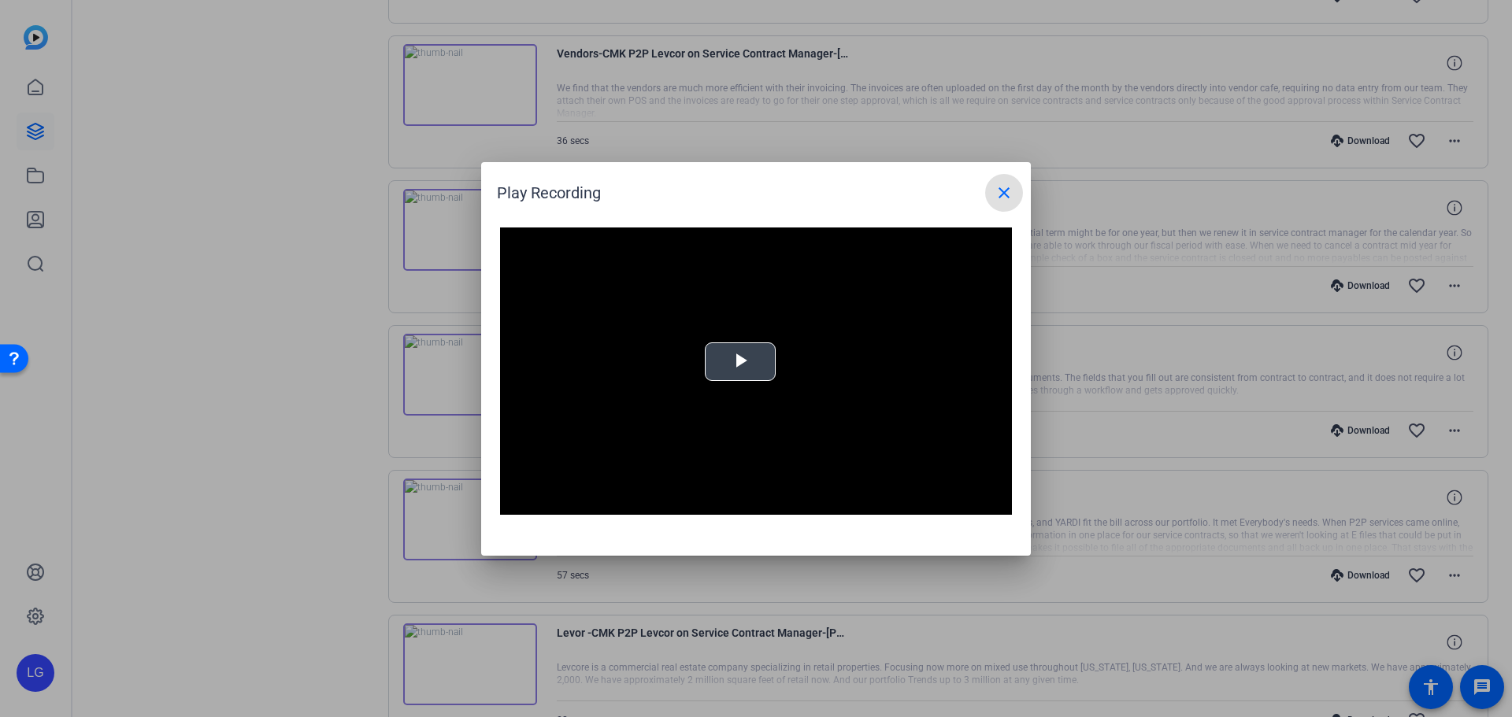
click at [791, 339] on video "Video Player" at bounding box center [756, 372] width 512 height 288
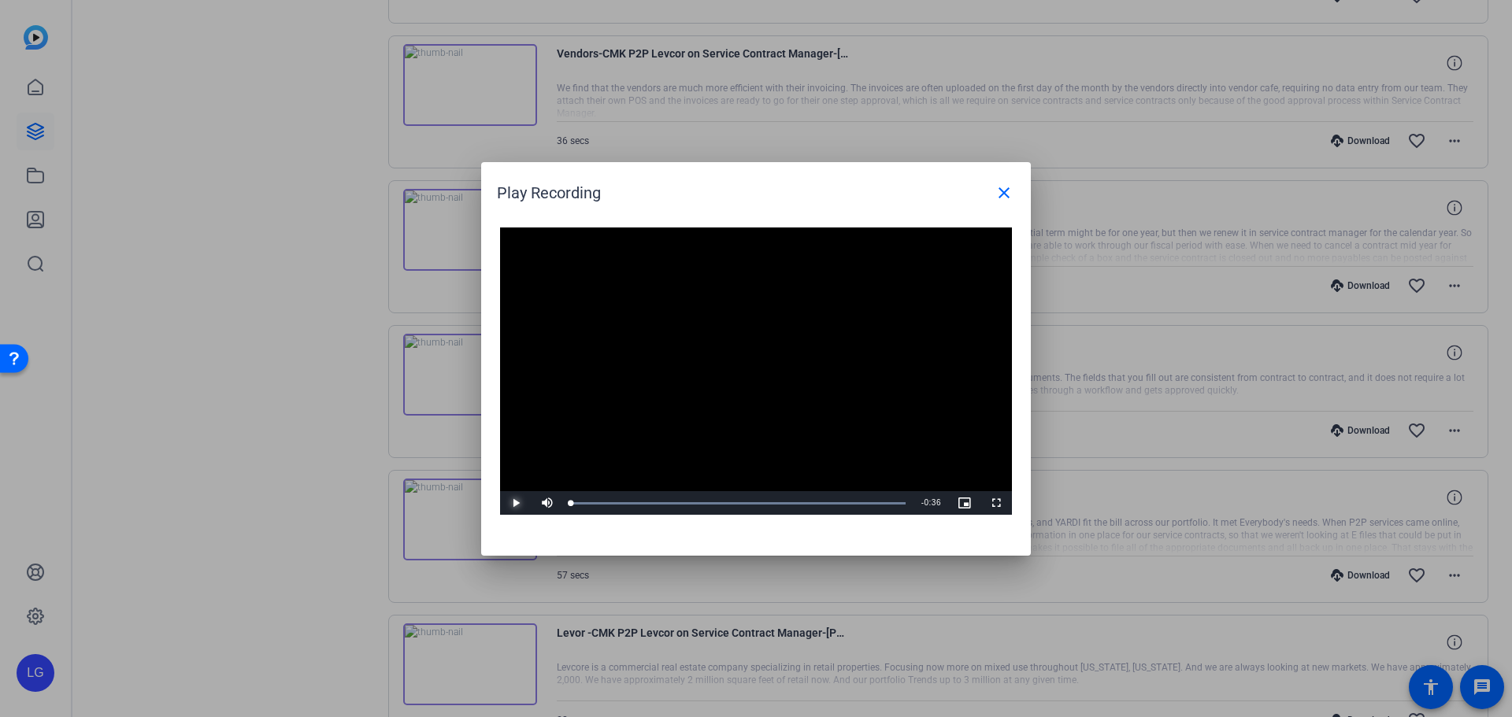
click at [517, 503] on span "Video Player" at bounding box center [515, 503] width 31 height 0
click at [869, 228] on video "Video Player" at bounding box center [756, 372] width 512 height 288
click at [1002, 192] on mat-icon "close" at bounding box center [1004, 192] width 19 height 19
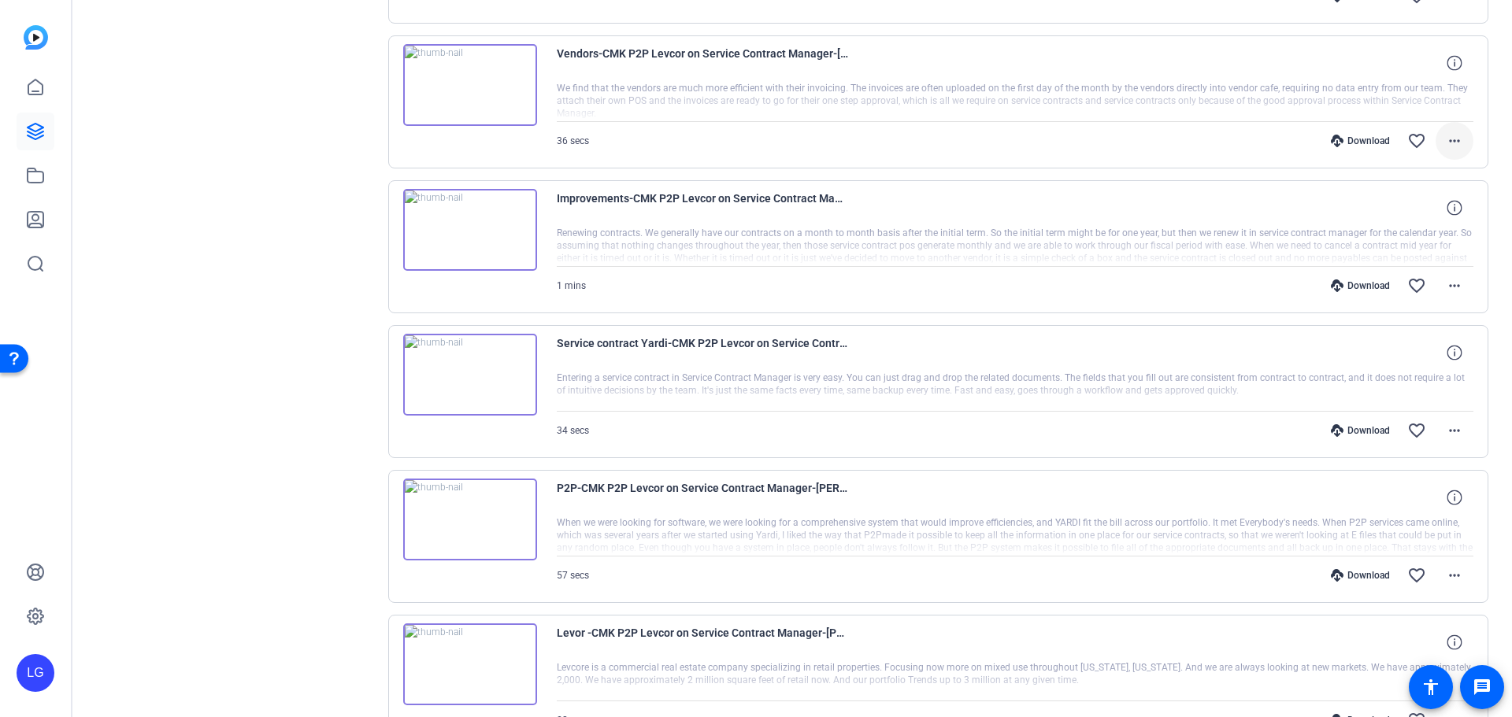
click at [1451, 155] on span at bounding box center [1455, 141] width 38 height 38
click at [1420, 191] on span "Share Original" at bounding box center [1405, 193] width 94 height 19
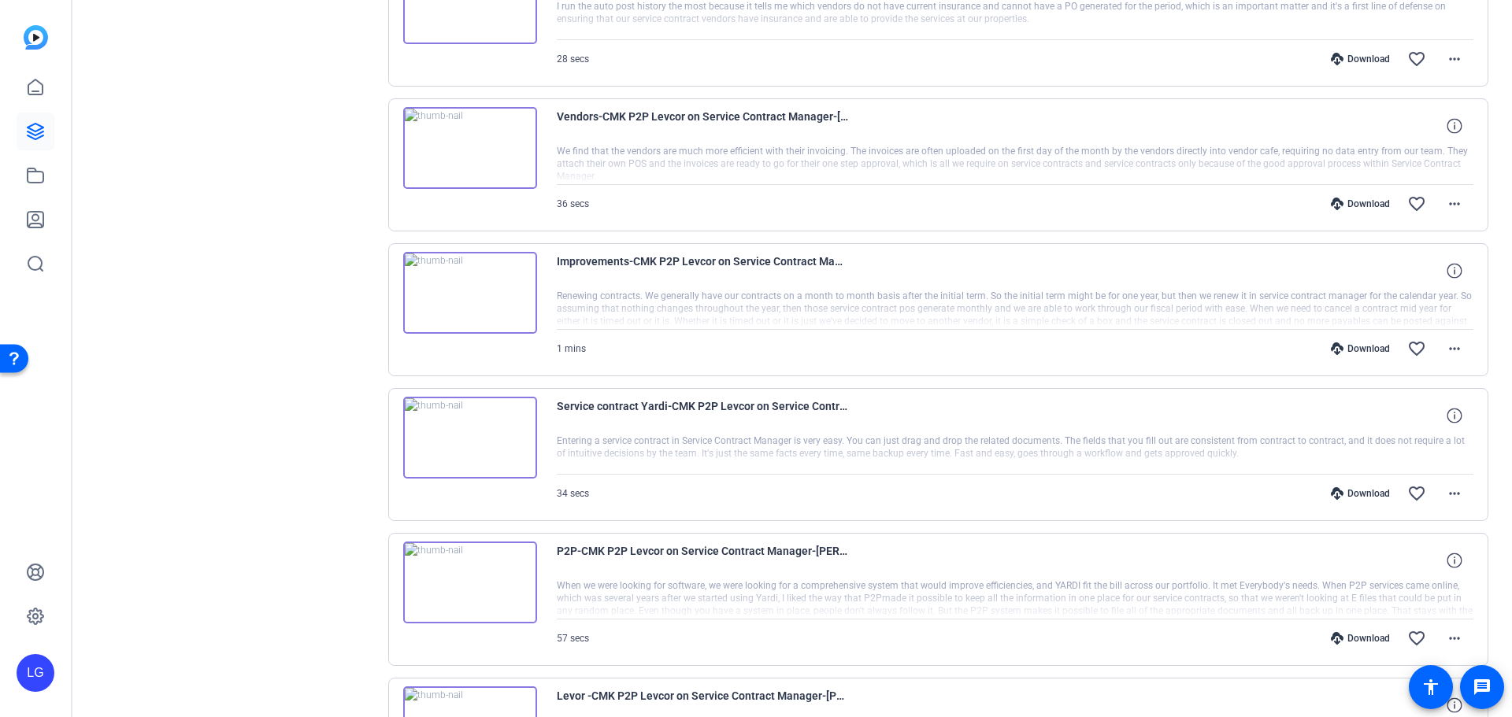
scroll to position [4567, 0]
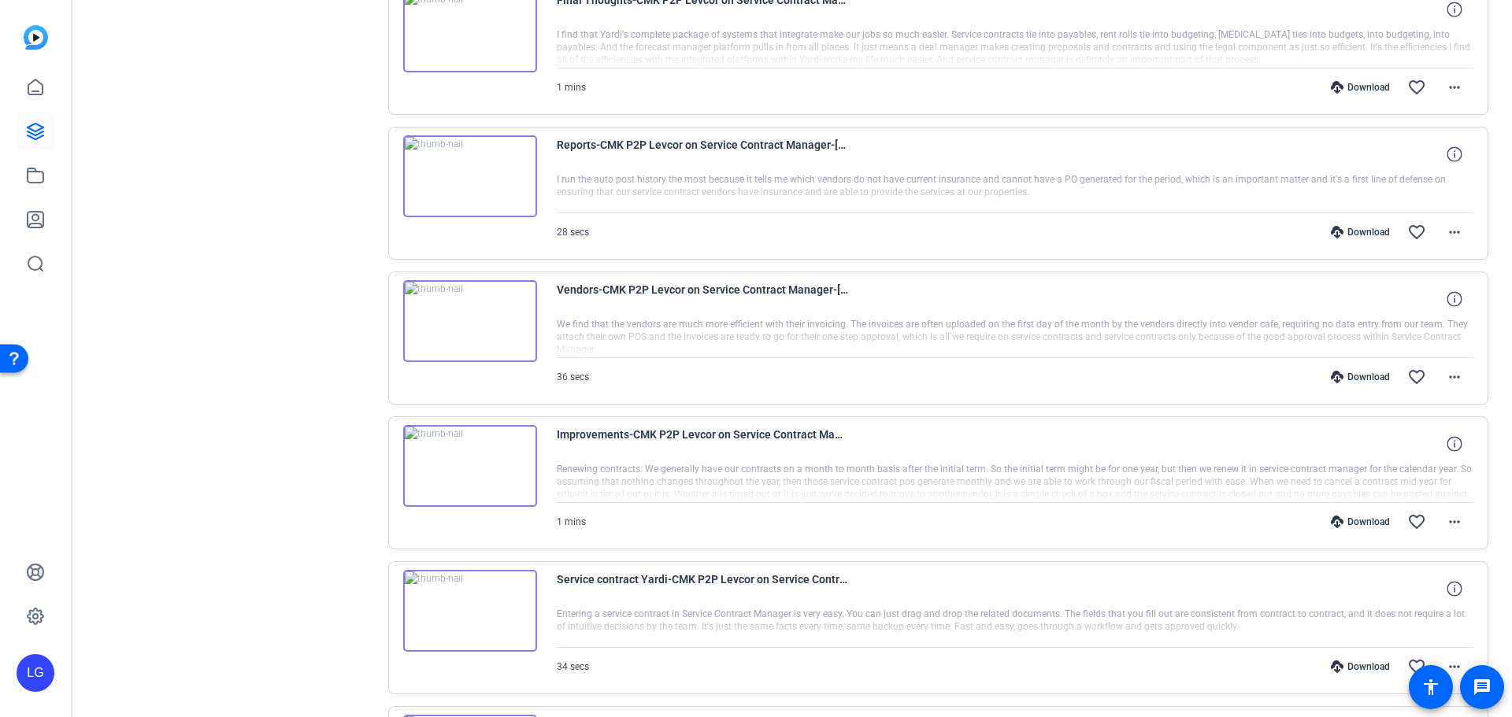
click at [472, 186] on img at bounding box center [470, 176] width 134 height 82
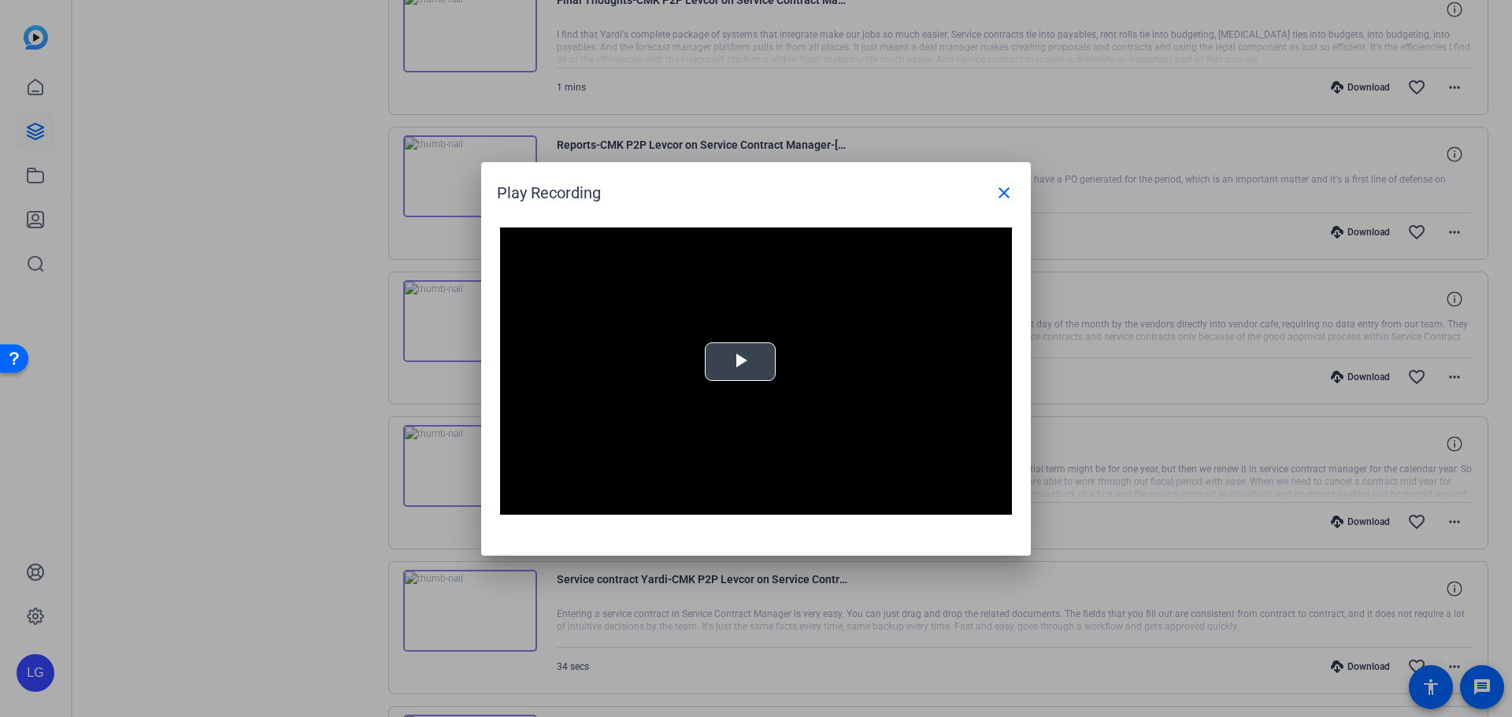
click at [740, 361] on span "Video Player" at bounding box center [740, 361] width 0 height 0
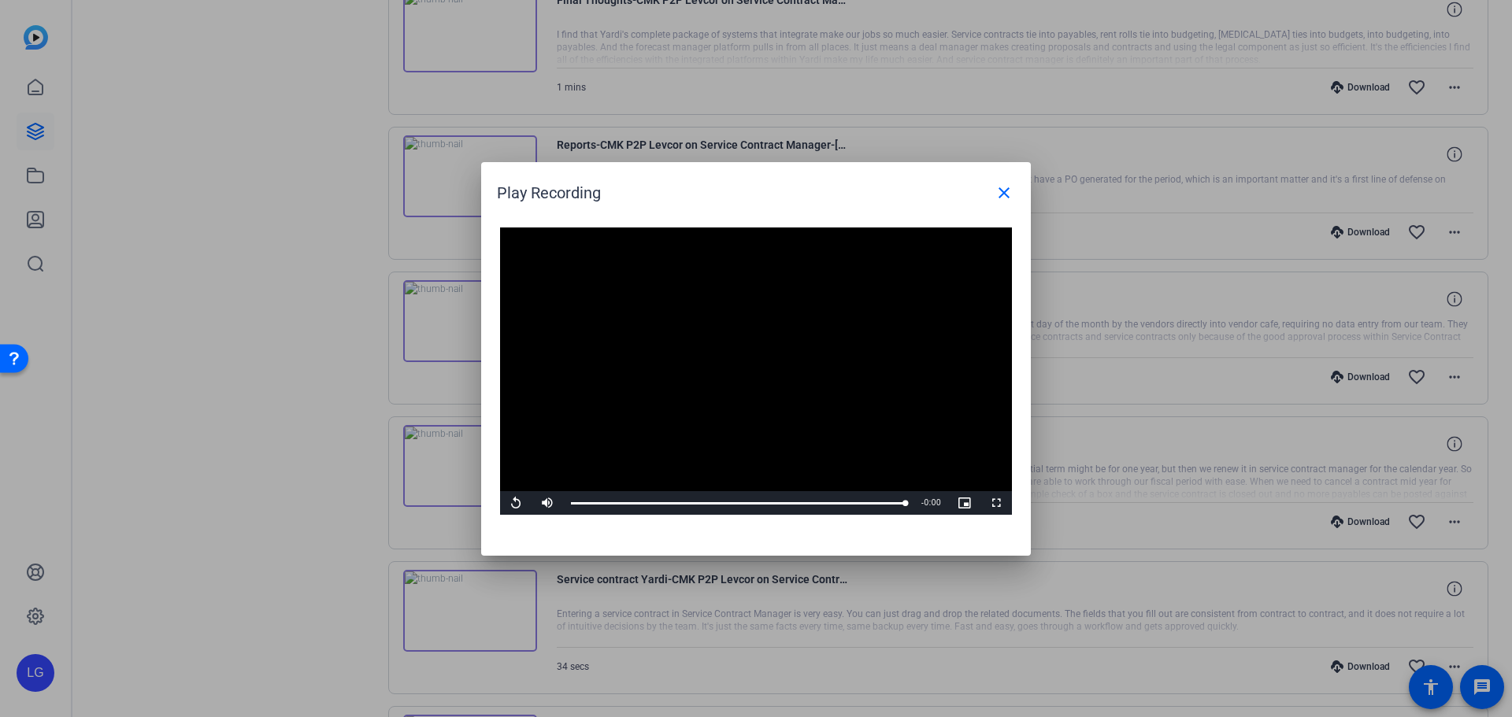
click at [899, 178] on div "Play Recording close" at bounding box center [760, 193] width 526 height 38
click at [1002, 191] on mat-icon "close" at bounding box center [1004, 192] width 19 height 19
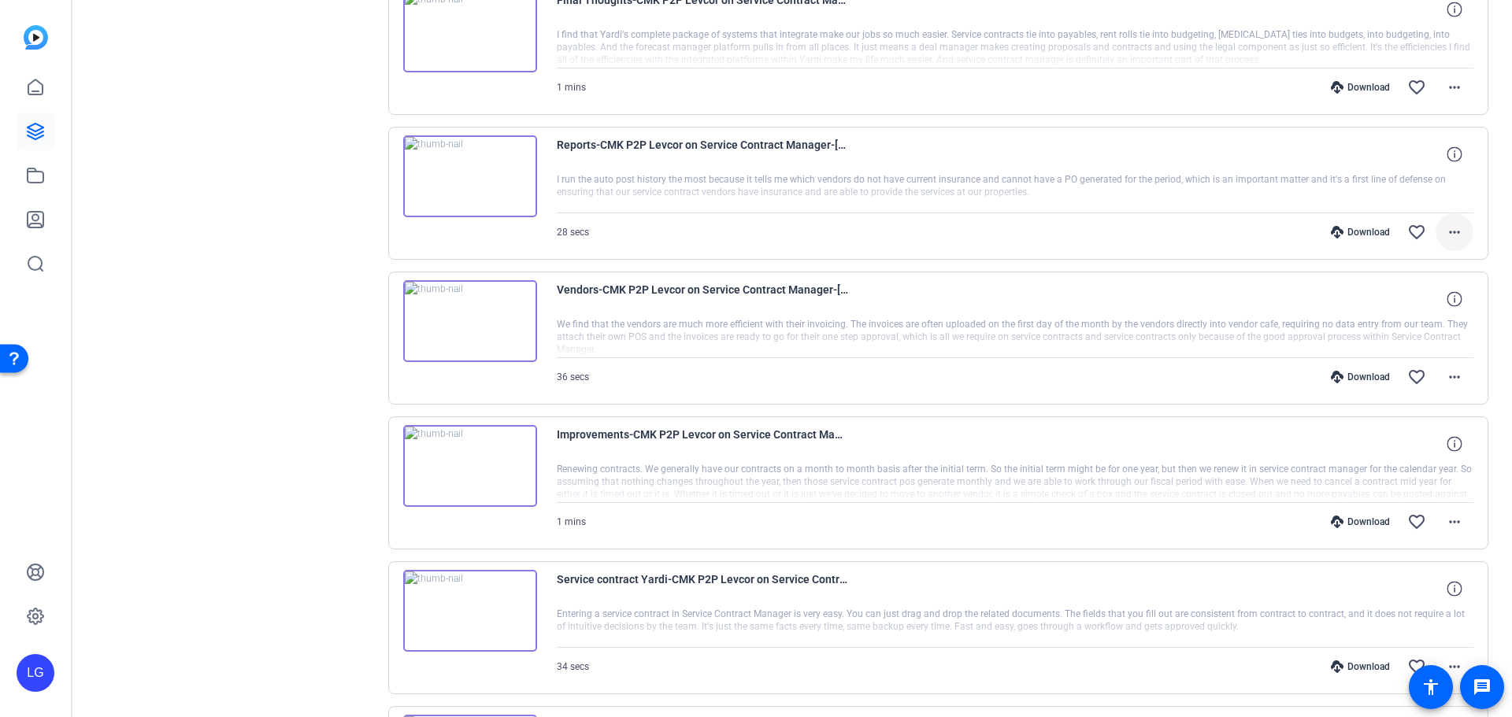
click at [1445, 232] on mat-icon "more_horiz" at bounding box center [1454, 232] width 19 height 19
click at [1422, 284] on span "Share Original" at bounding box center [1405, 285] width 94 height 19
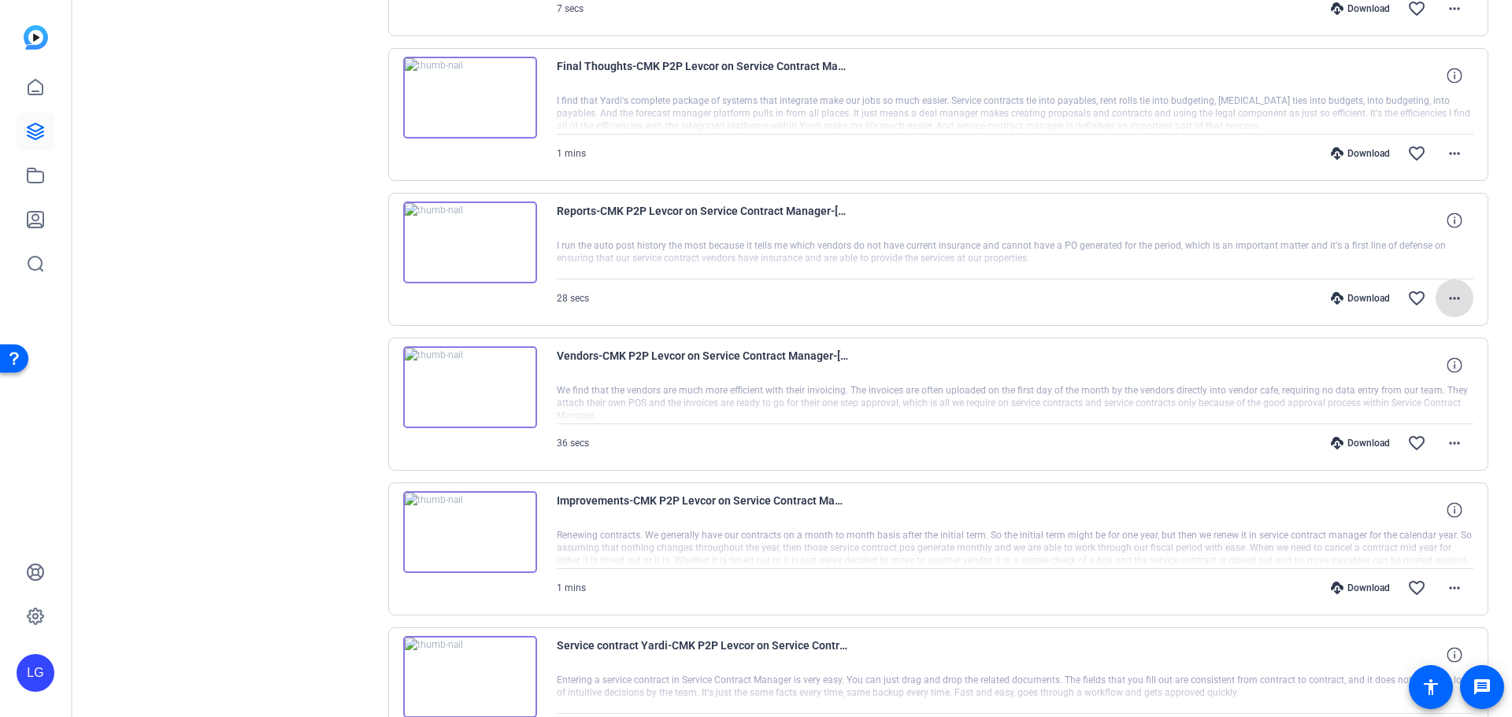
scroll to position [4409, 0]
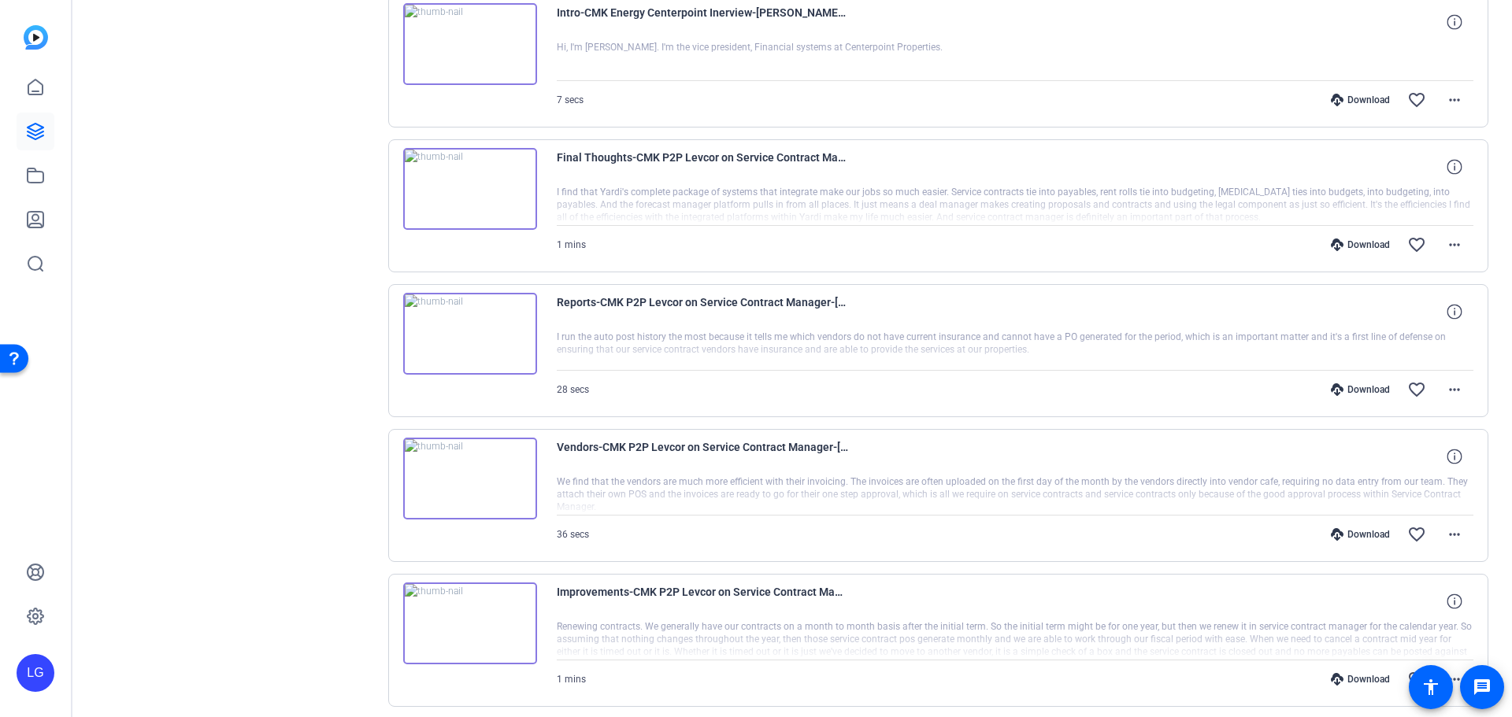
click at [482, 197] on img at bounding box center [470, 189] width 134 height 82
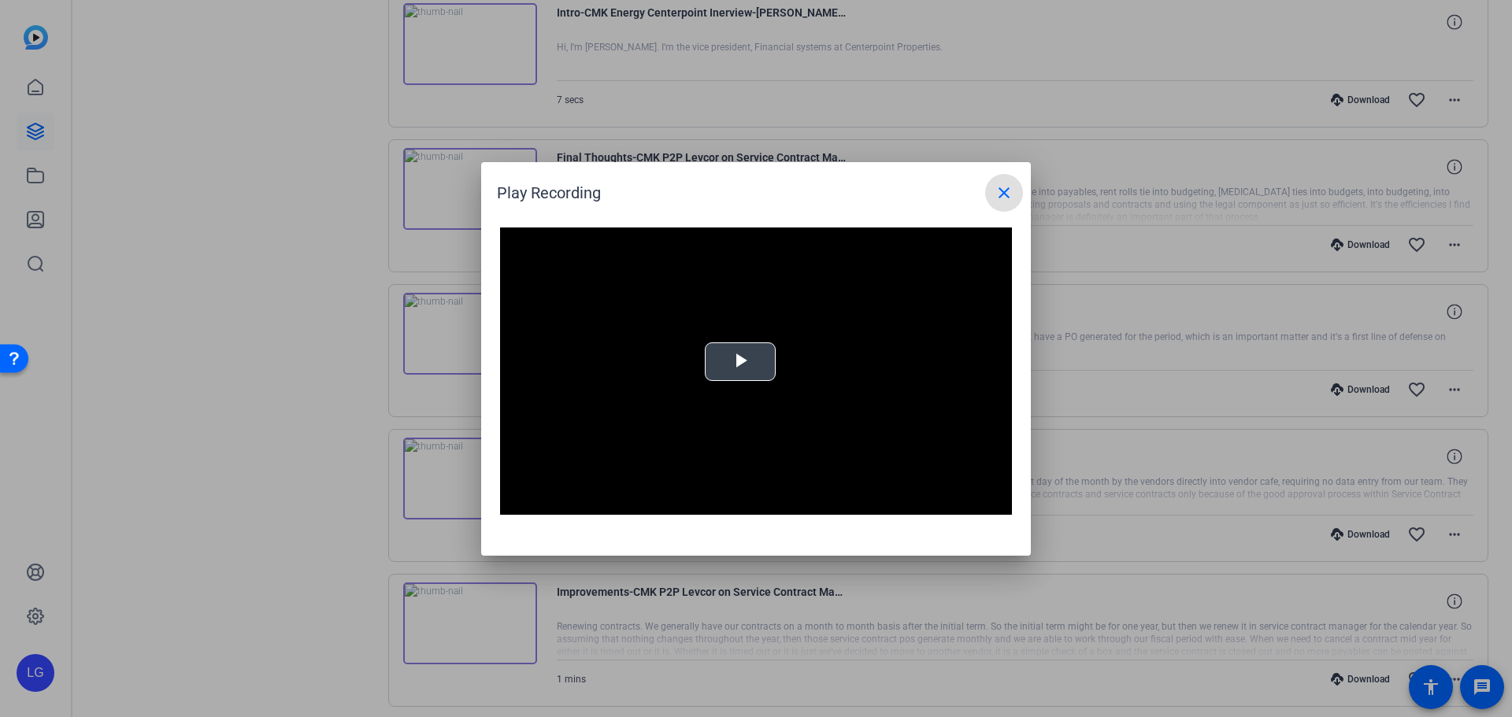
click at [732, 334] on video "Video Player" at bounding box center [756, 372] width 512 height 288
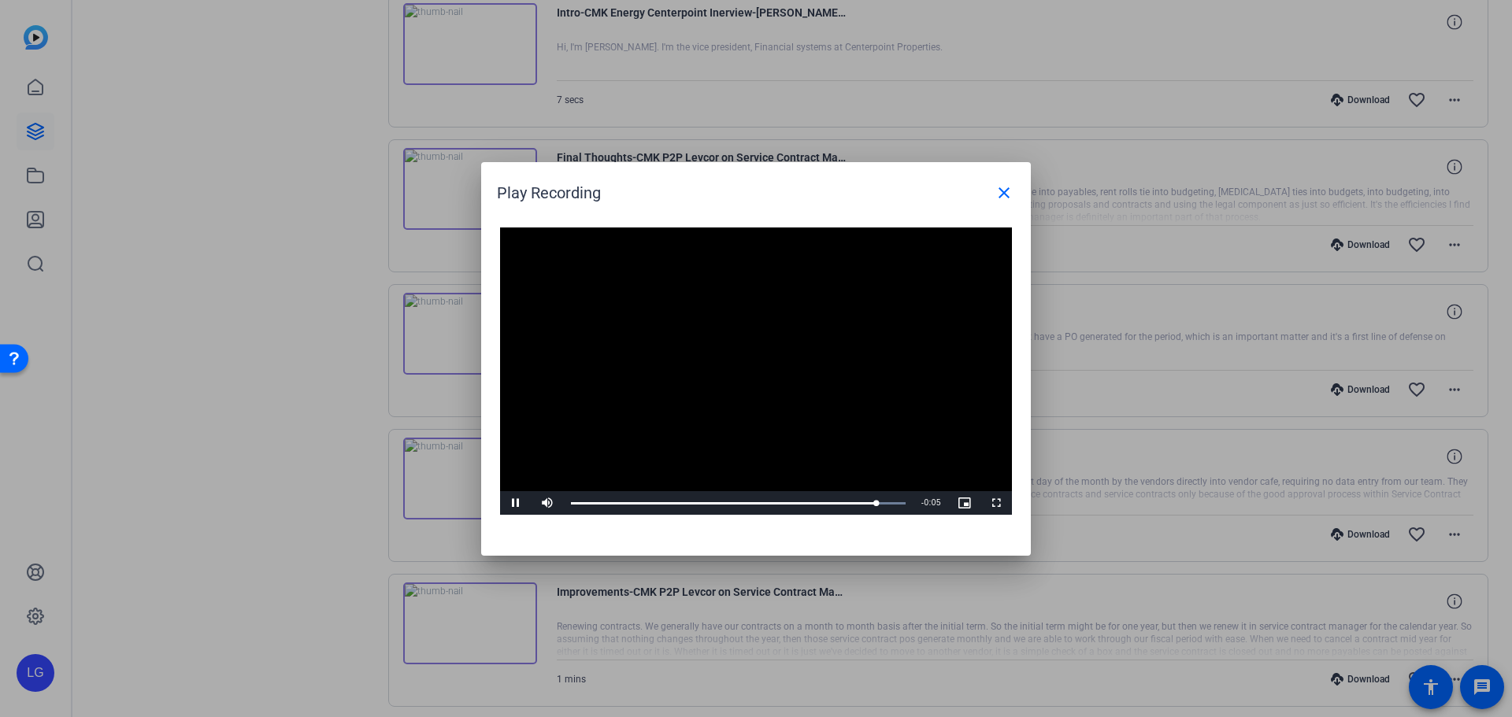
click at [860, 174] on div "Play Recording close" at bounding box center [760, 193] width 526 height 38
click at [1006, 190] on mat-icon "close" at bounding box center [1004, 192] width 19 height 19
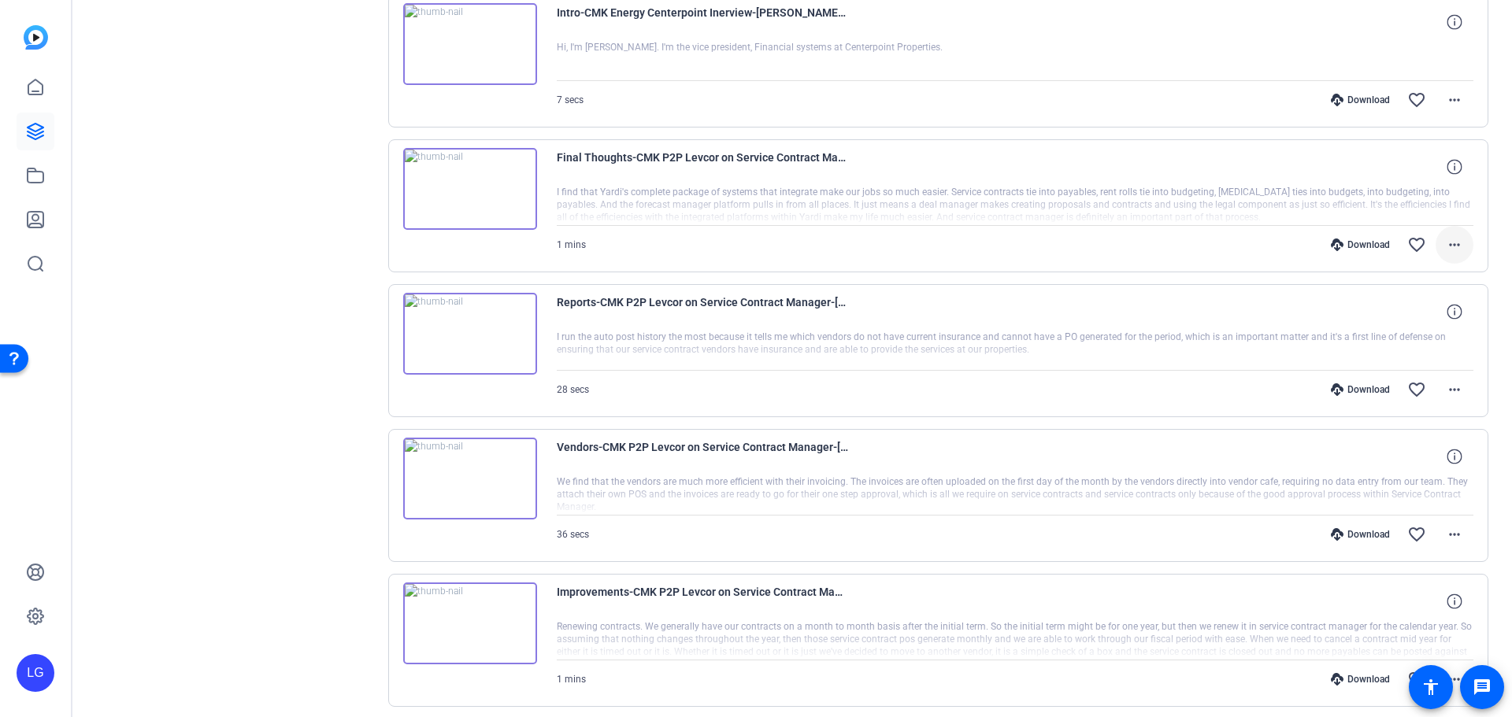
click at [1455, 249] on mat-icon "more_horiz" at bounding box center [1454, 244] width 19 height 19
drag, startPoint x: 1395, startPoint y: 294, endPoint x: 1425, endPoint y: 319, distance: 39.1
click at [1395, 294] on span "Share Original" at bounding box center [1405, 297] width 94 height 19
drag, startPoint x: 1010, startPoint y: 61, endPoint x: 1003, endPoint y: 109, distance: 48.6
click at [1010, 61] on div at bounding box center [1015, 60] width 917 height 39
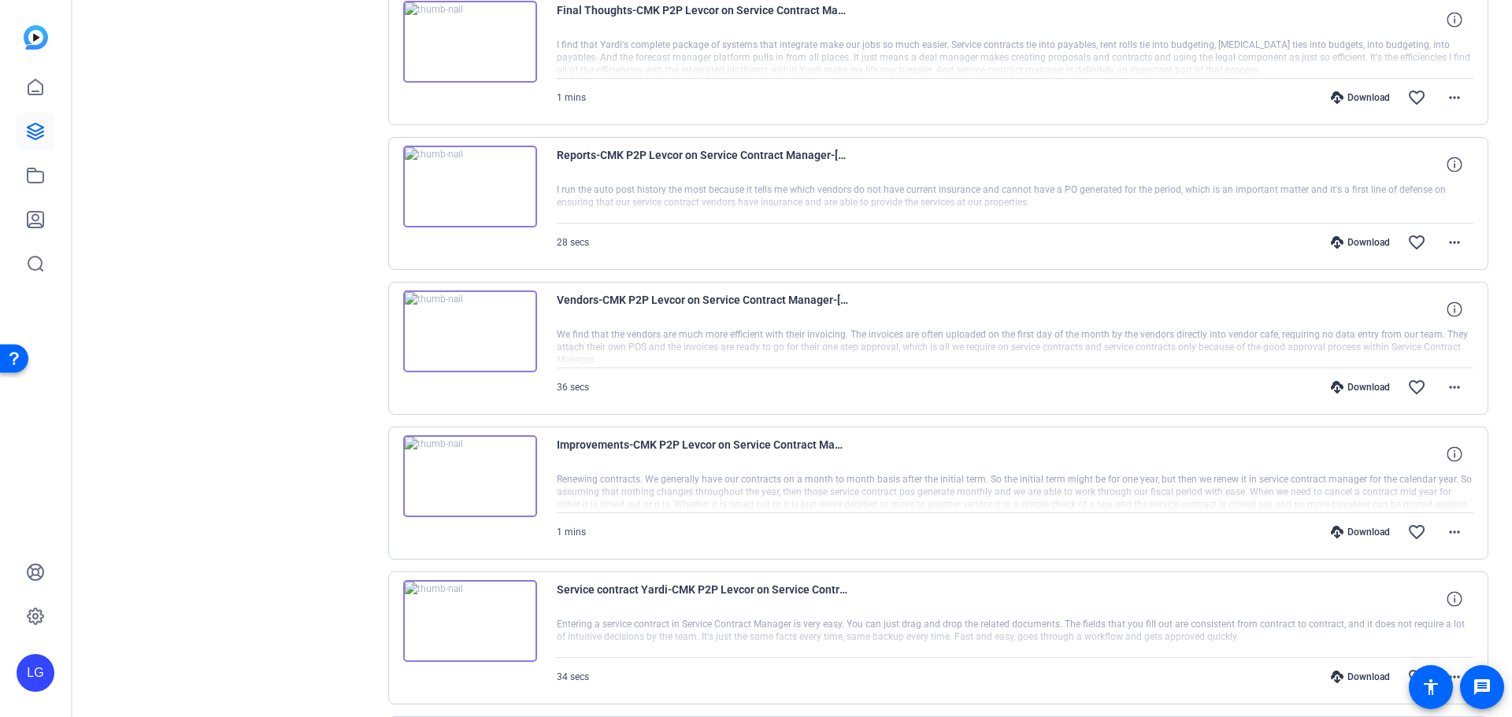
scroll to position [4567, 0]
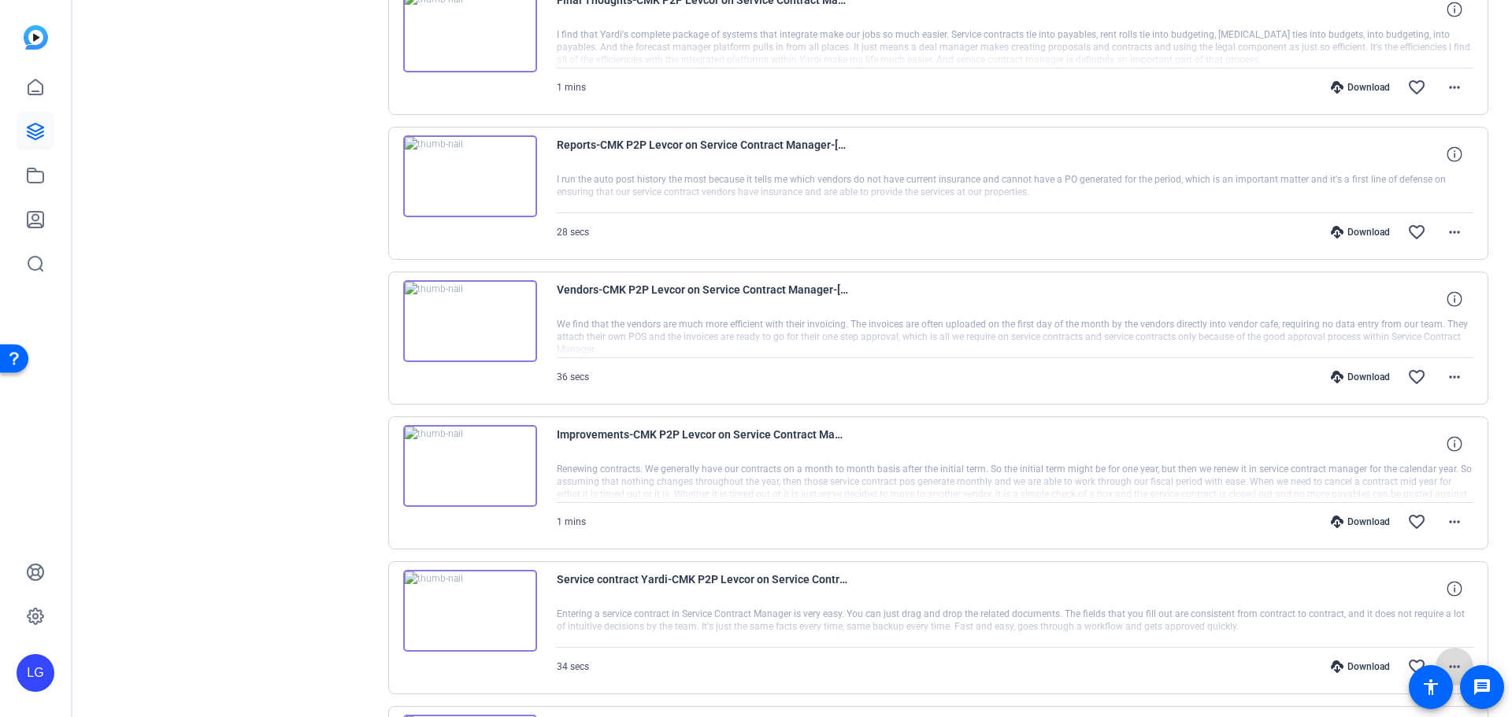
click at [1457, 664] on span at bounding box center [1455, 667] width 38 height 38
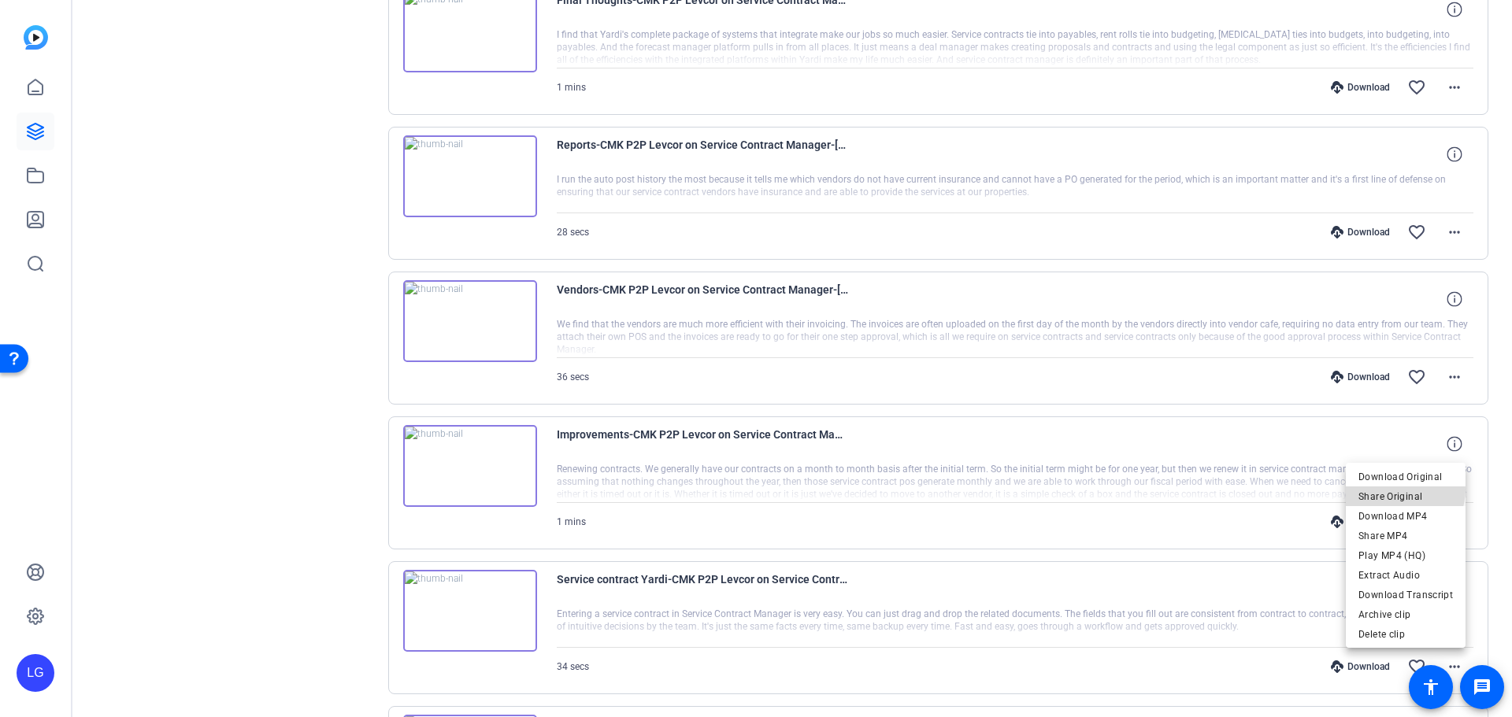
click at [1402, 490] on span "Share Original" at bounding box center [1405, 496] width 94 height 19
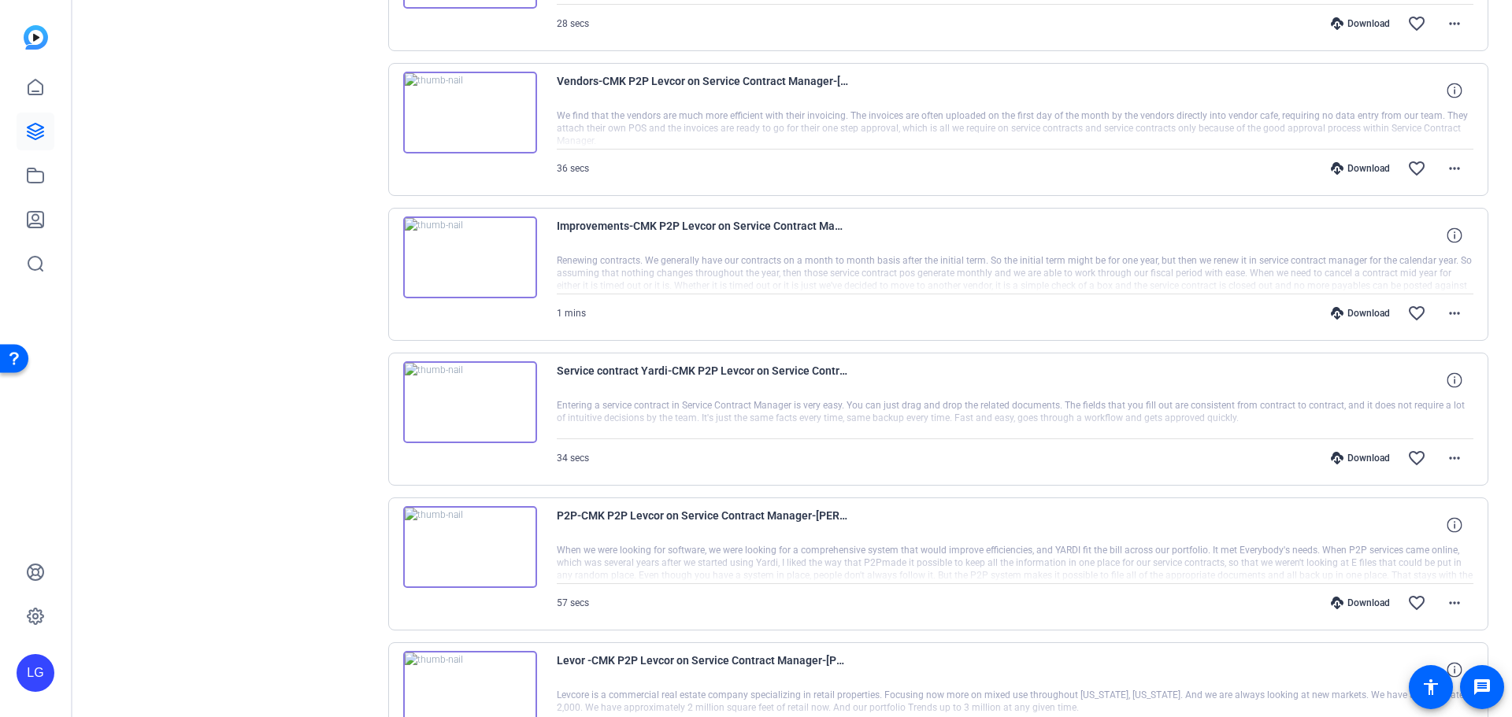
scroll to position [4803, 0]
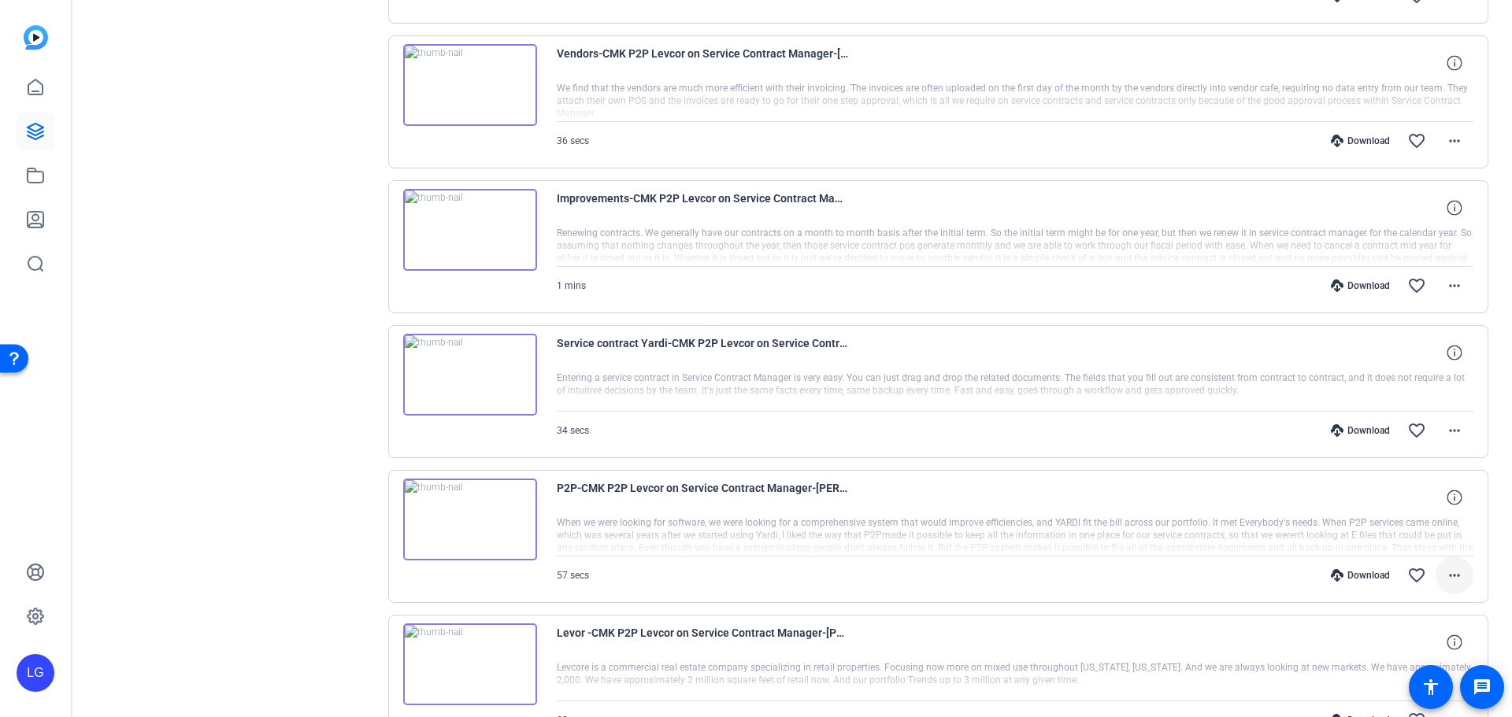
click at [1445, 582] on mat-icon "more_horiz" at bounding box center [1454, 575] width 19 height 19
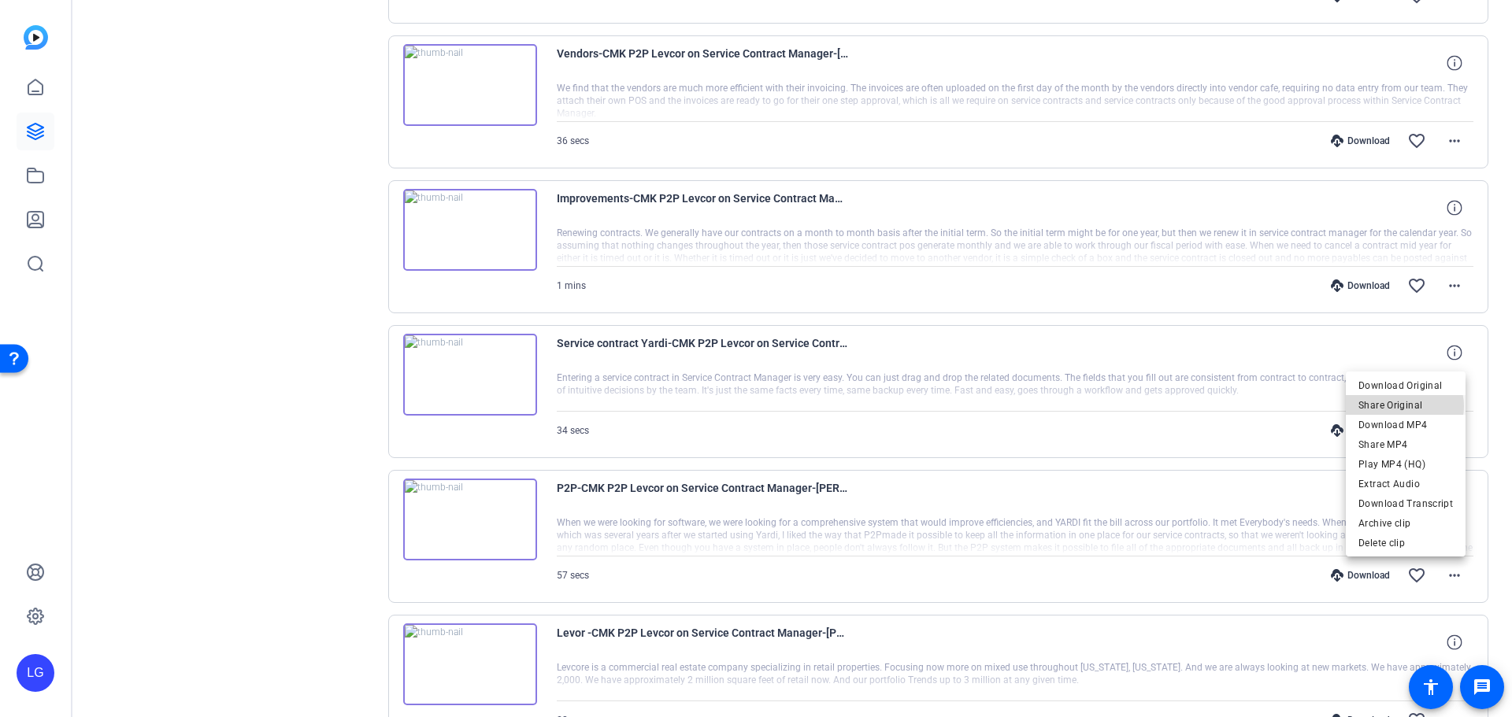
click at [1405, 406] on span "Share Original" at bounding box center [1405, 405] width 94 height 19
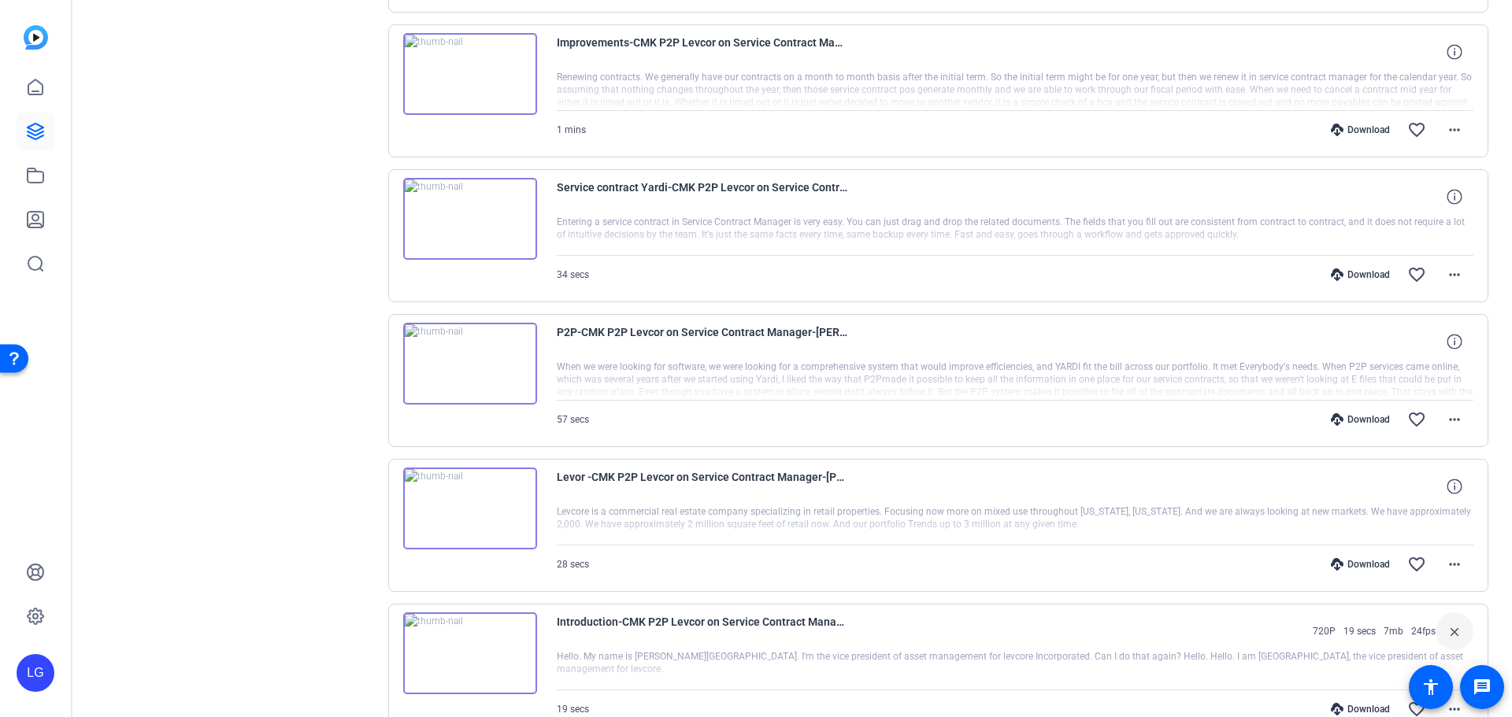
scroll to position [4960, 0]
click at [1448, 556] on mat-icon "more_horiz" at bounding box center [1454, 563] width 19 height 19
click at [1406, 392] on span "Share Original" at bounding box center [1405, 393] width 94 height 19
drag, startPoint x: 1205, startPoint y: 305, endPoint x: 1050, endPoint y: 370, distance: 168.3
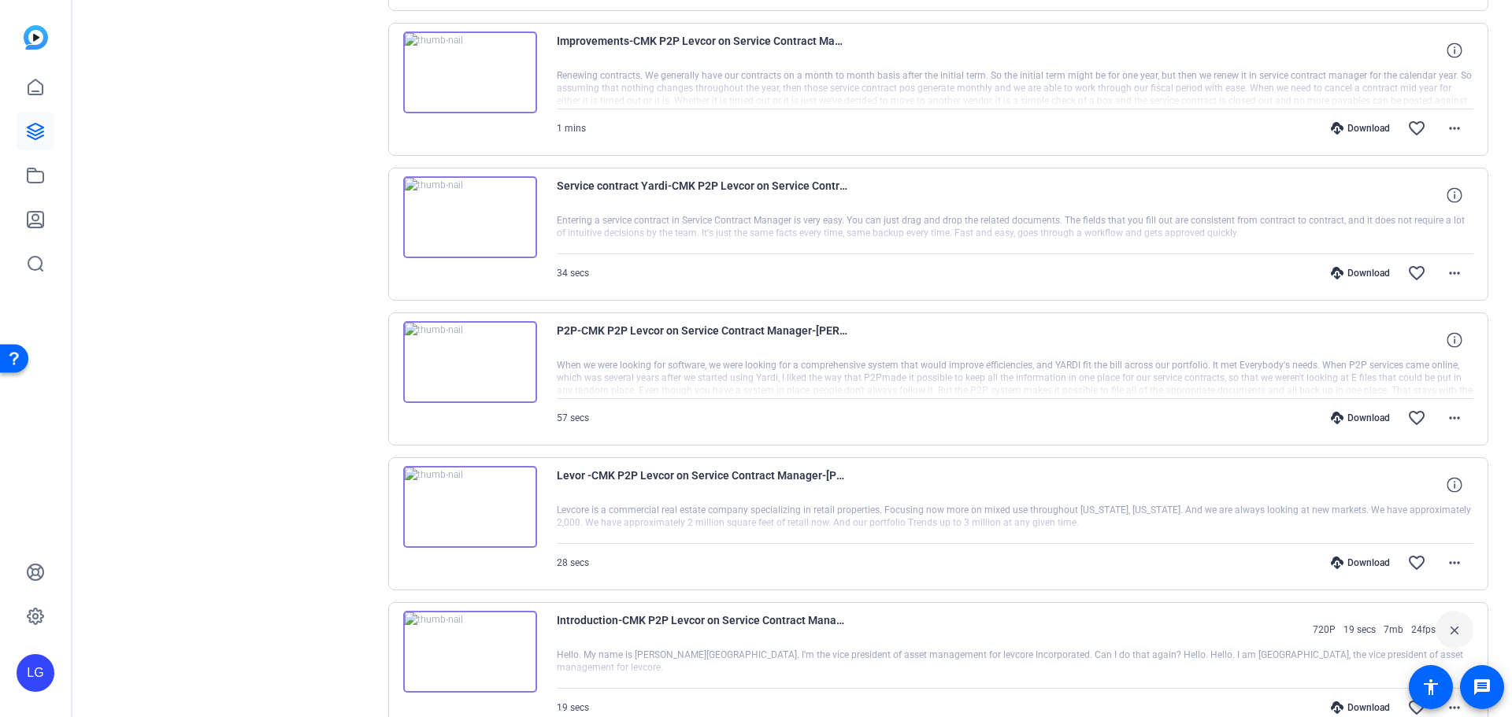
click at [447, 500] on img at bounding box center [470, 507] width 134 height 82
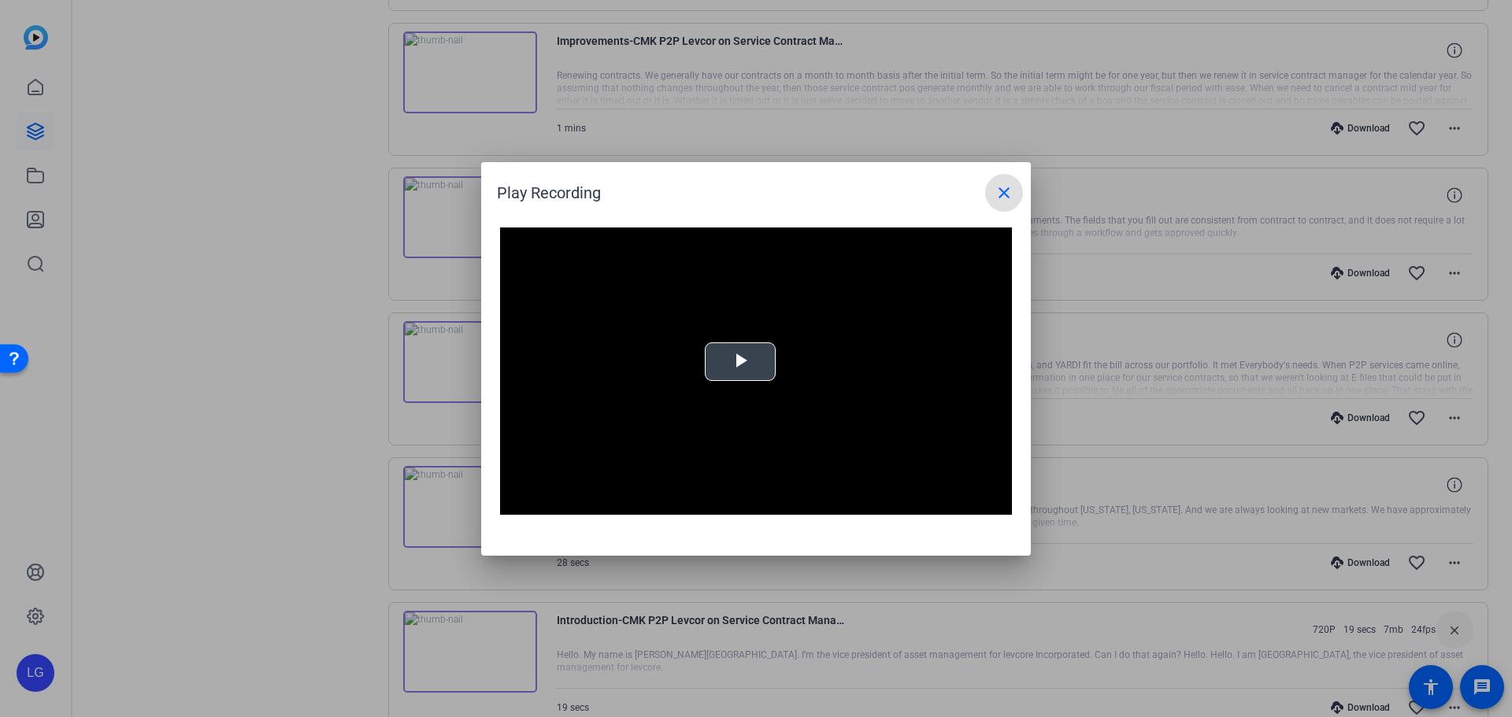
click at [702, 349] on video "Video Player" at bounding box center [756, 372] width 512 height 288
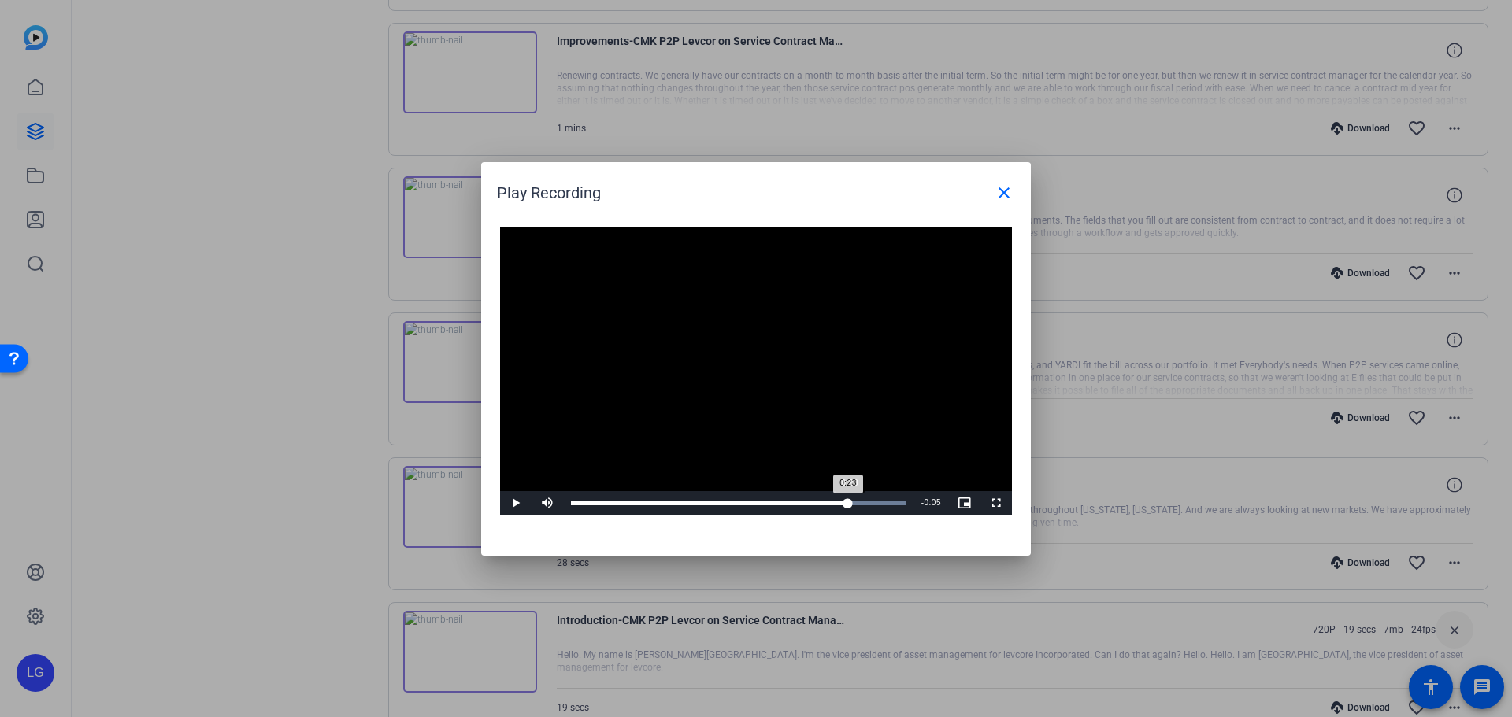
click at [848, 507] on div "Loaded : 100.00% 0:23 0:23" at bounding box center [738, 503] width 350 height 24
click at [844, 507] on div "Loaded : 100.00% 0:22 0:24" at bounding box center [738, 503] width 350 height 24
drag, startPoint x: 882, startPoint y: 495, endPoint x: 836, endPoint y: 513, distance: 49.6
click at [836, 513] on div "Loaded : 100.00% 0:22 0:22" at bounding box center [738, 503] width 350 height 24
drag, startPoint x: 850, startPoint y: 499, endPoint x: 840, endPoint y: 501, distance: 10.4
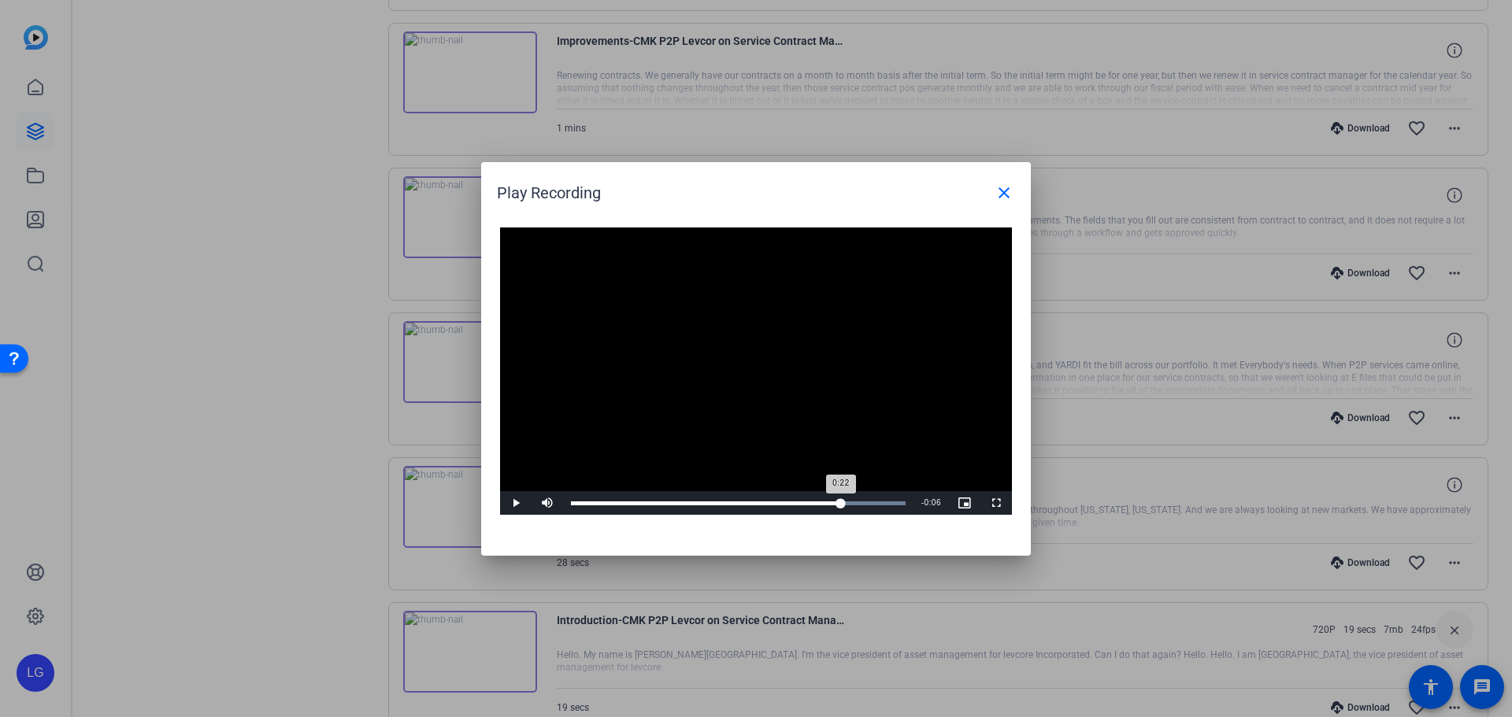
click at [840, 502] on div "0:22" at bounding box center [706, 504] width 270 height 4
click at [1002, 194] on mat-icon "close" at bounding box center [1004, 192] width 19 height 19
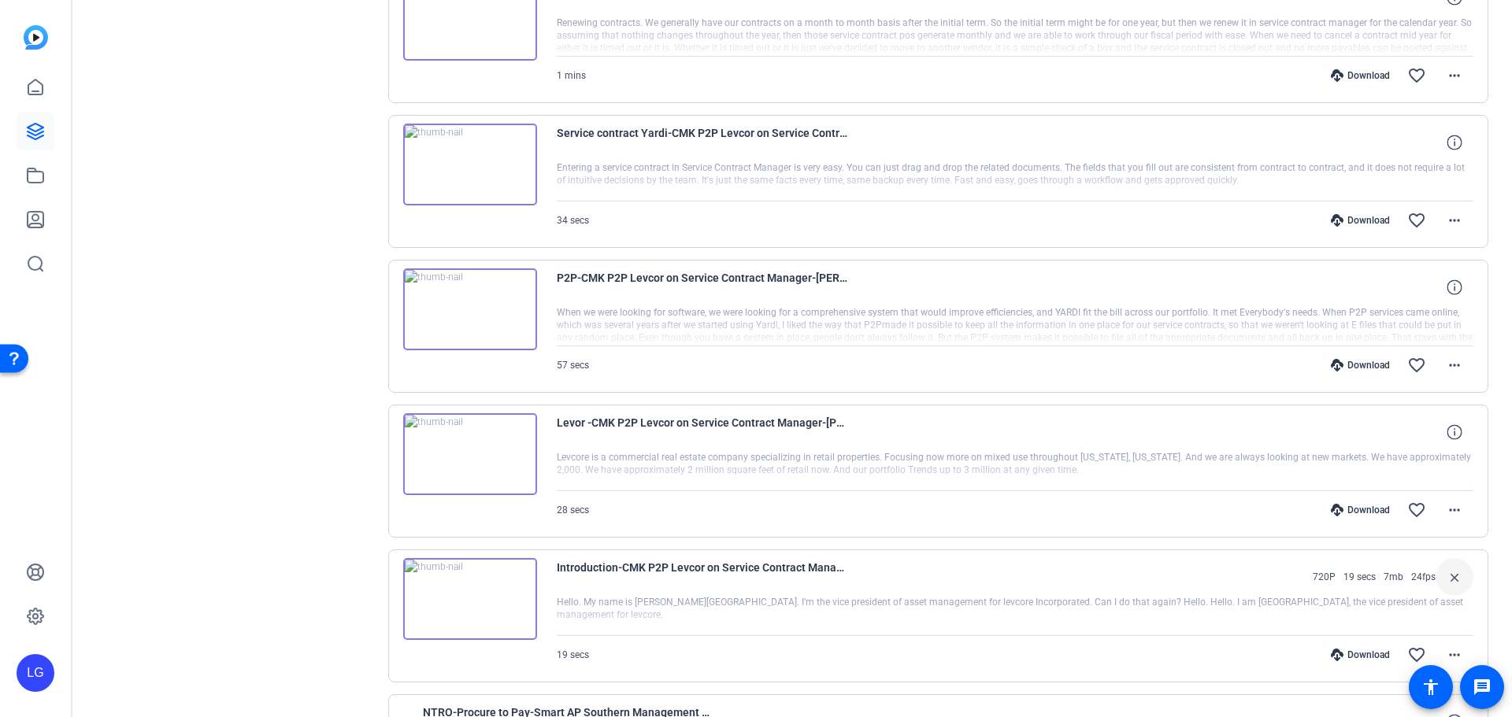
scroll to position [5118, 0]
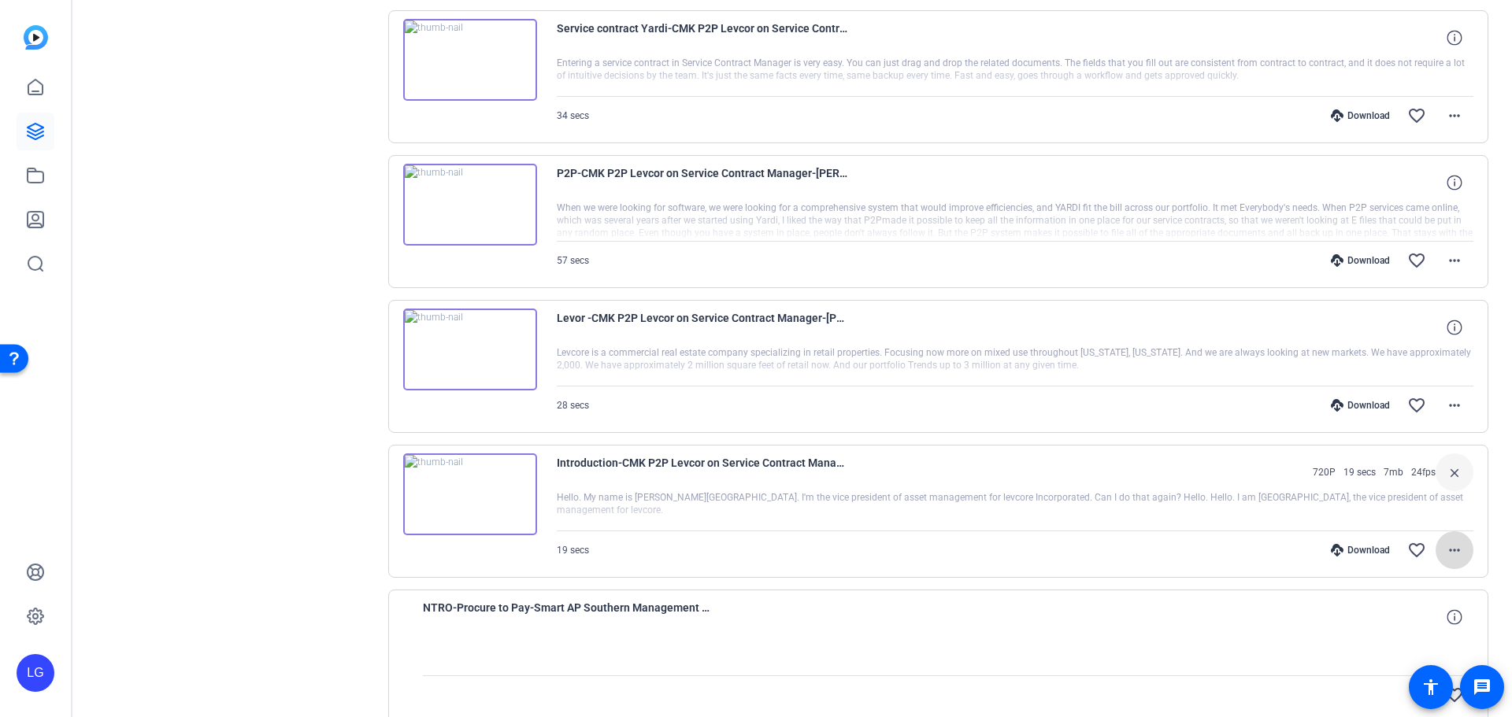
click at [1445, 546] on mat-icon "more_horiz" at bounding box center [1454, 550] width 19 height 19
click at [1398, 373] on span "Share Original" at bounding box center [1405, 380] width 94 height 19
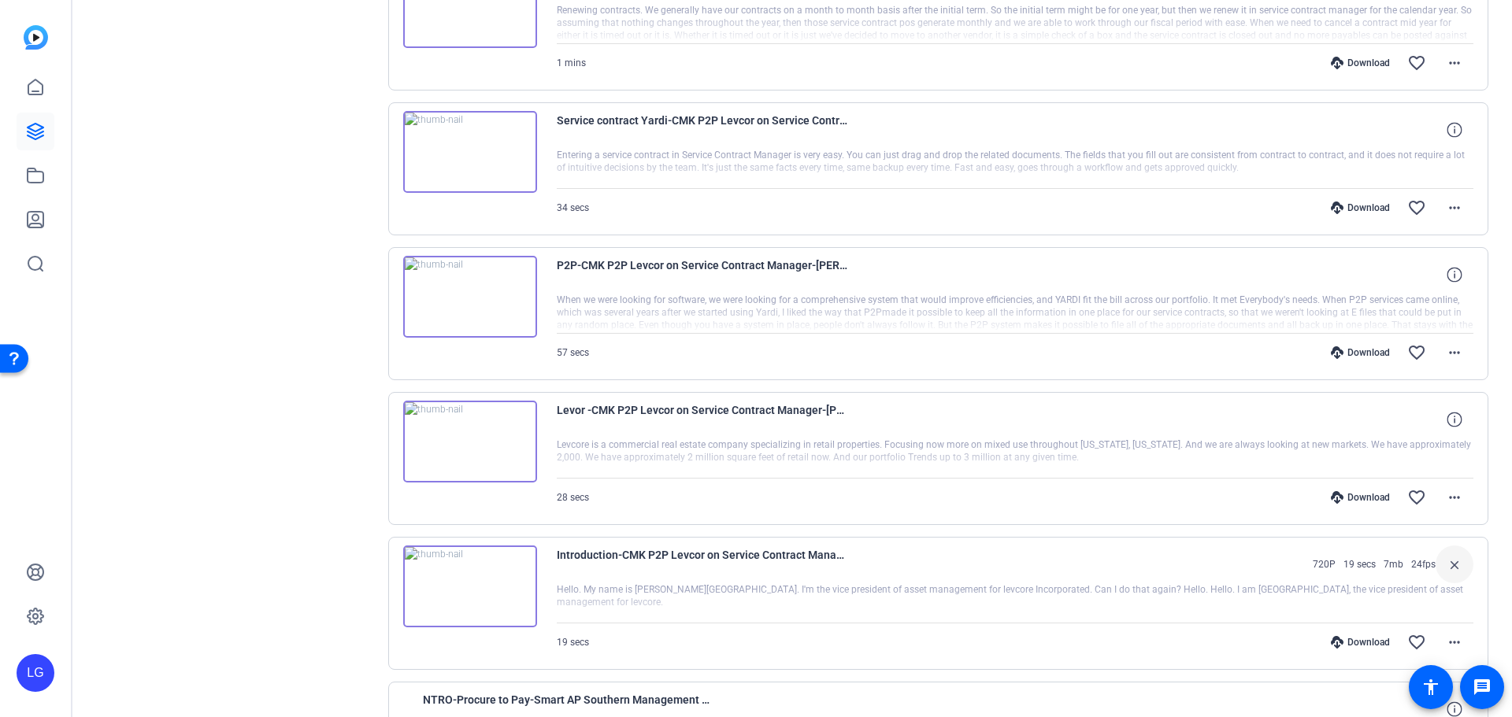
scroll to position [4803, 0]
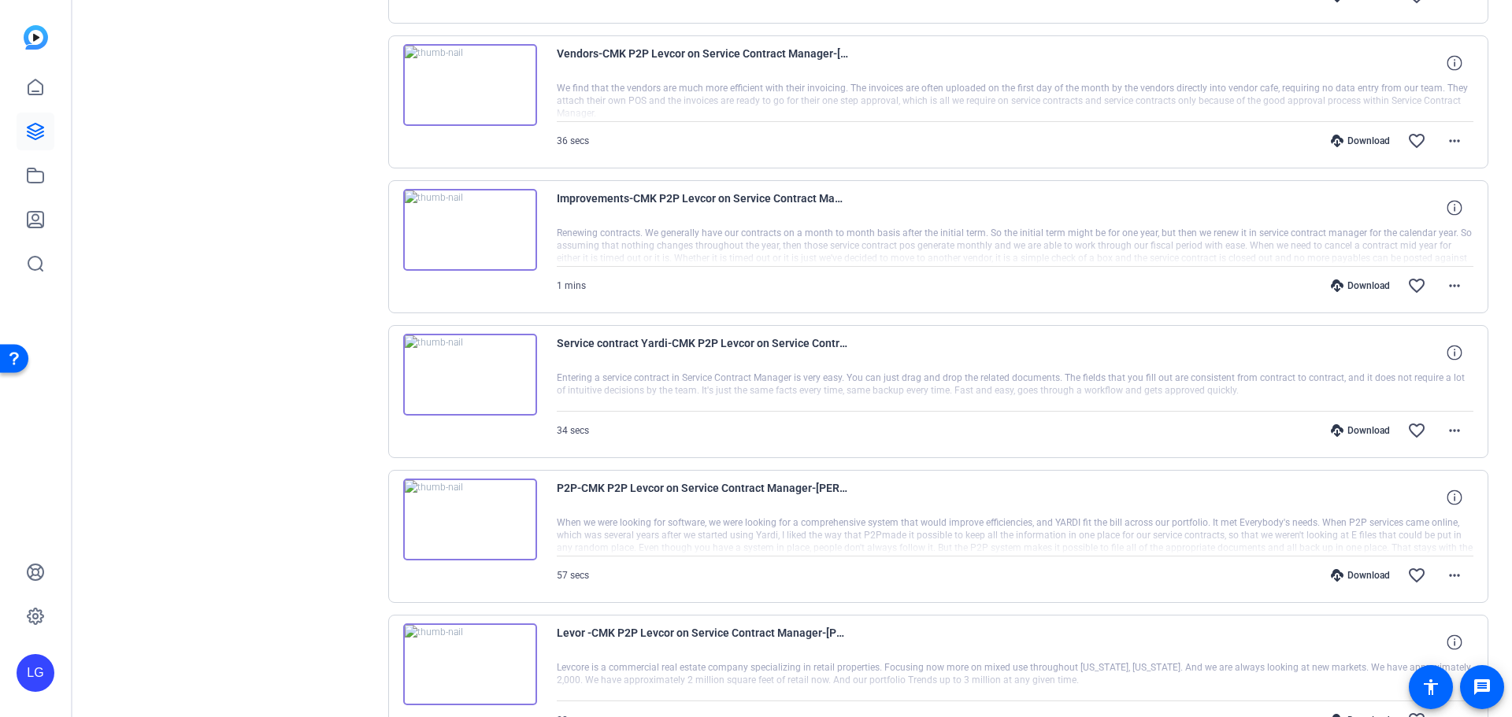
click at [495, 79] on img at bounding box center [470, 85] width 134 height 82
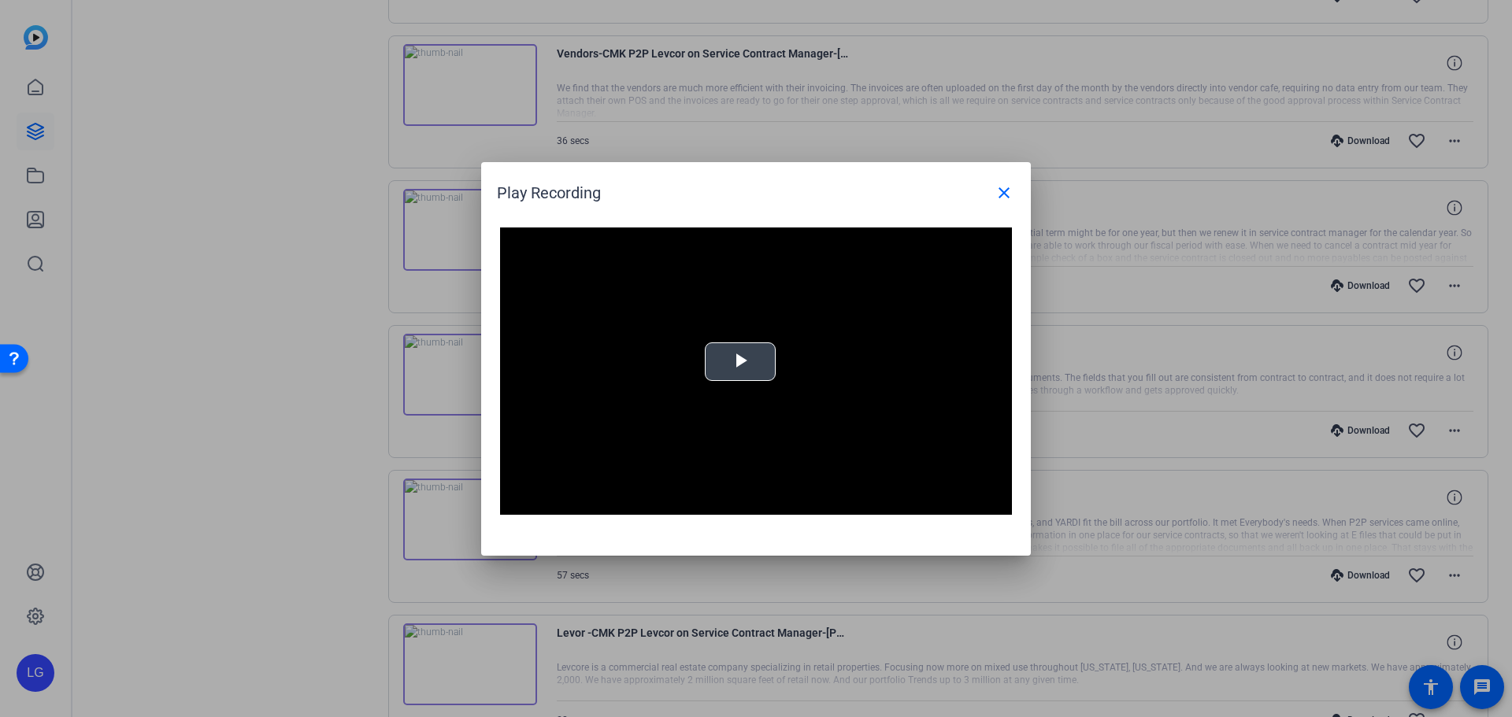
click at [777, 361] on video "Video Player" at bounding box center [756, 372] width 512 height 288
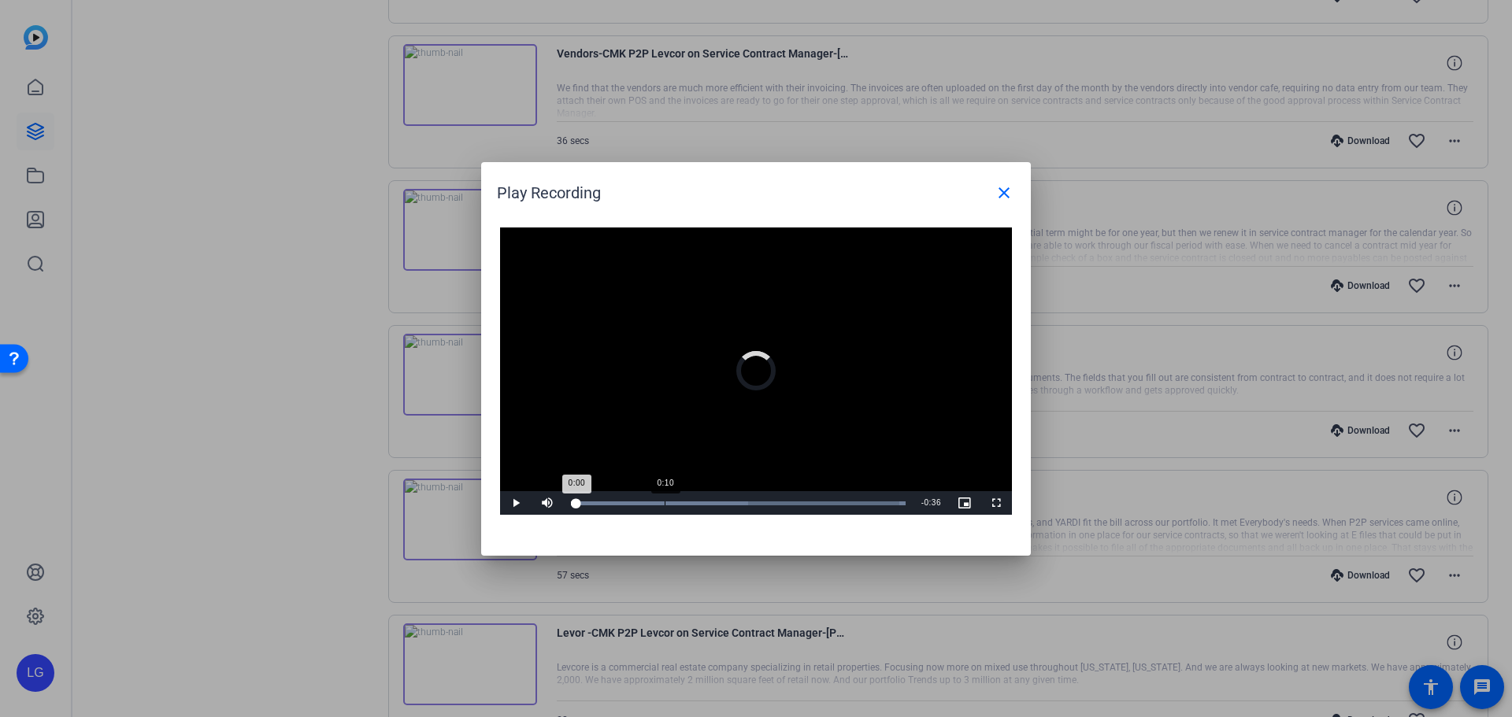
click at [665, 502] on div "0:10" at bounding box center [665, 504] width 1 height 4
click at [634, 502] on div "Loaded : 100.00% 0:06 0:11" at bounding box center [738, 504] width 335 height 4
click at [744, 355] on video "Video Player" at bounding box center [756, 372] width 512 height 288
click at [995, 177] on span at bounding box center [1004, 193] width 38 height 38
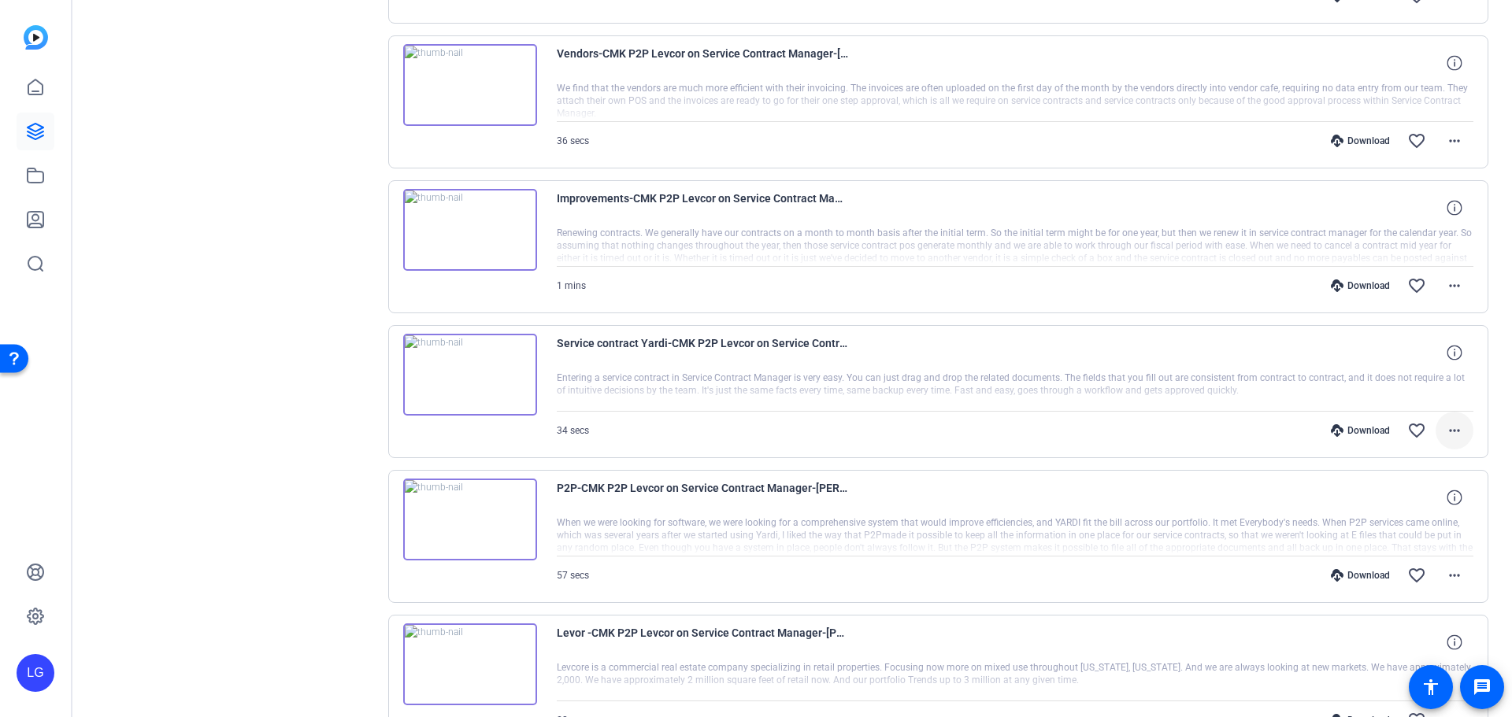
click at [1459, 423] on span at bounding box center [1455, 431] width 38 height 38
click at [732, 194] on div at bounding box center [756, 358] width 1512 height 717
click at [837, 157] on div "Download favorite_border more_horiz" at bounding box center [1153, 141] width 642 height 38
click at [916, 128] on div "Download favorite_border more_horiz" at bounding box center [1153, 141] width 642 height 38
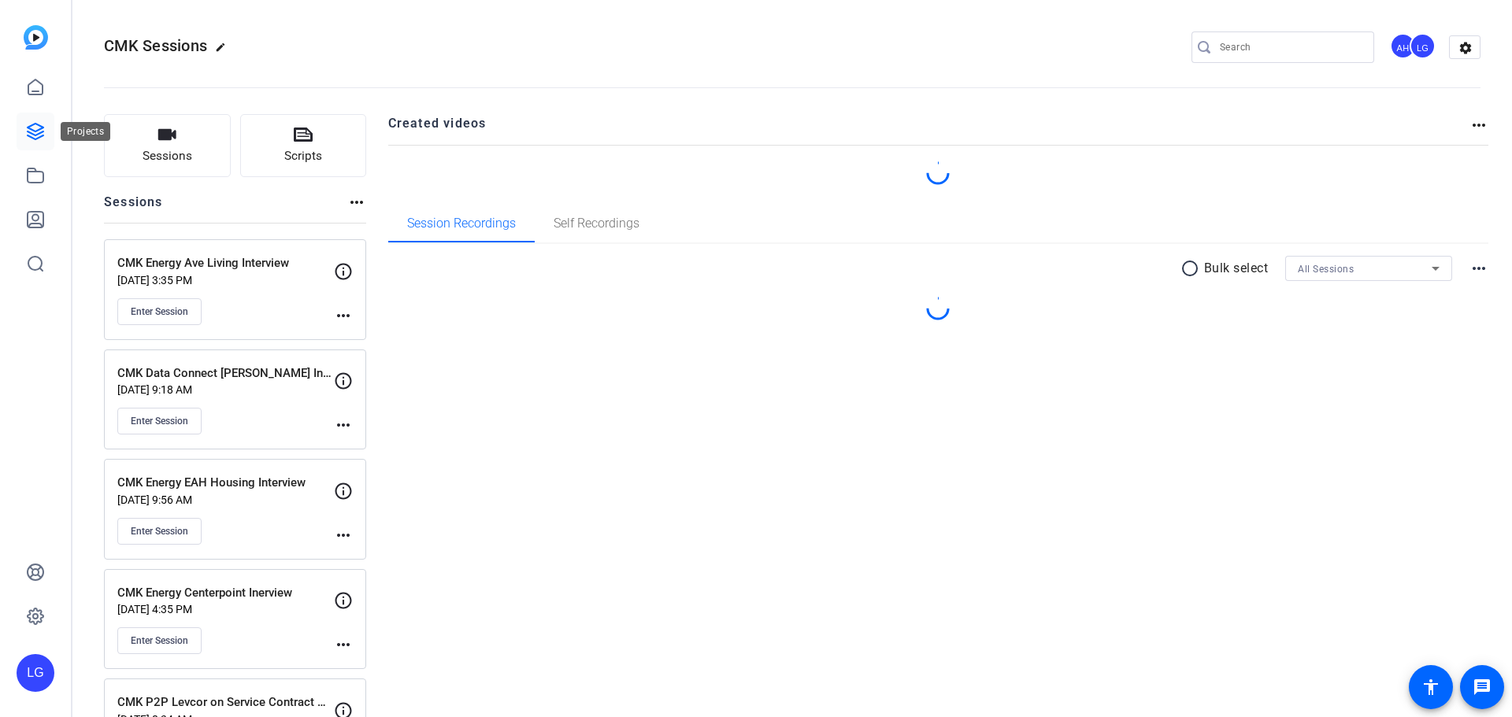
click at [32, 145] on link at bounding box center [36, 132] width 38 height 38
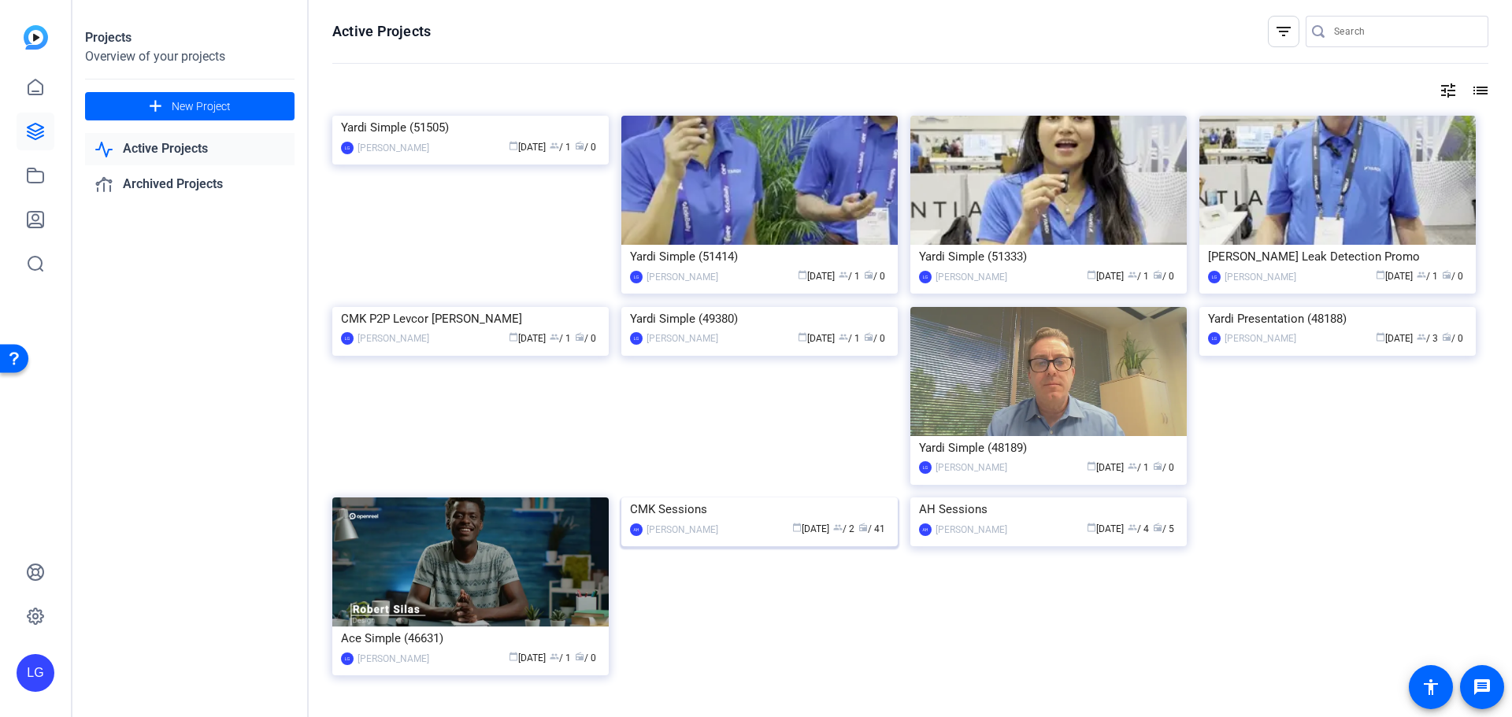
click at [709, 498] on img at bounding box center [759, 498] width 276 height 0
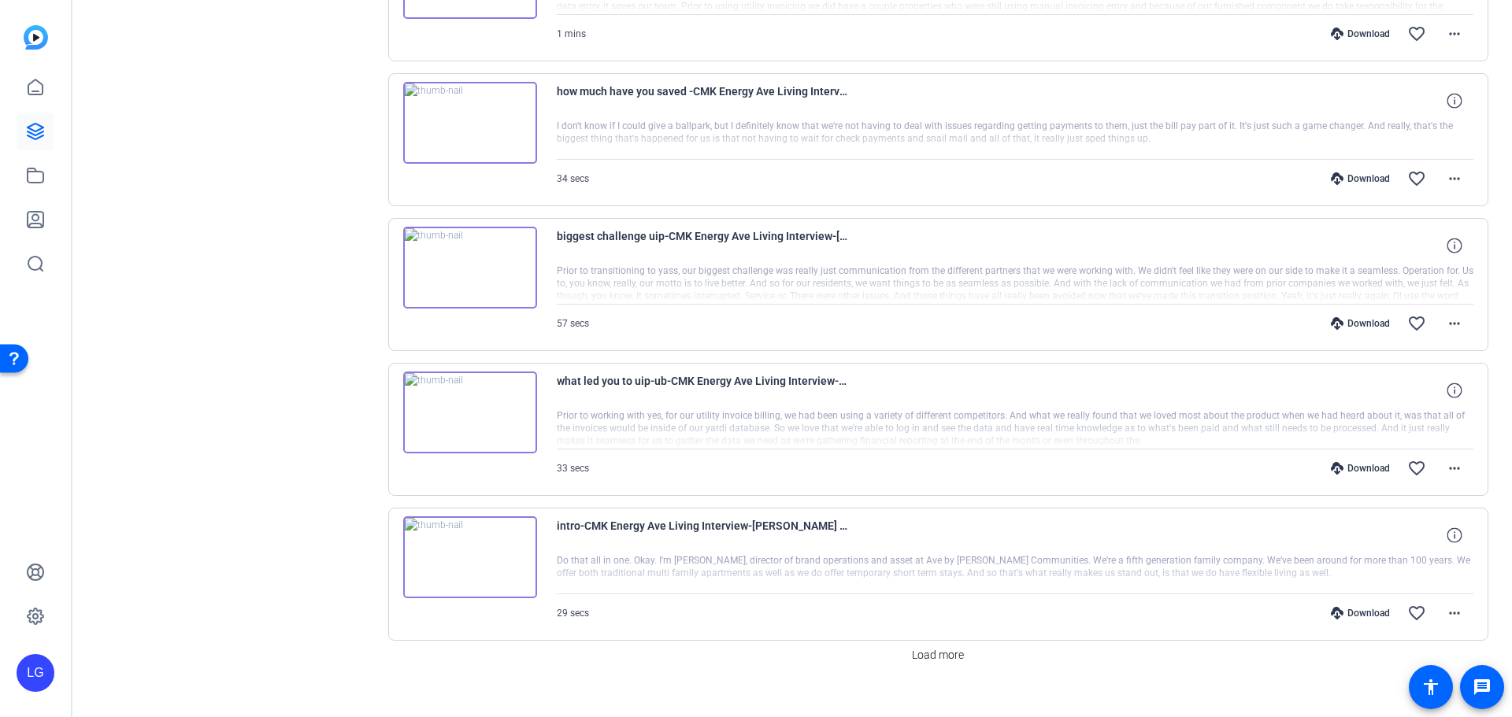
scroll to position [1165, 0]
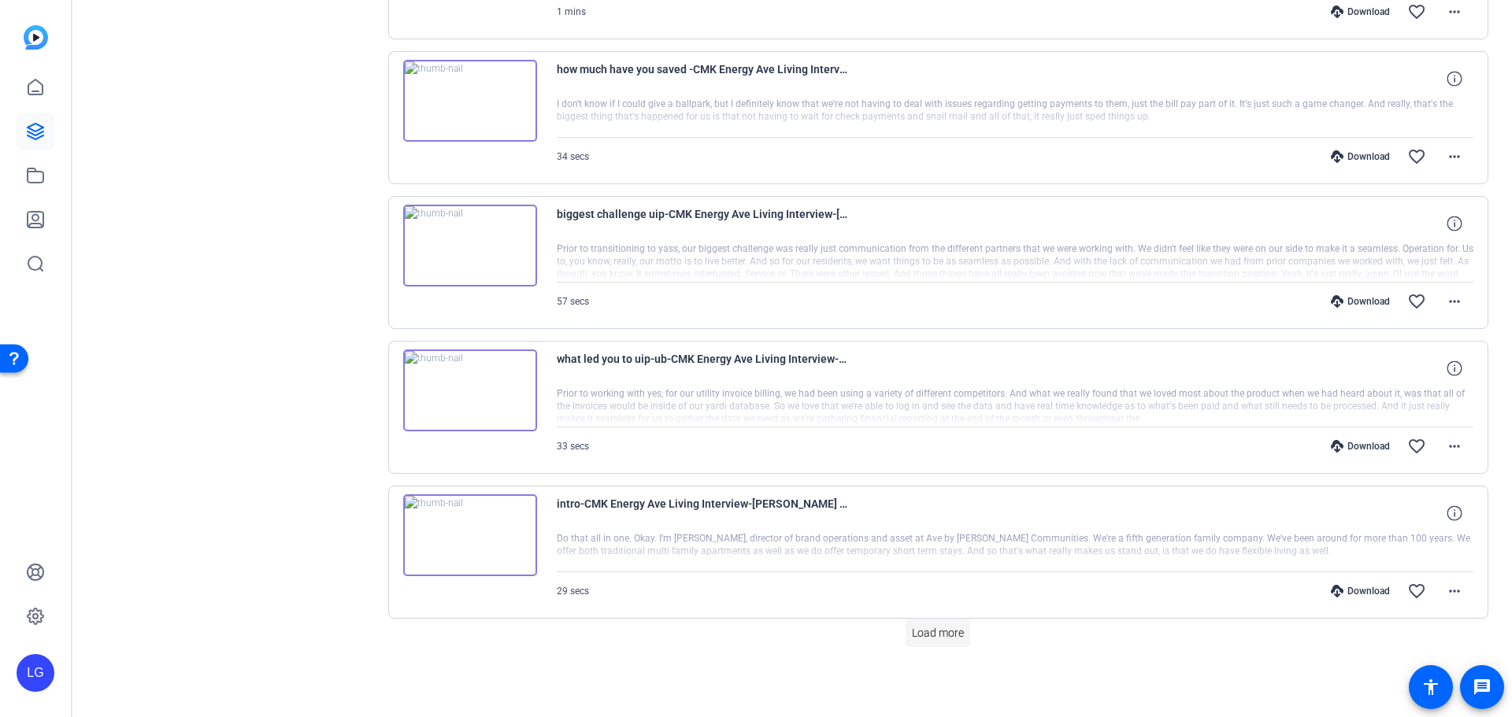
click at [928, 632] on span "Load more" at bounding box center [938, 633] width 52 height 17
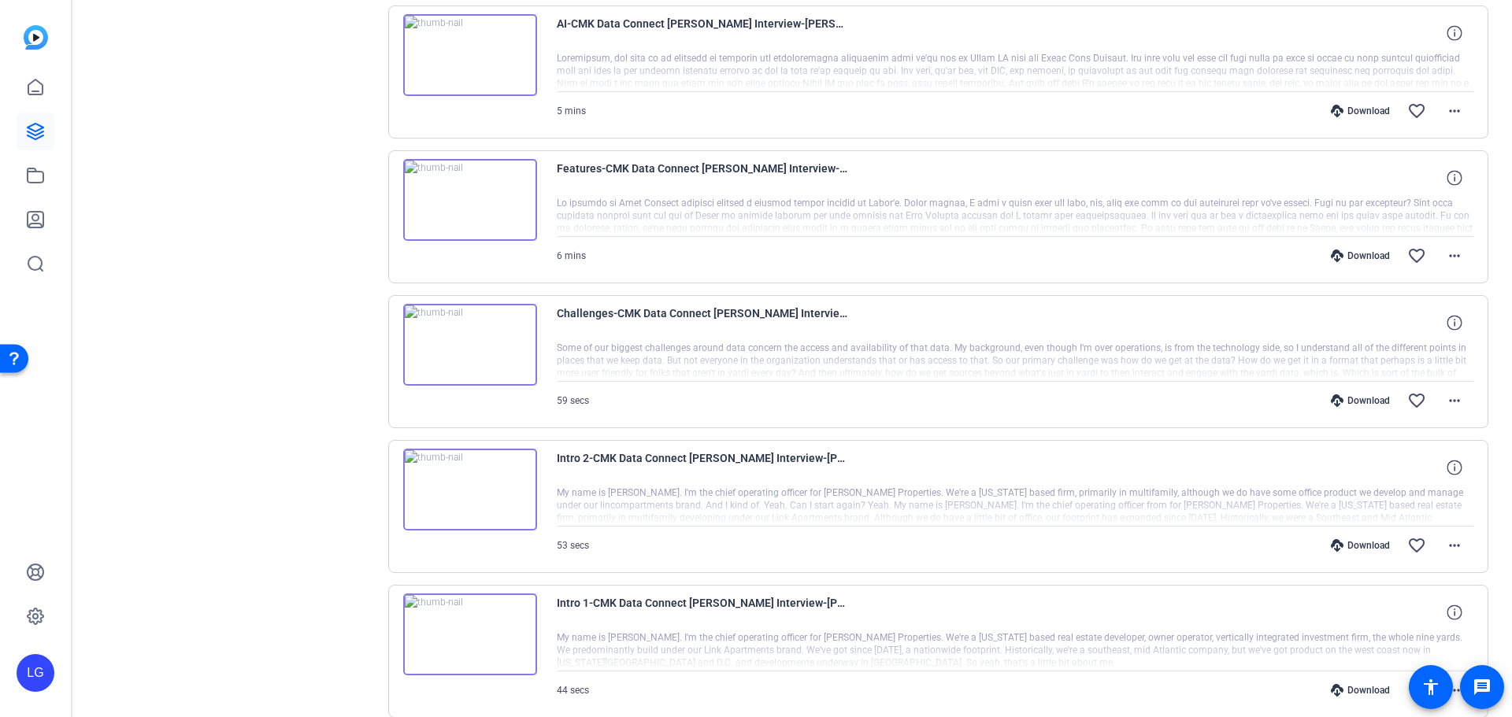
scroll to position [2425, 0]
